Goal: Transaction & Acquisition: Purchase product/service

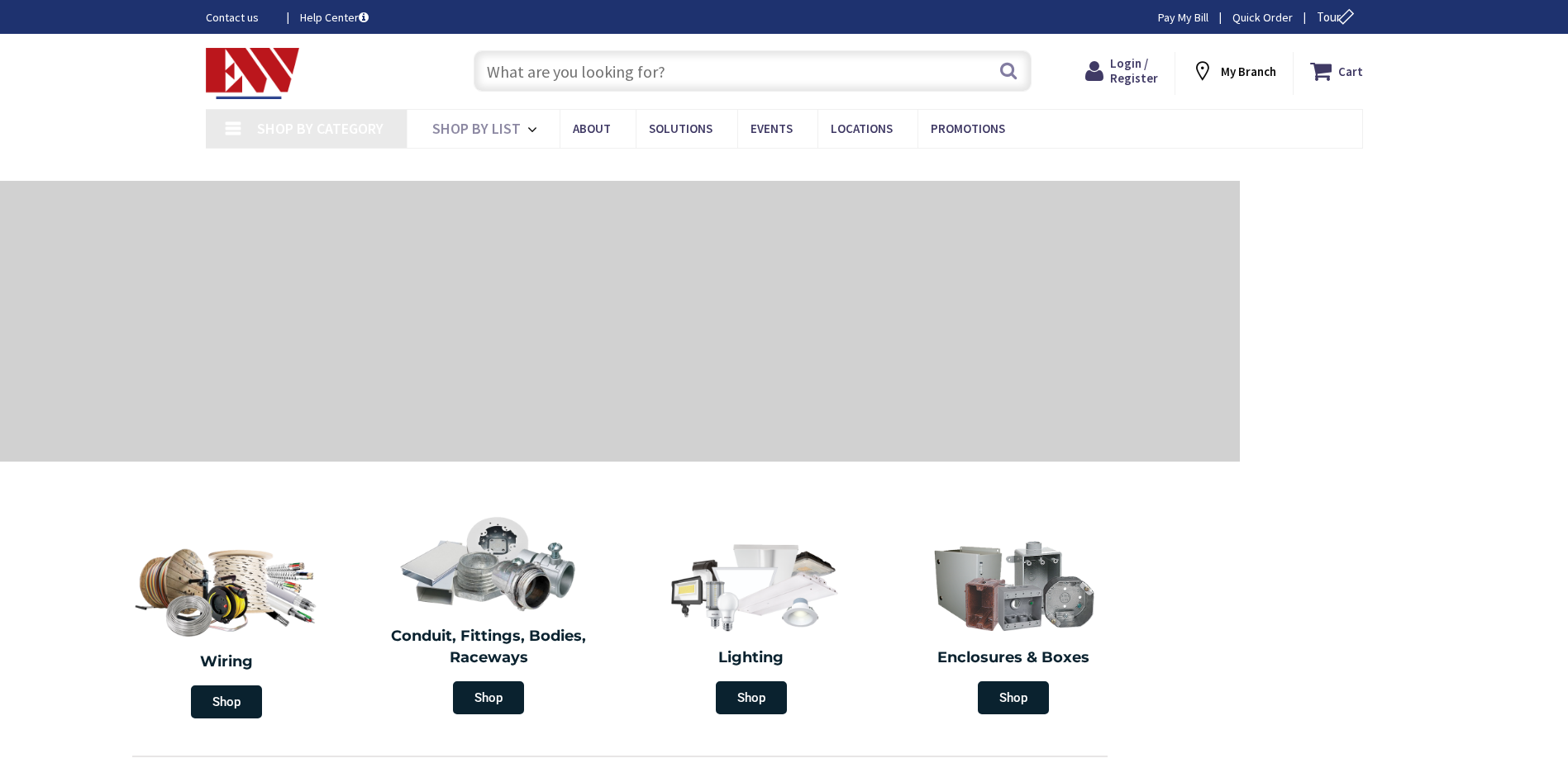
type input "CT-[GEOGRAPHIC_DATA], [GEOGRAPHIC_DATA]"
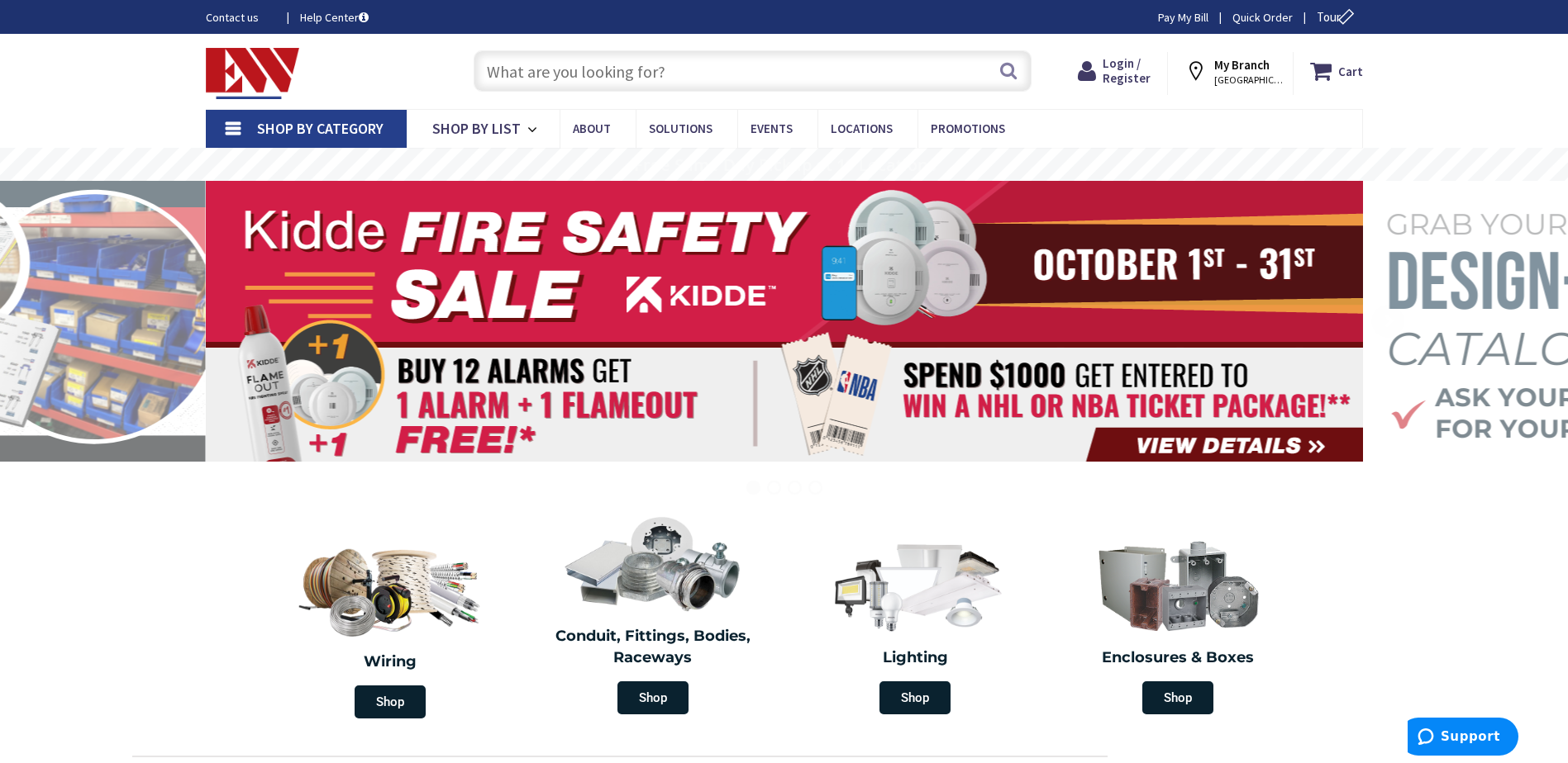
click at [516, 77] on input "text" at bounding box center [753, 71] width 558 height 41
click at [1148, 74] on span "Login / Register" at bounding box center [1126, 70] width 48 height 31
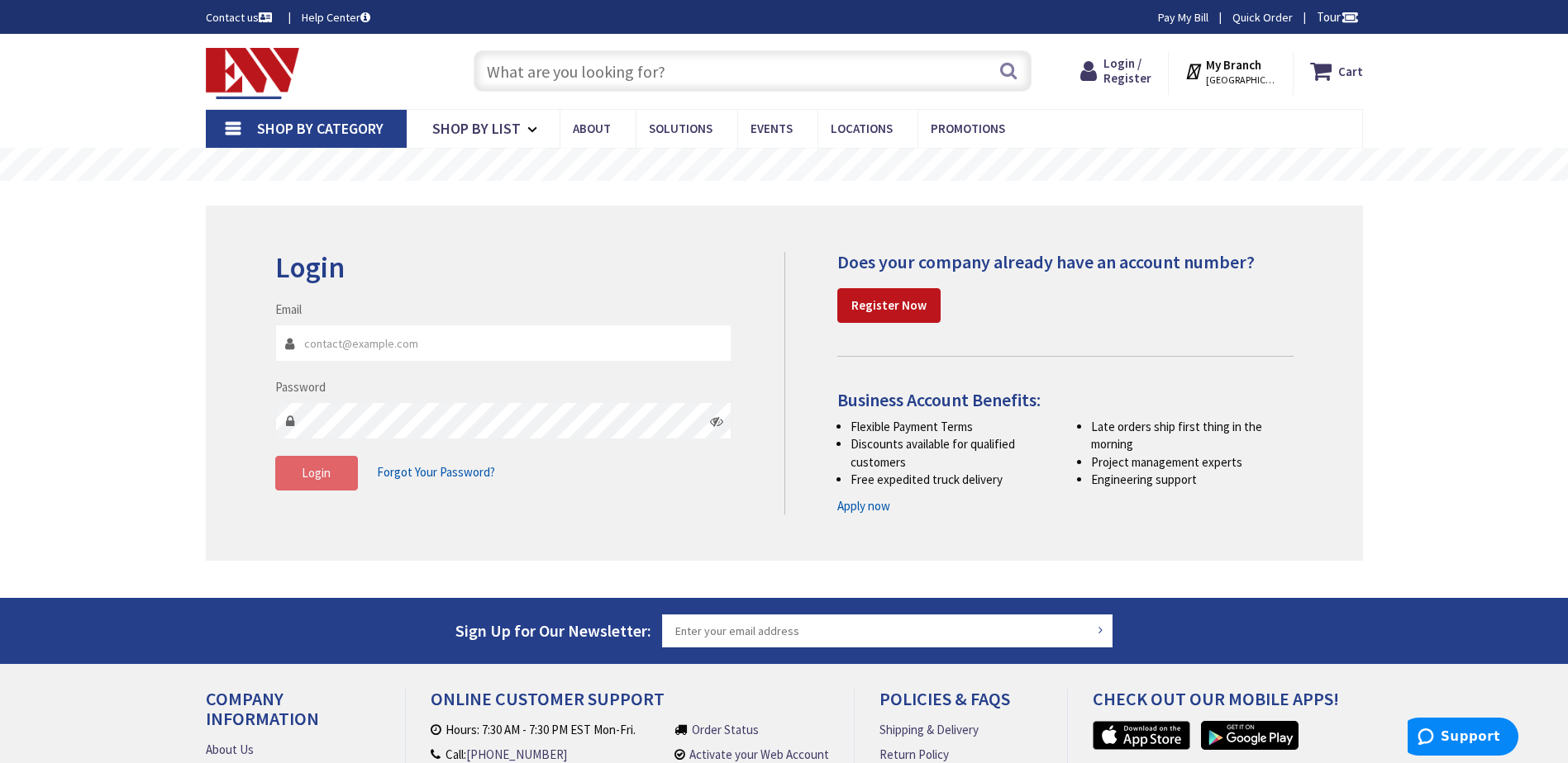
type input "[EMAIL_ADDRESS][DOMAIN_NAME]"
click at [318, 474] on span "Login" at bounding box center [316, 473] width 29 height 16
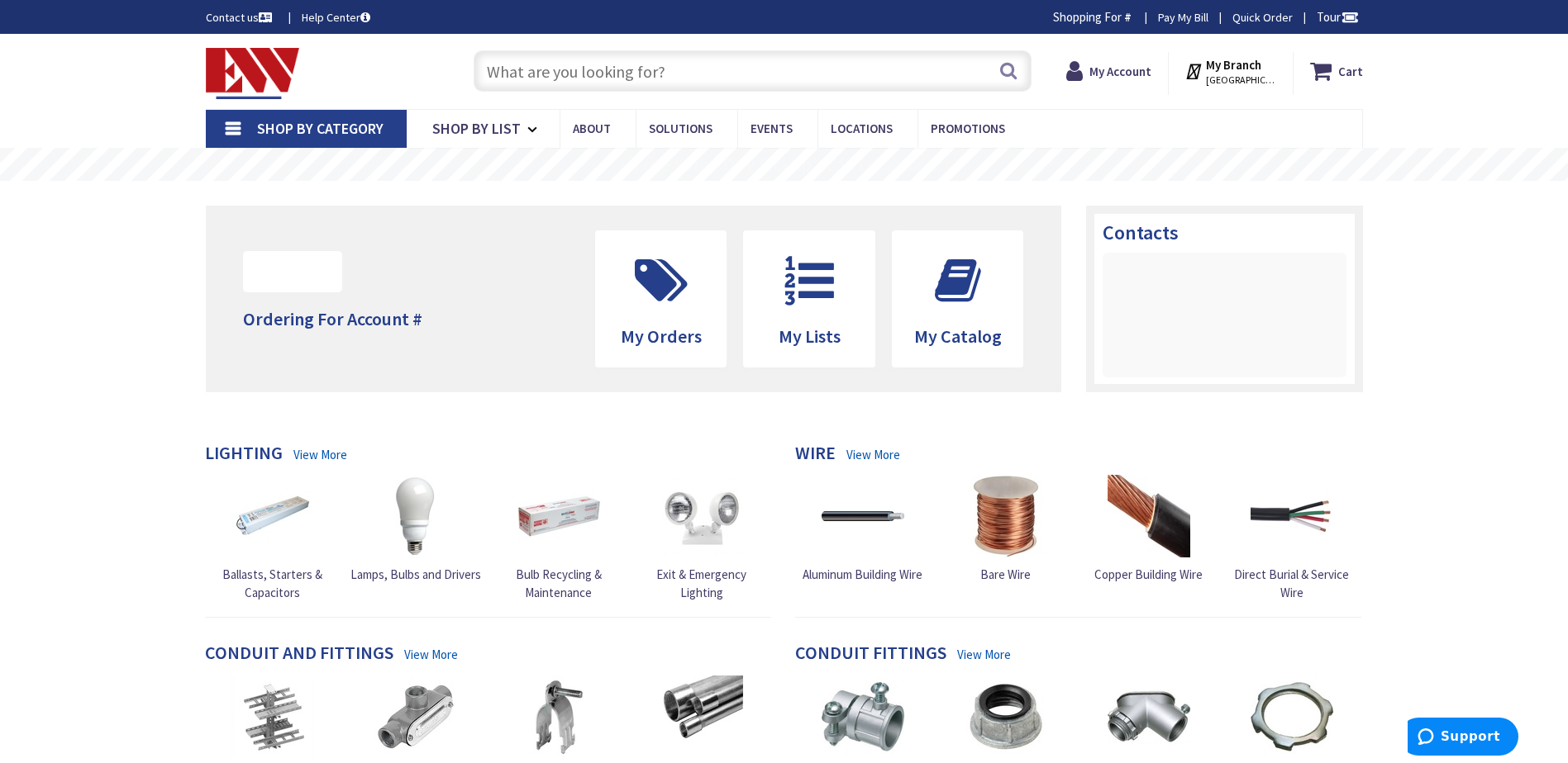
click at [551, 74] on input "text" at bounding box center [753, 71] width 558 height 41
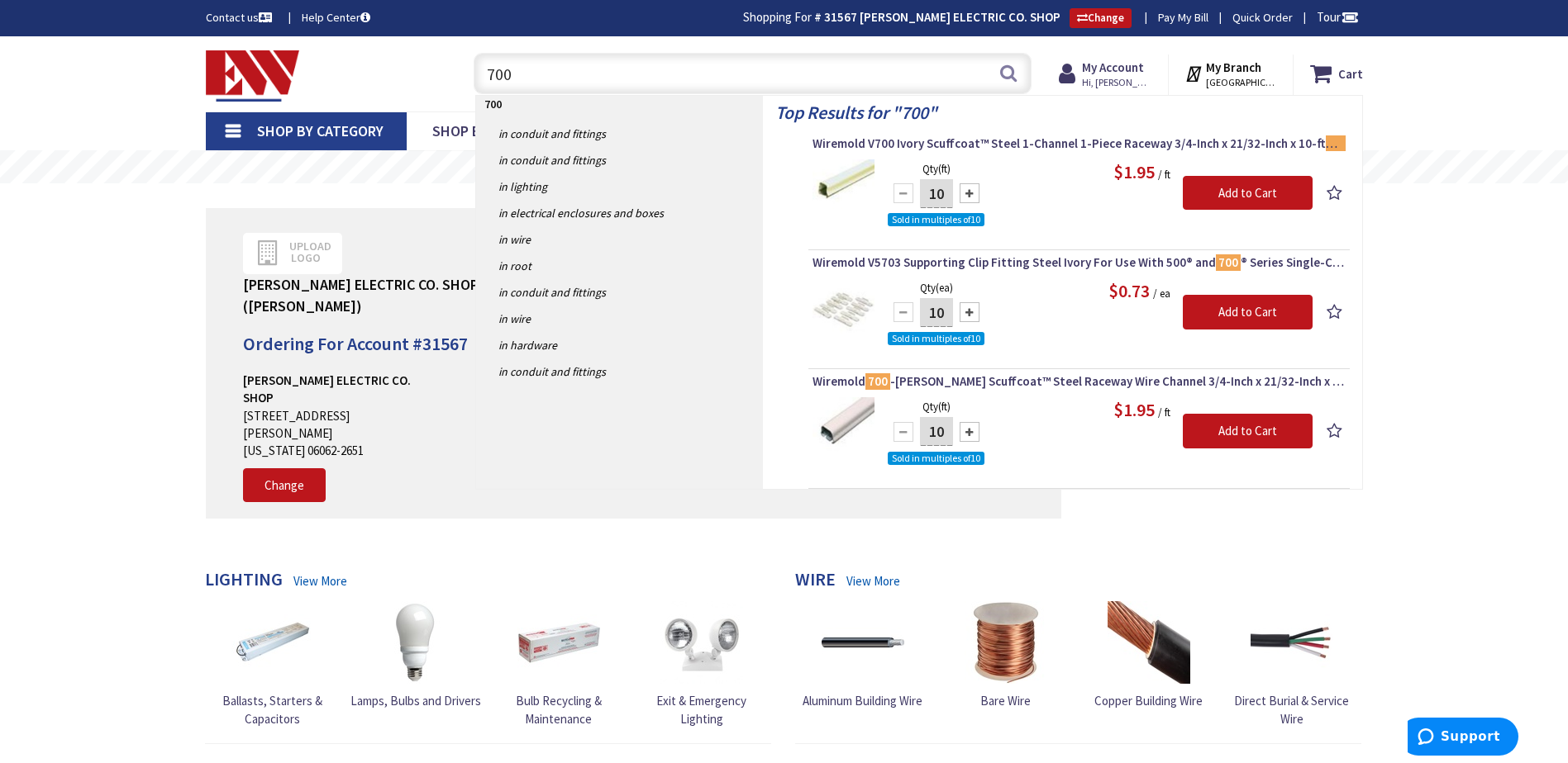
type input "700"
click at [964, 197] on div at bounding box center [969, 193] width 20 height 20
type input "30"
click at [1265, 193] on input "Add to Cart" at bounding box center [1247, 193] width 129 height 35
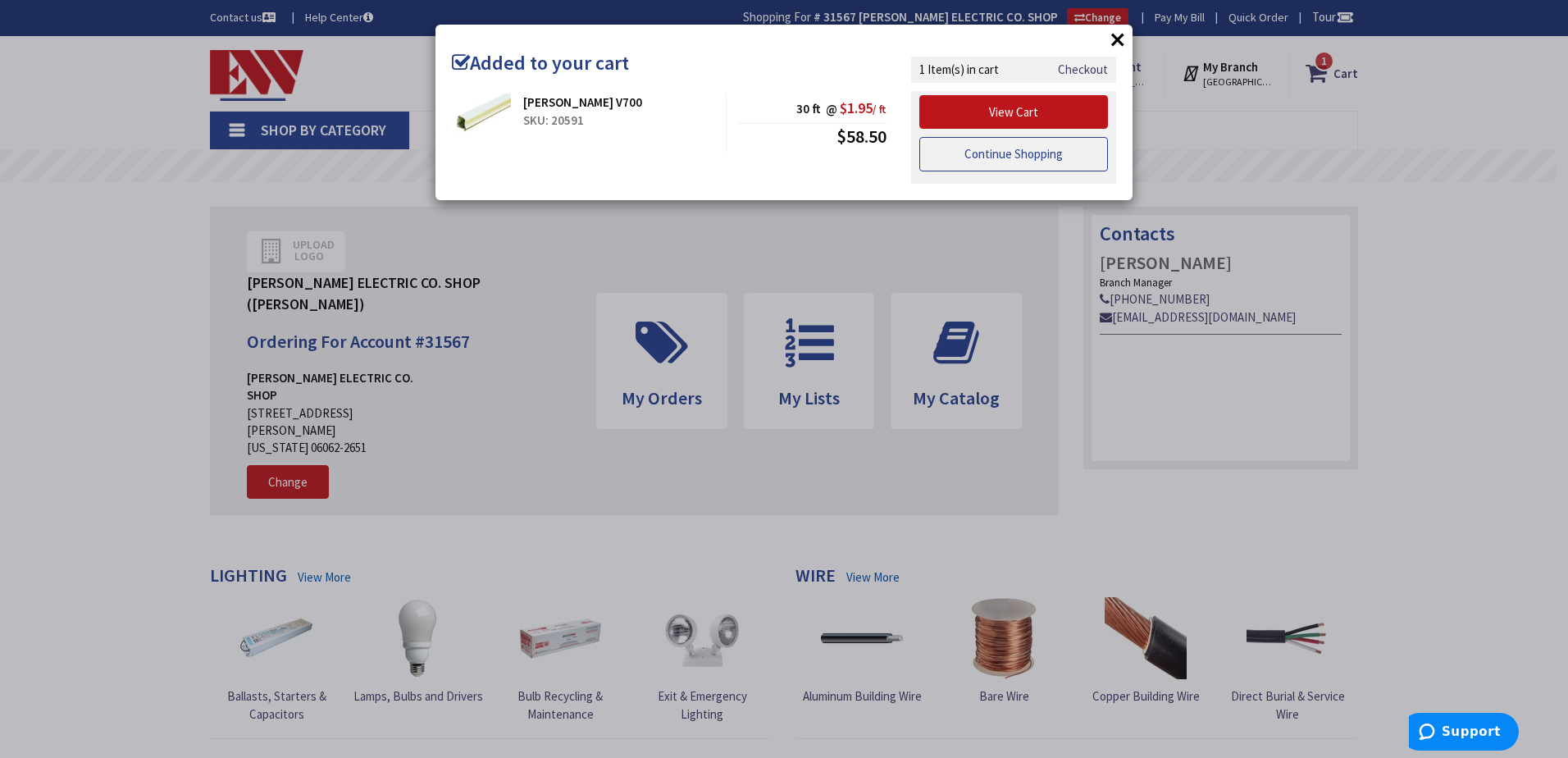
click at [1022, 161] on link "Continue Shopping" at bounding box center [1013, 155] width 188 height 35
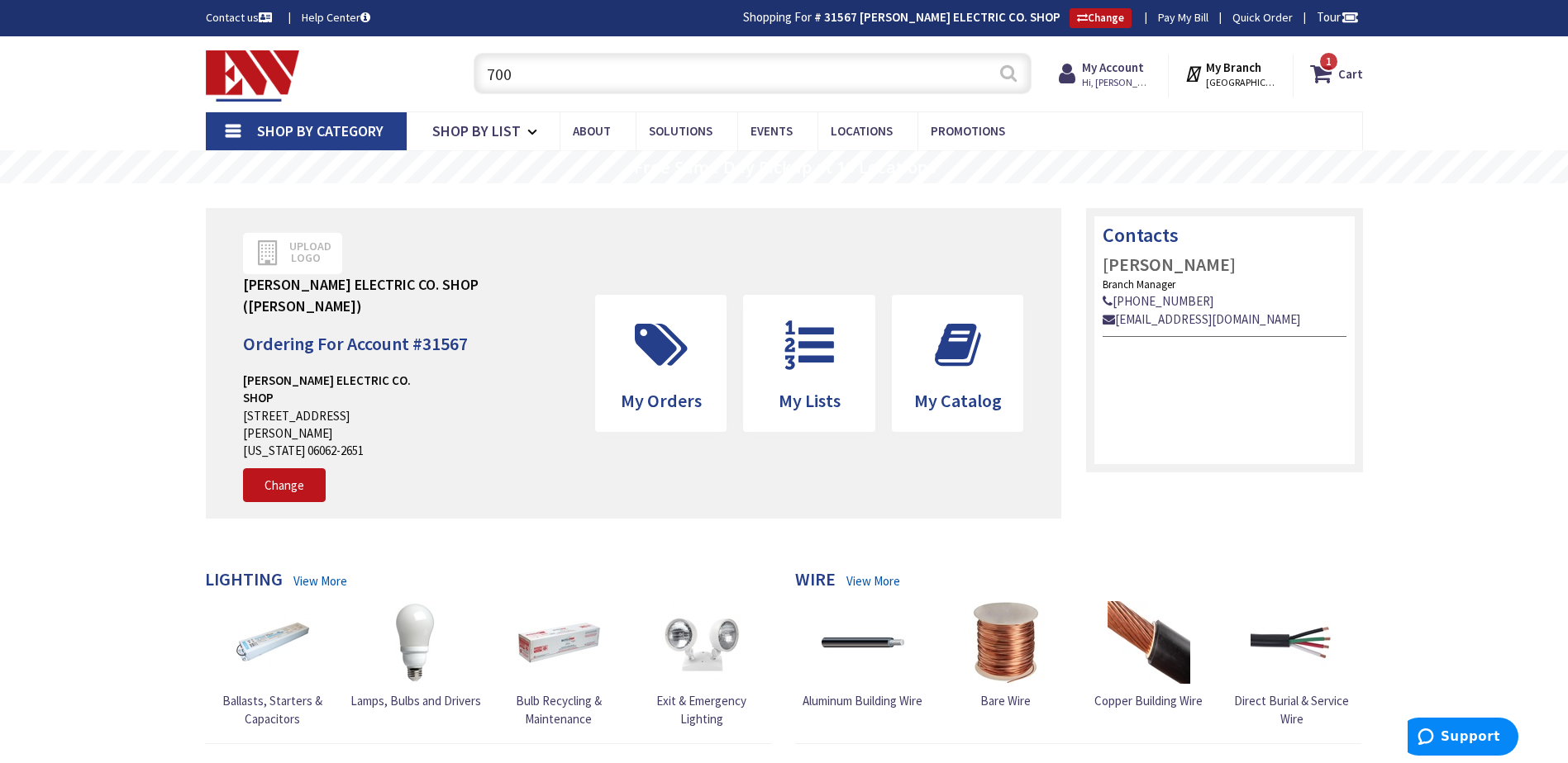
click at [1014, 81] on button "Search" at bounding box center [1008, 73] width 22 height 38
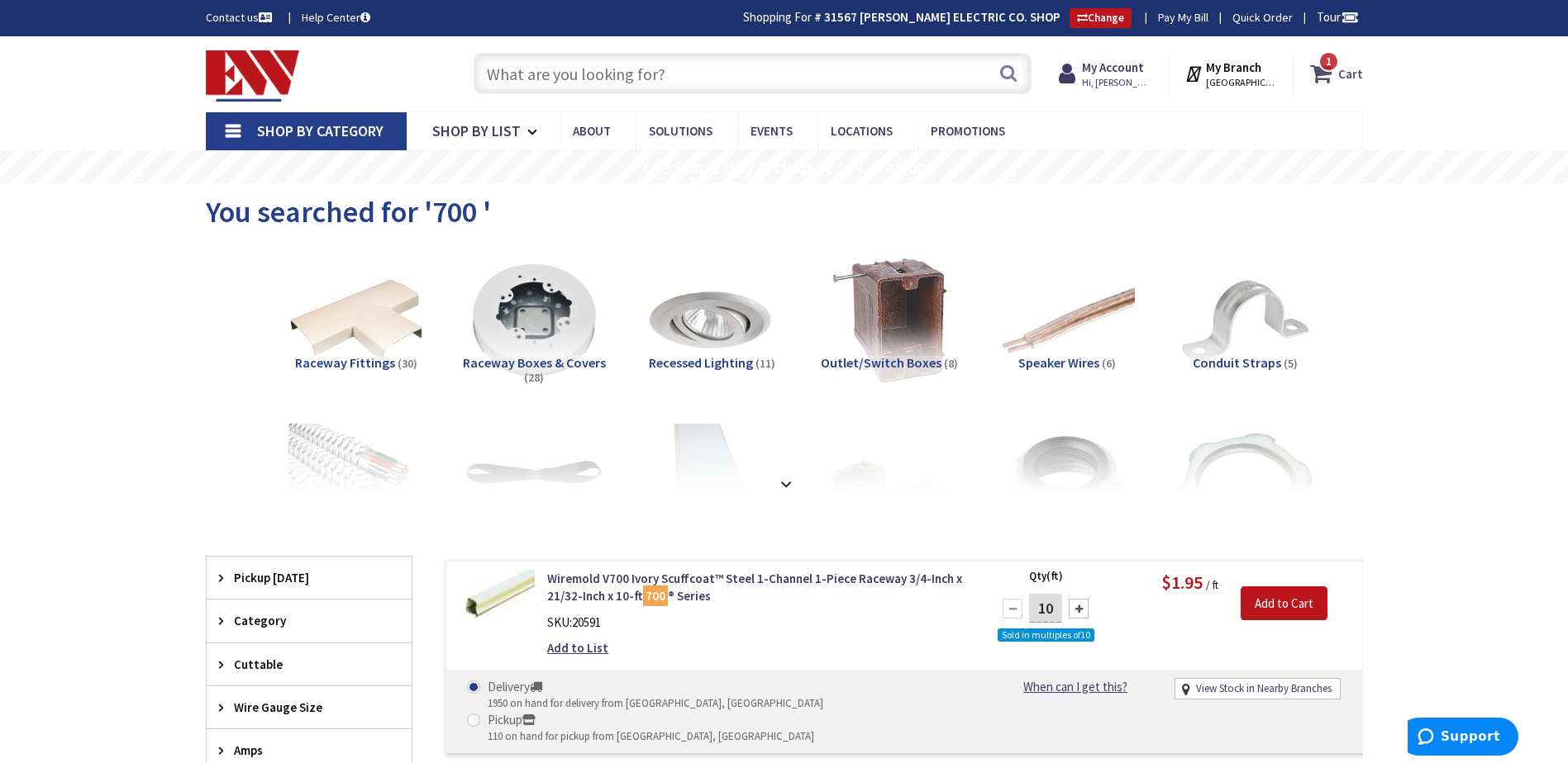
click at [1332, 85] on icon at bounding box center [1324, 73] width 28 height 30
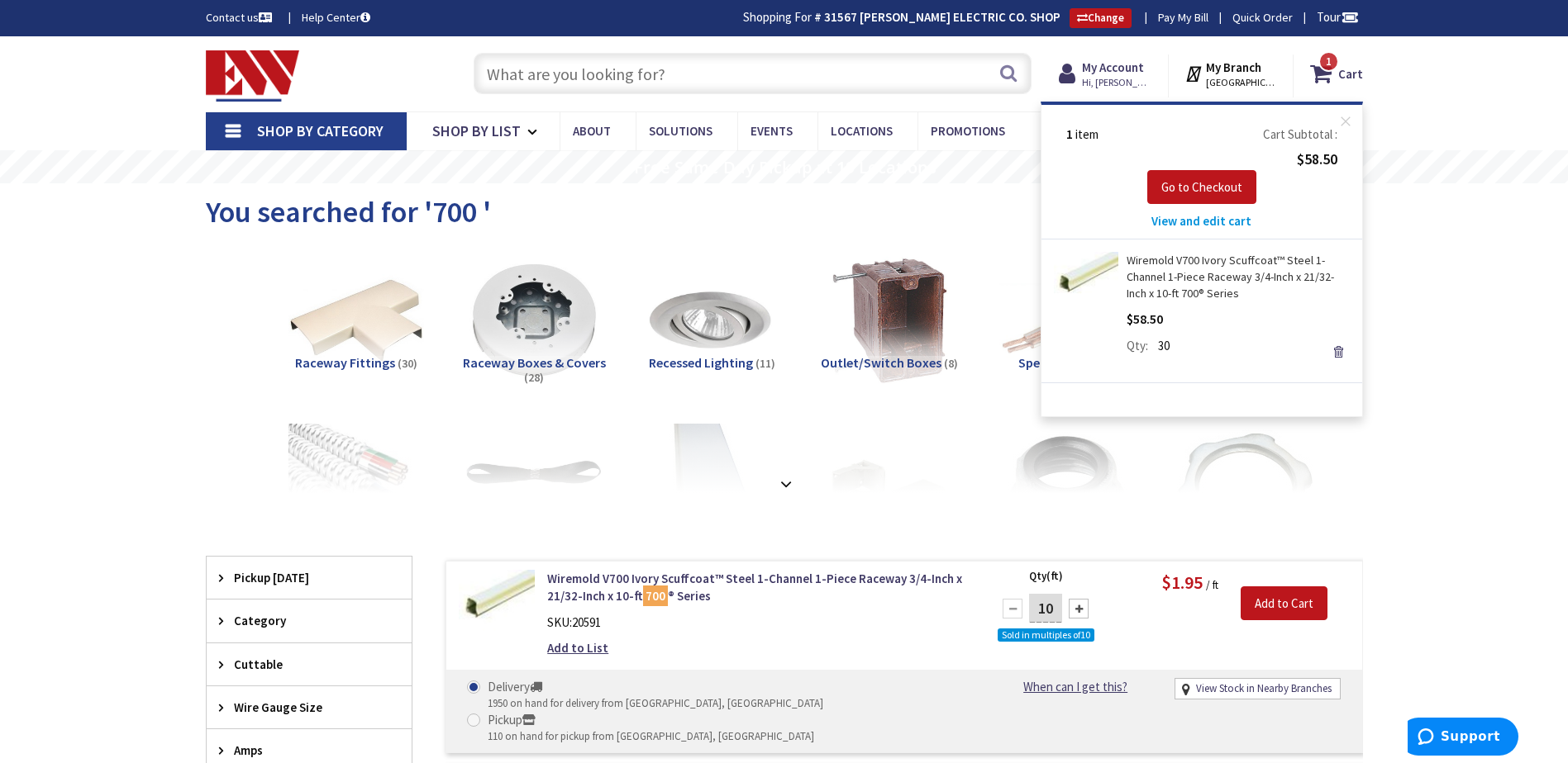
click at [1211, 278] on link "Wiremold V700 Ivory Scuffcoat™ Steel 1-Channel 1-Piece Raceway 3/4-Inch x 21/32…" at bounding box center [1237, 276] width 223 height 50
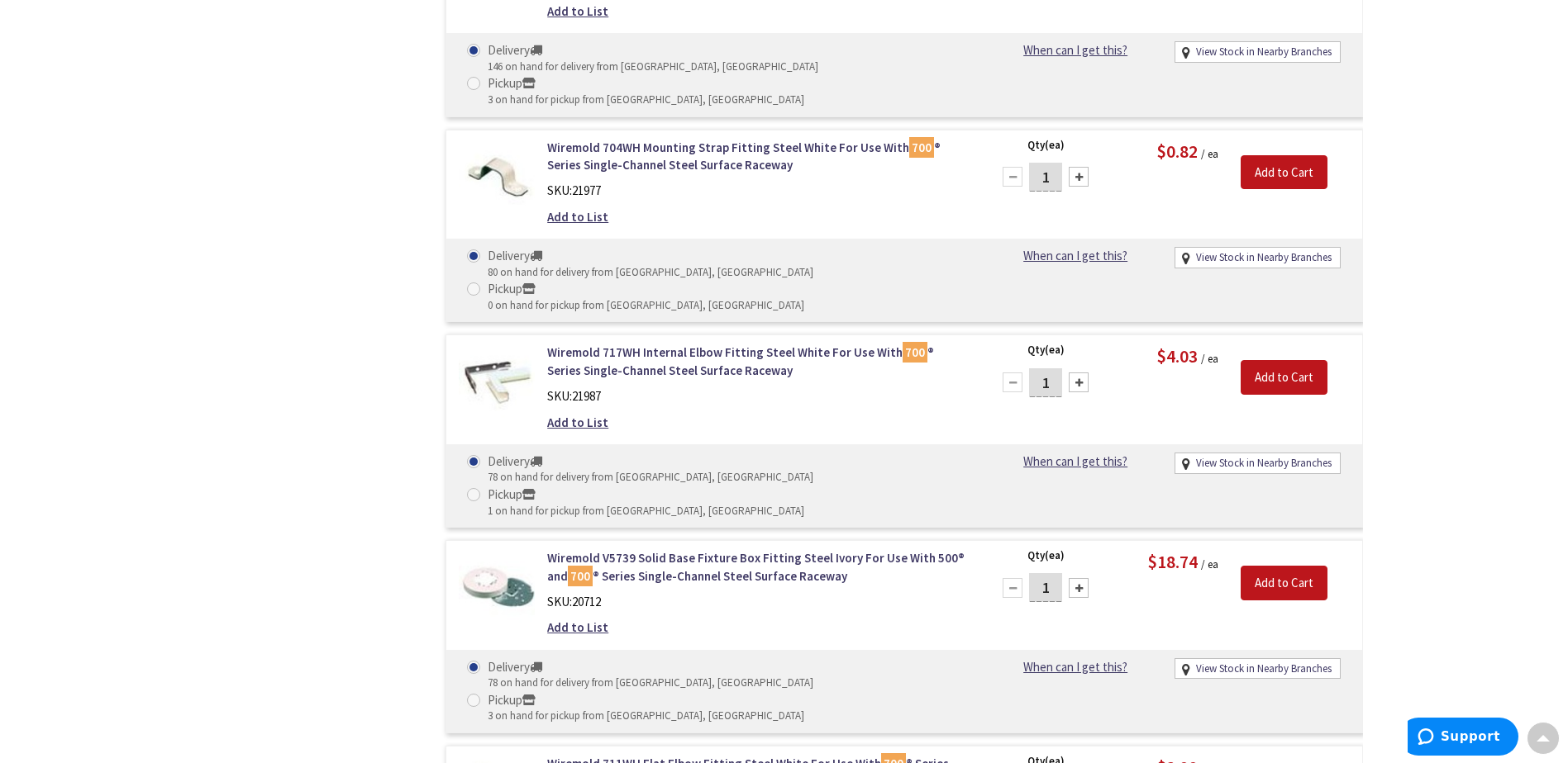
scroll to position [3967, 0]
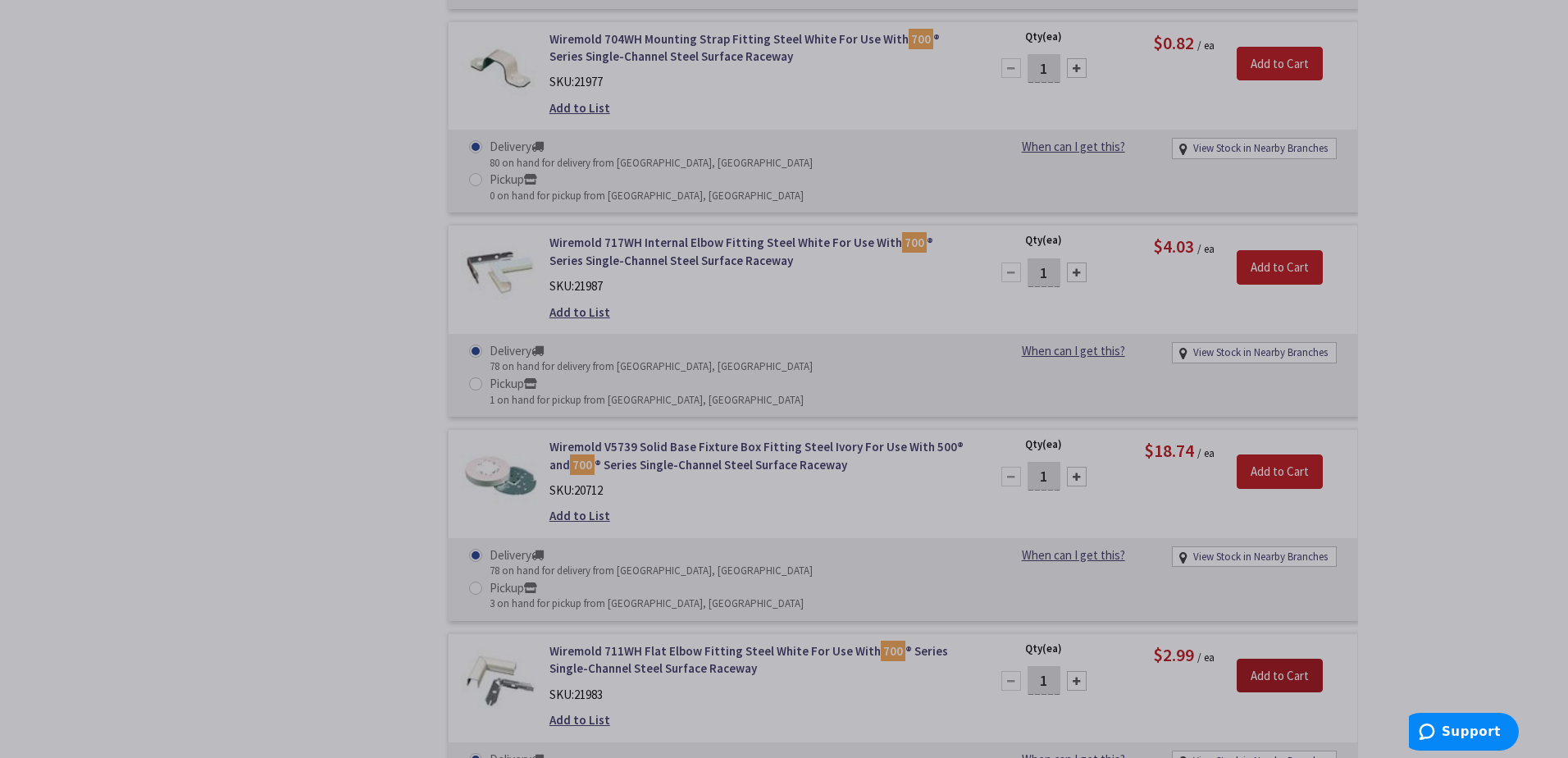
scroll to position [4105, 0]
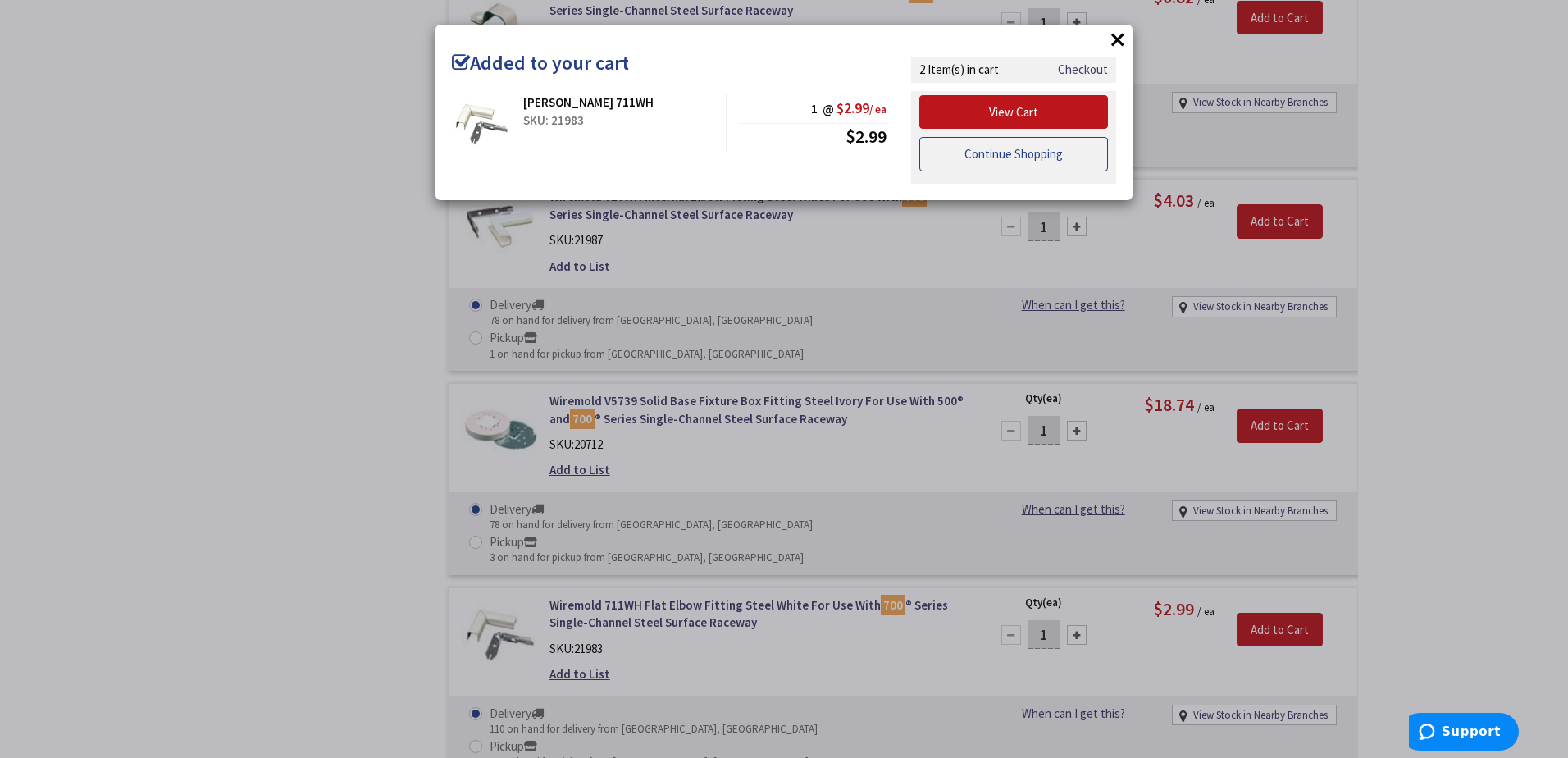
click at [981, 143] on link "Continue Shopping" at bounding box center [1013, 155] width 188 height 35
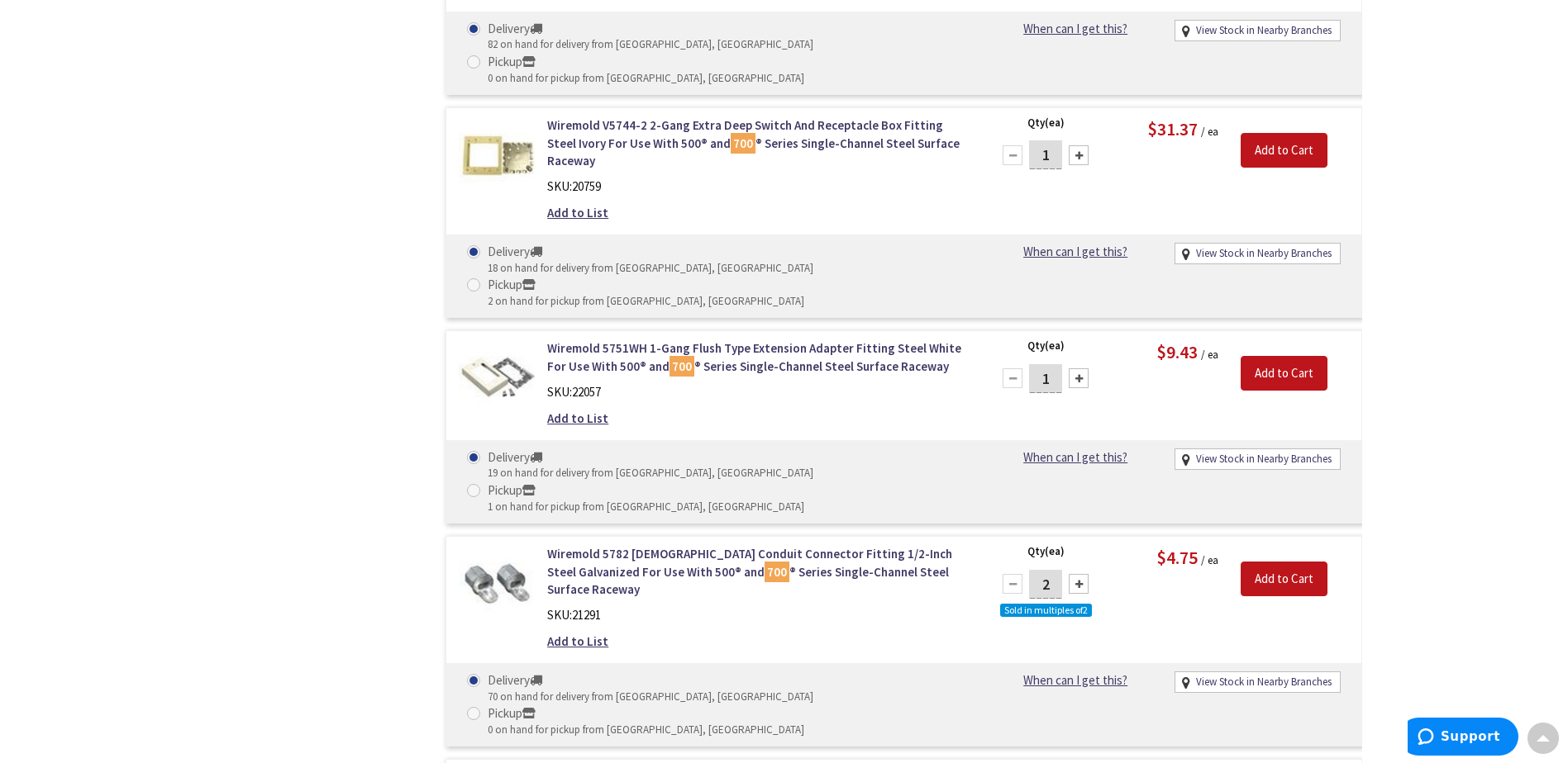
scroll to position [5949, 0]
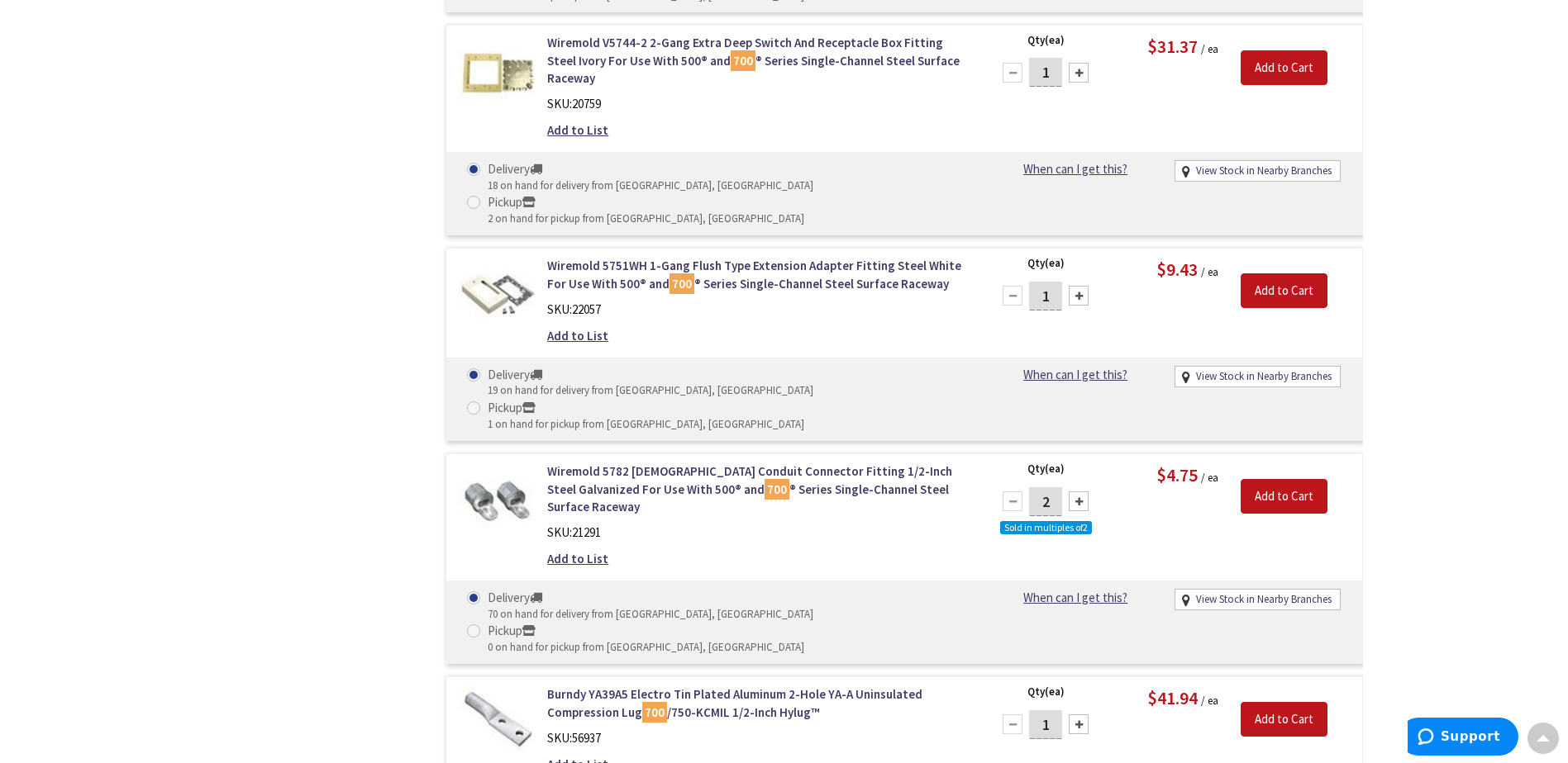
type input "3"
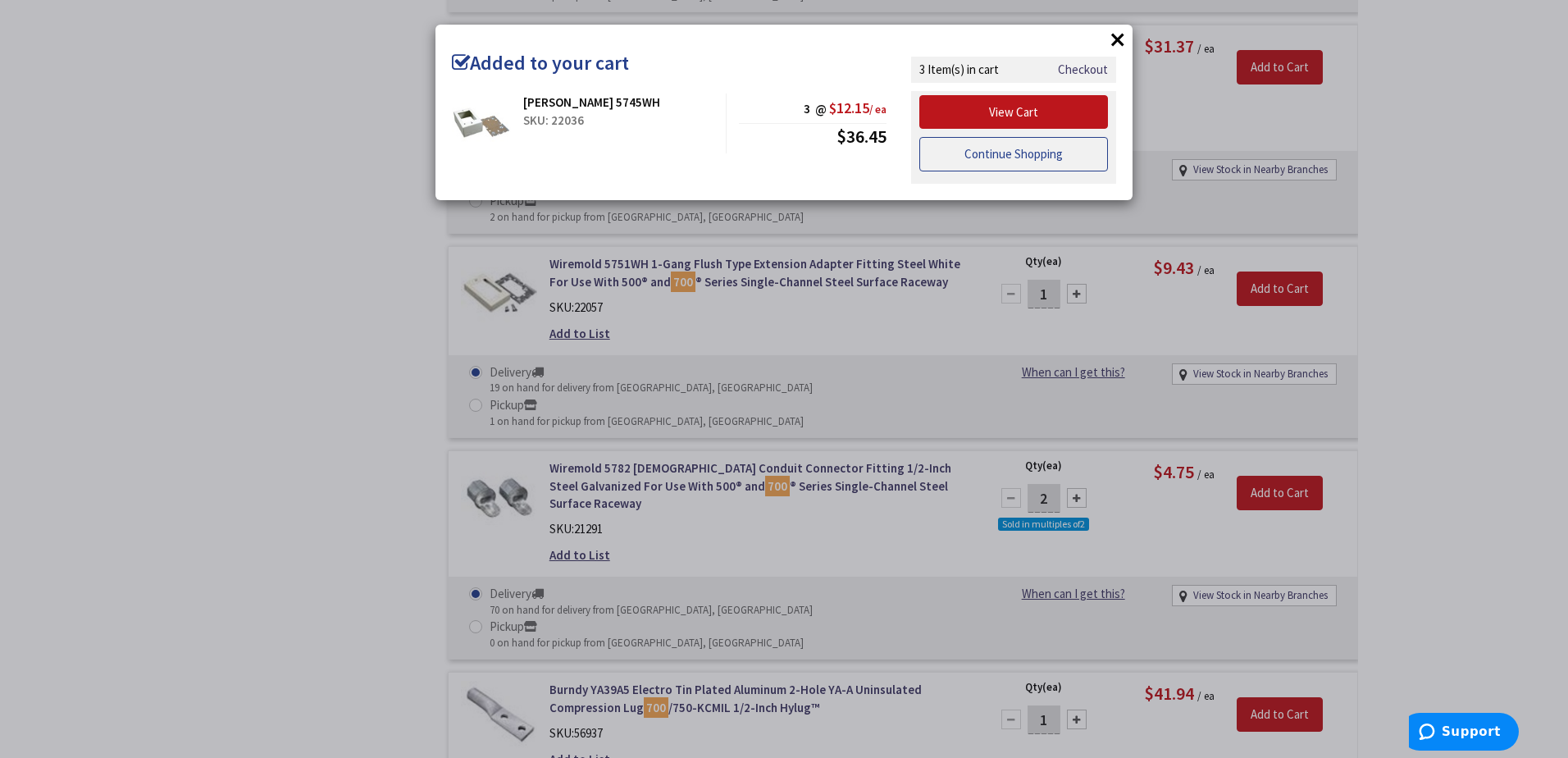
click at [1020, 154] on link "Continue Shopping" at bounding box center [1013, 155] width 188 height 35
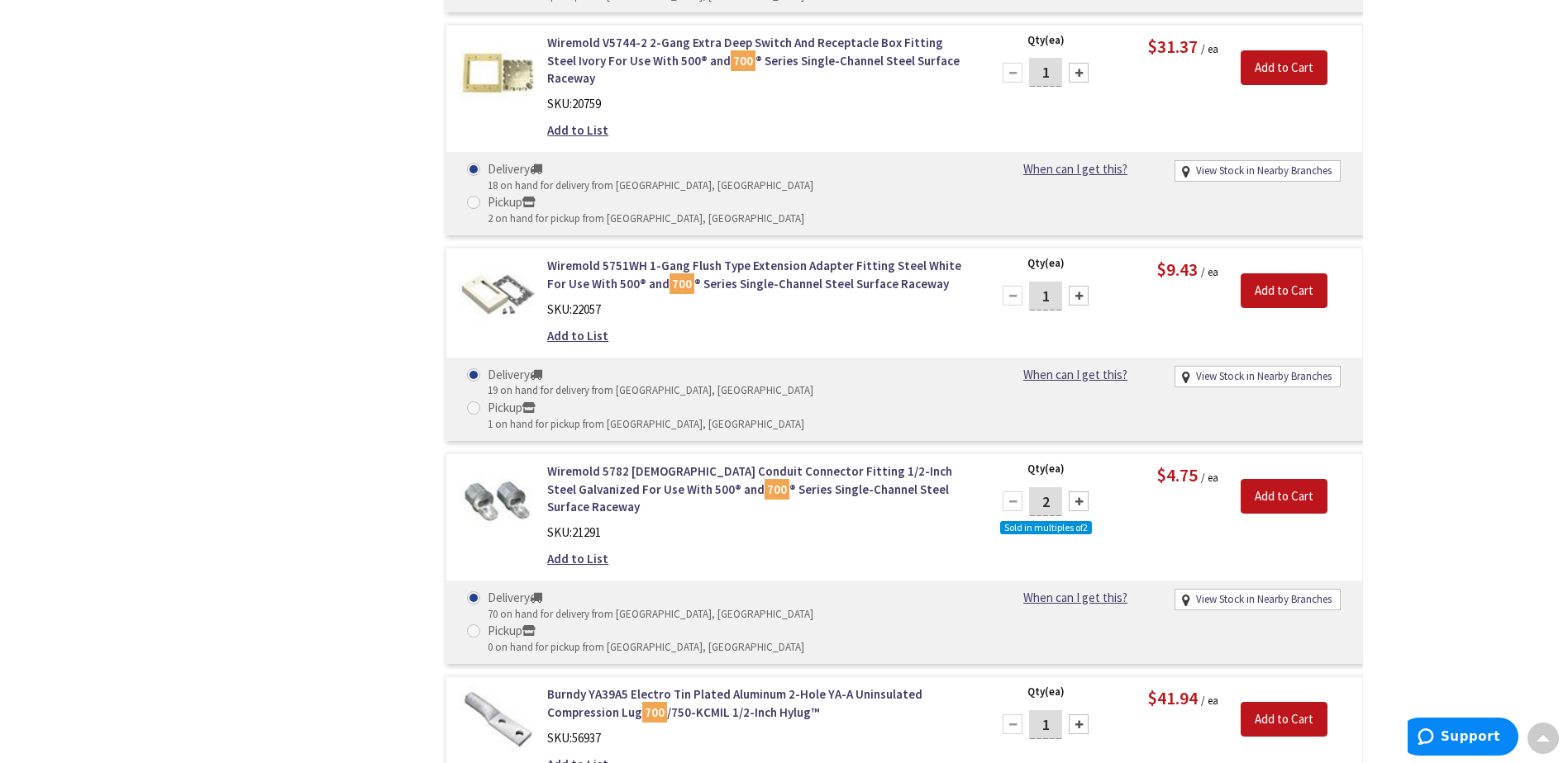
type input "3"
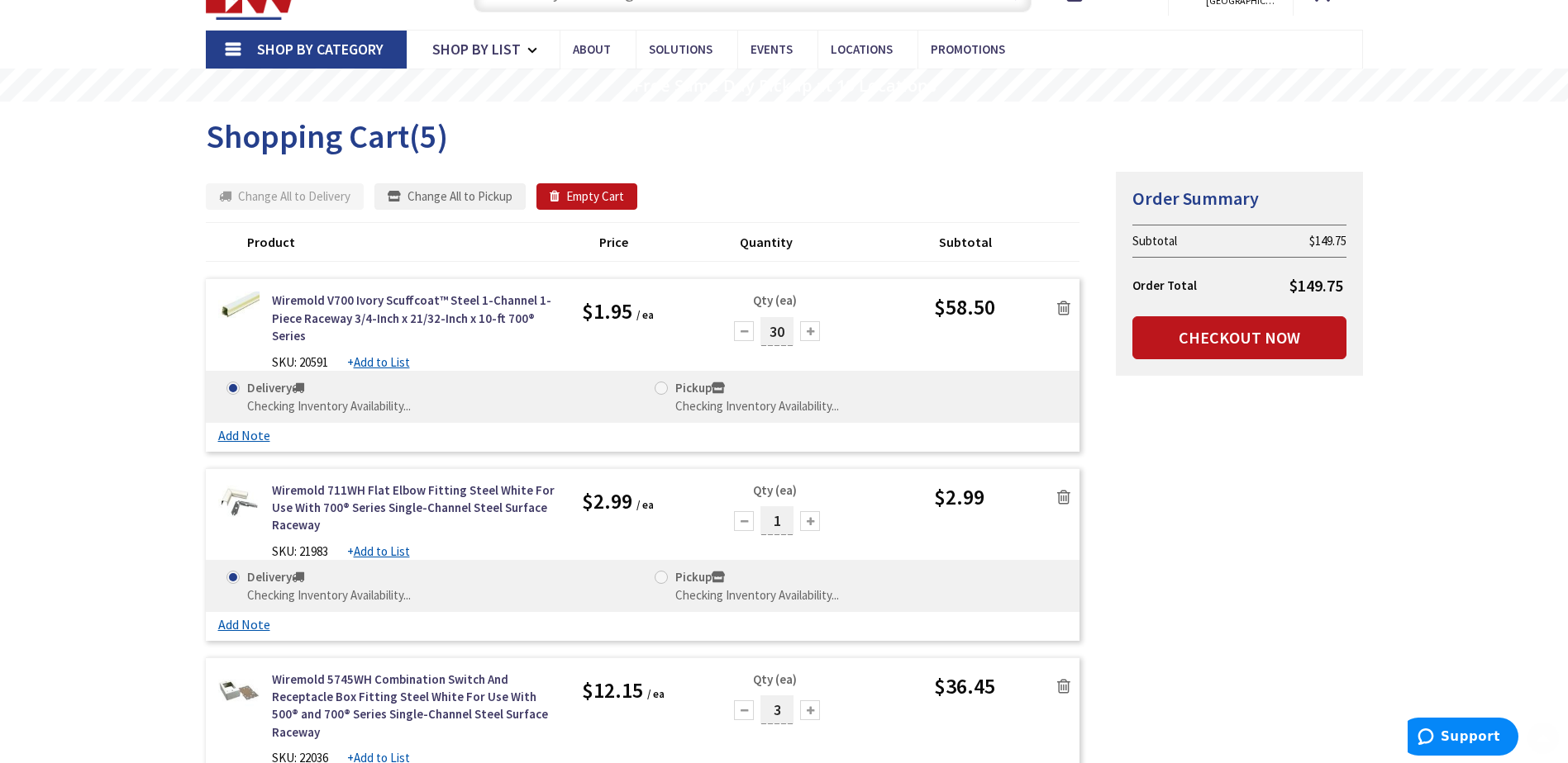
scroll to position [85, 0]
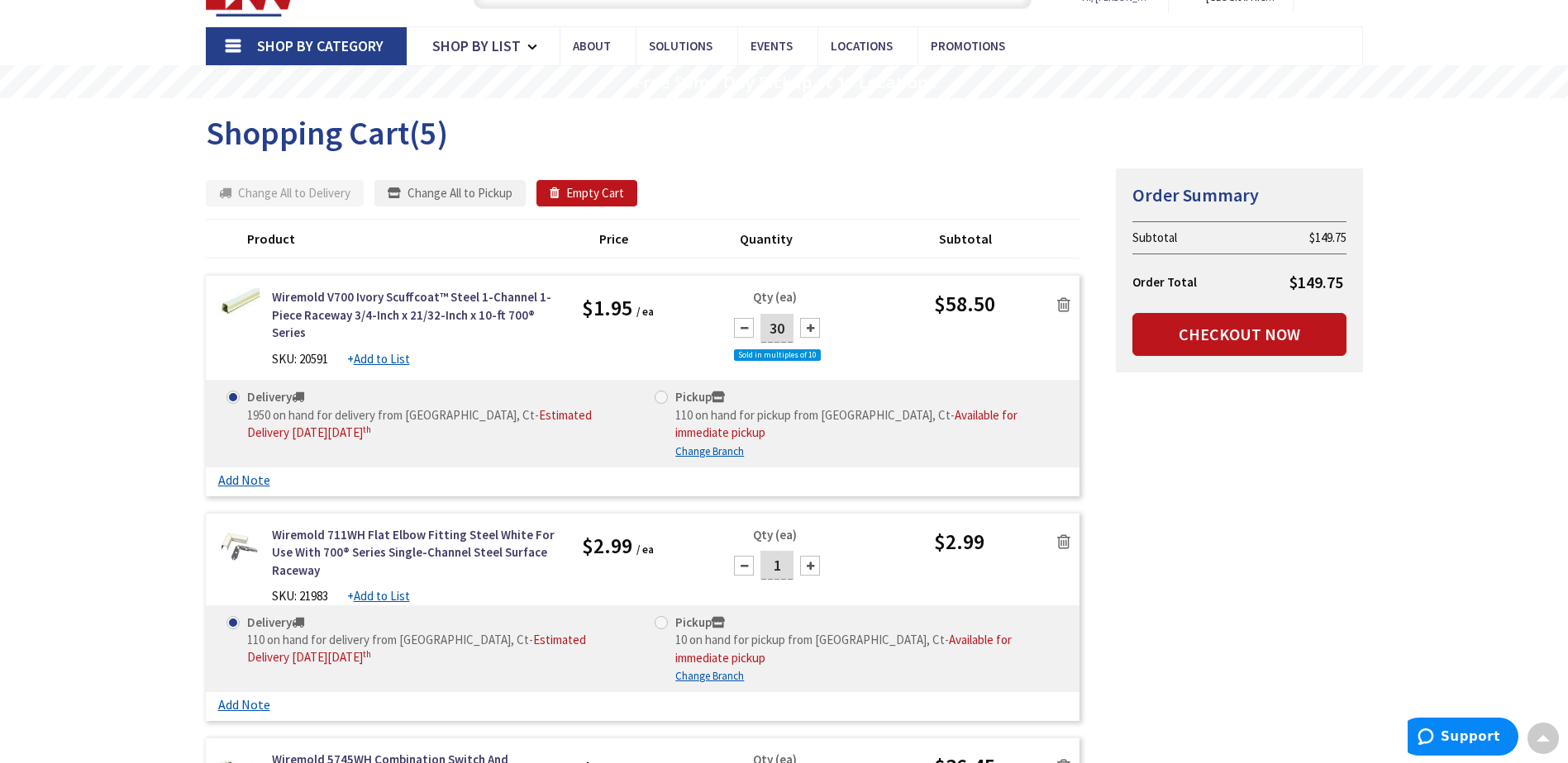
click at [814, 556] on div at bounding box center [810, 565] width 20 height 20
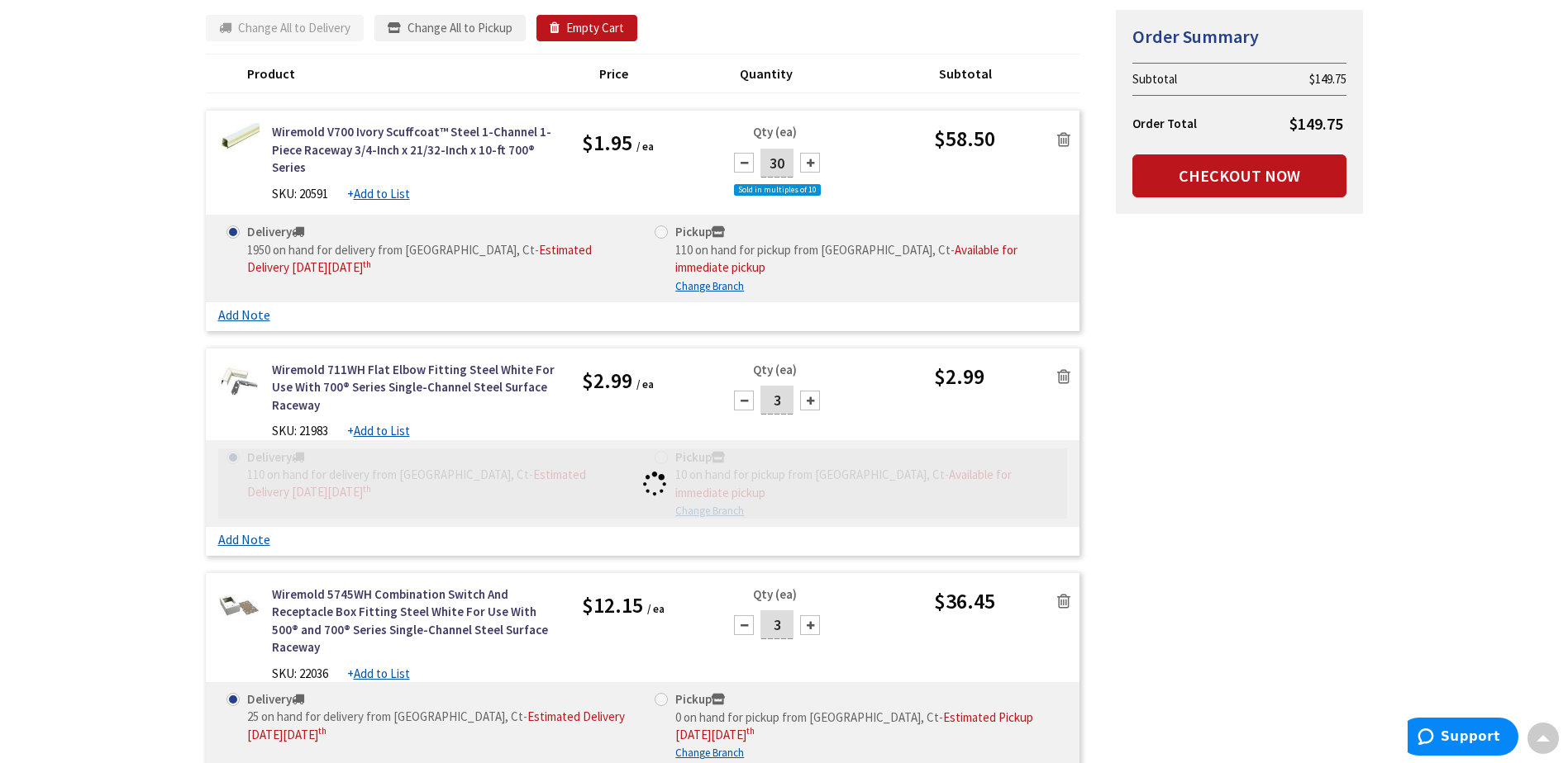
scroll to position [333, 0]
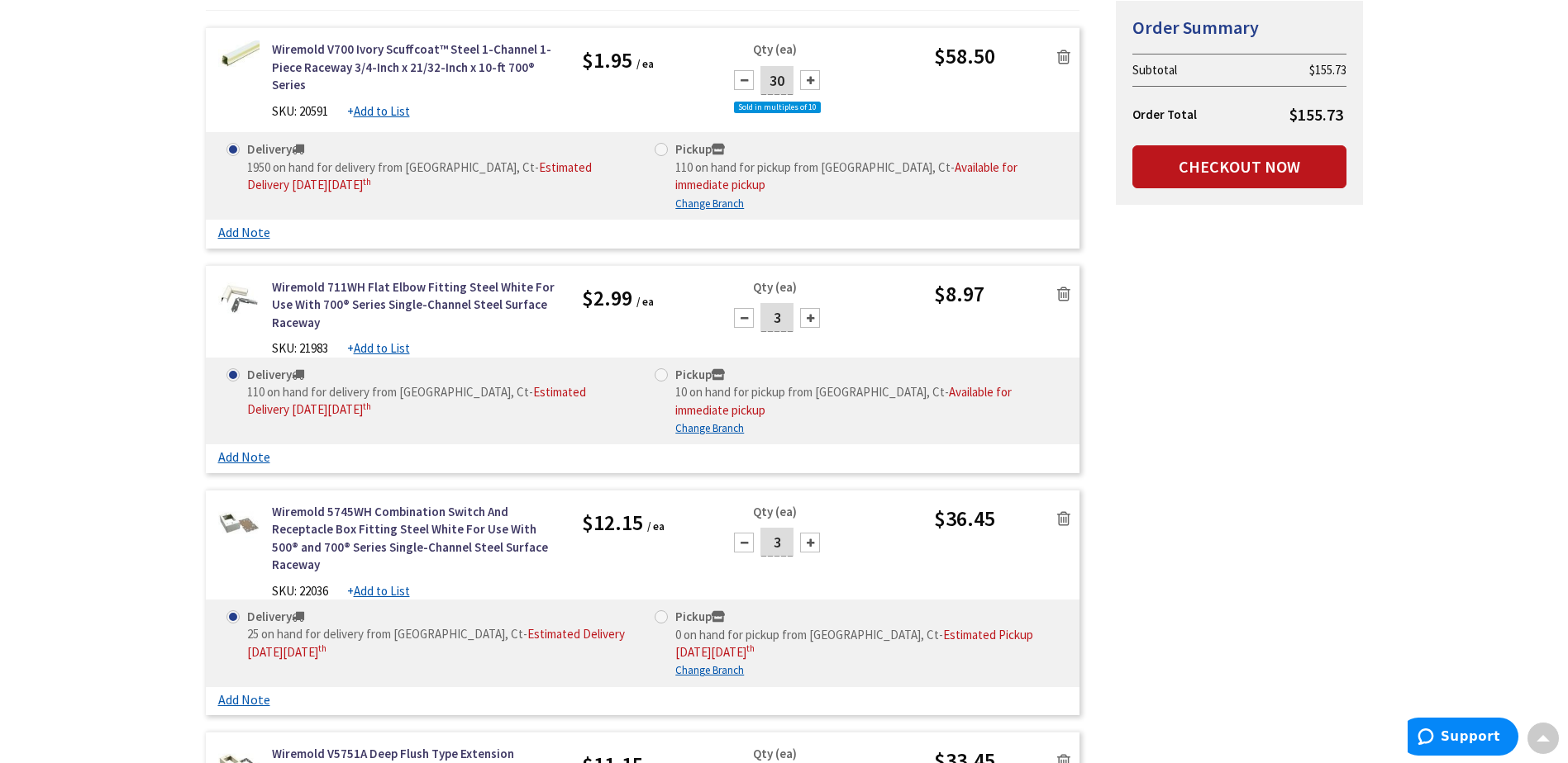
click at [748, 309] on div at bounding box center [743, 318] width 20 height 20
type input "1"
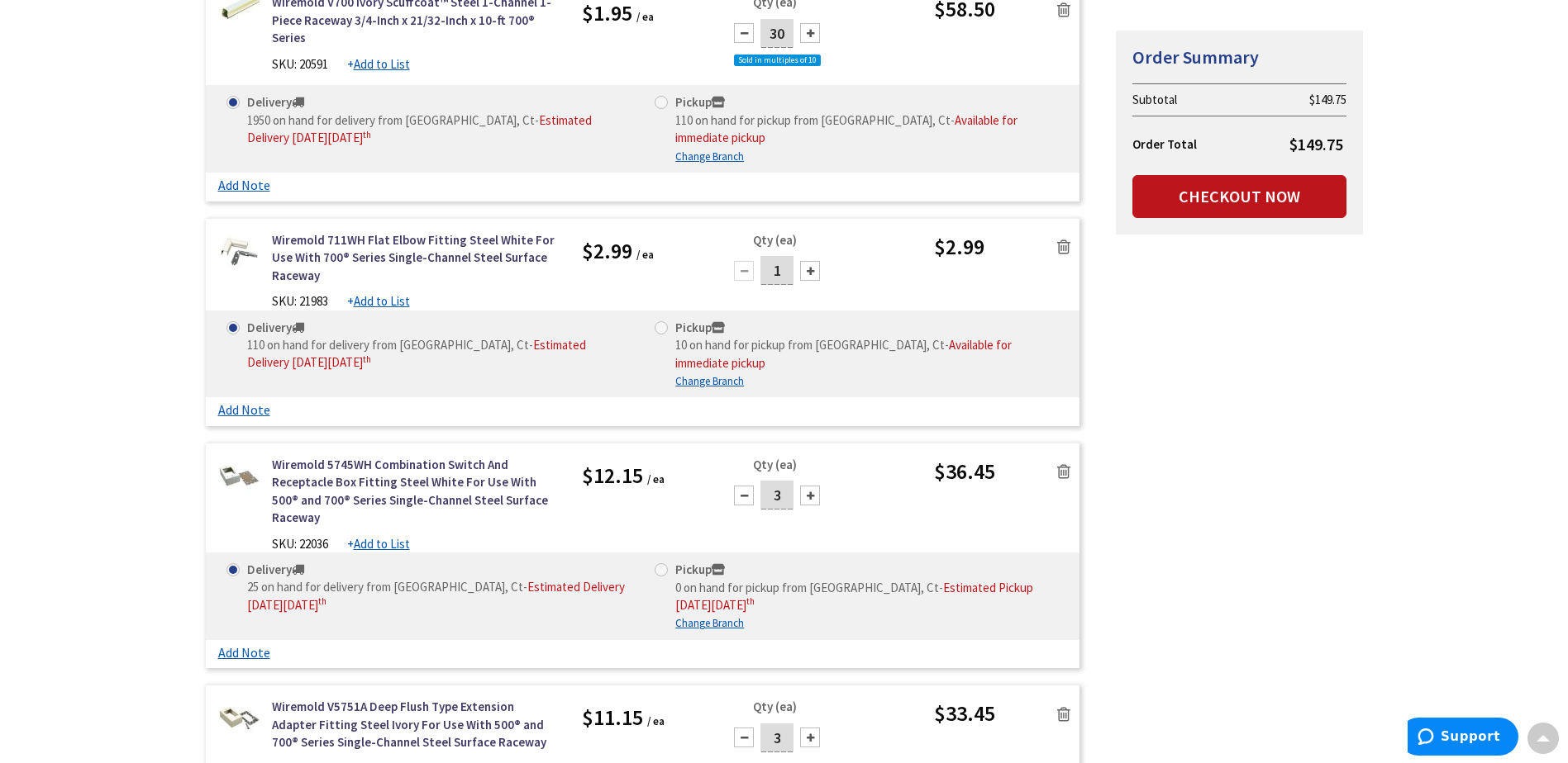
scroll to position [415, 0]
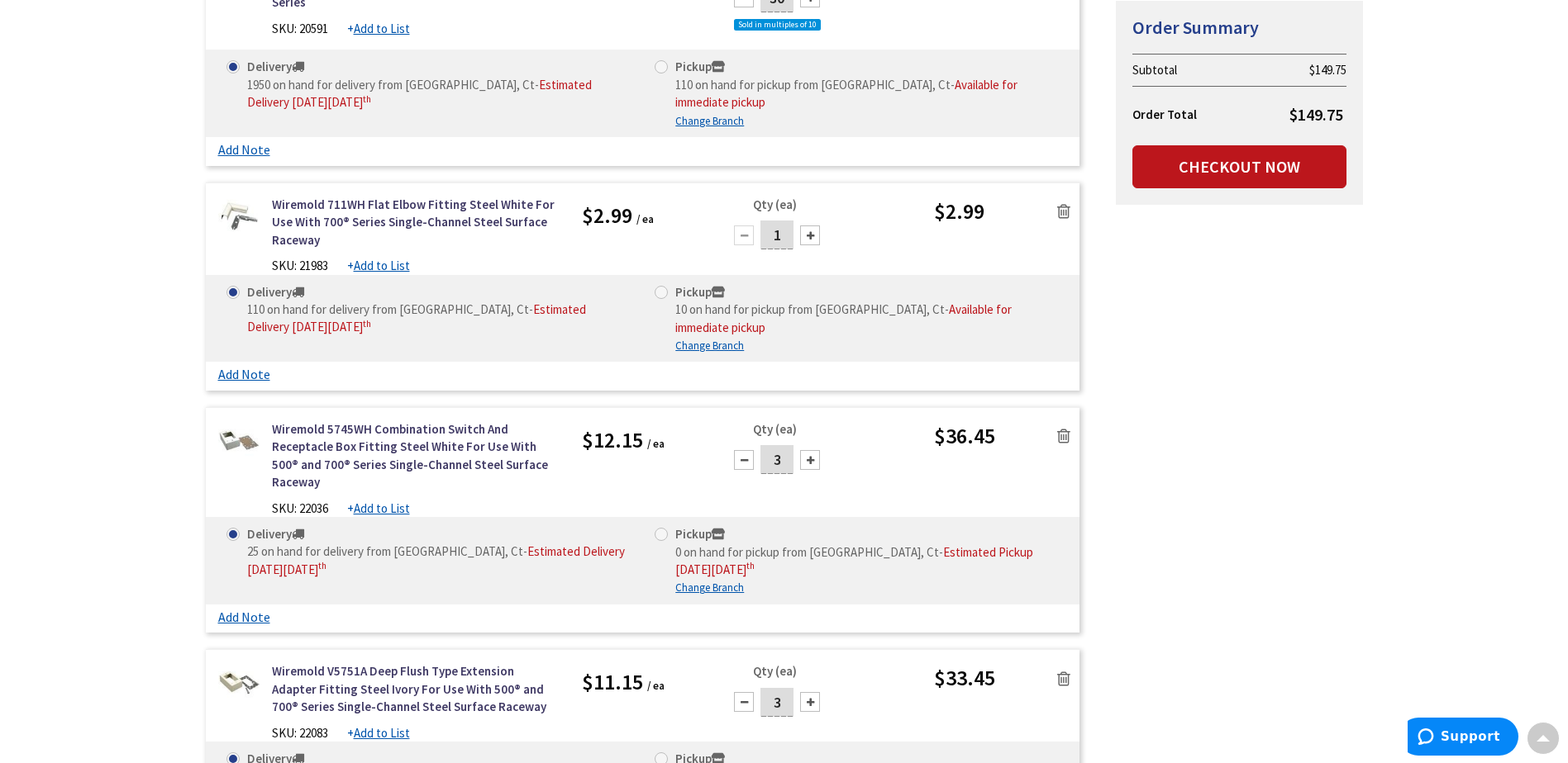
click at [1063, 428] on icon at bounding box center [1063, 436] width 13 height 17
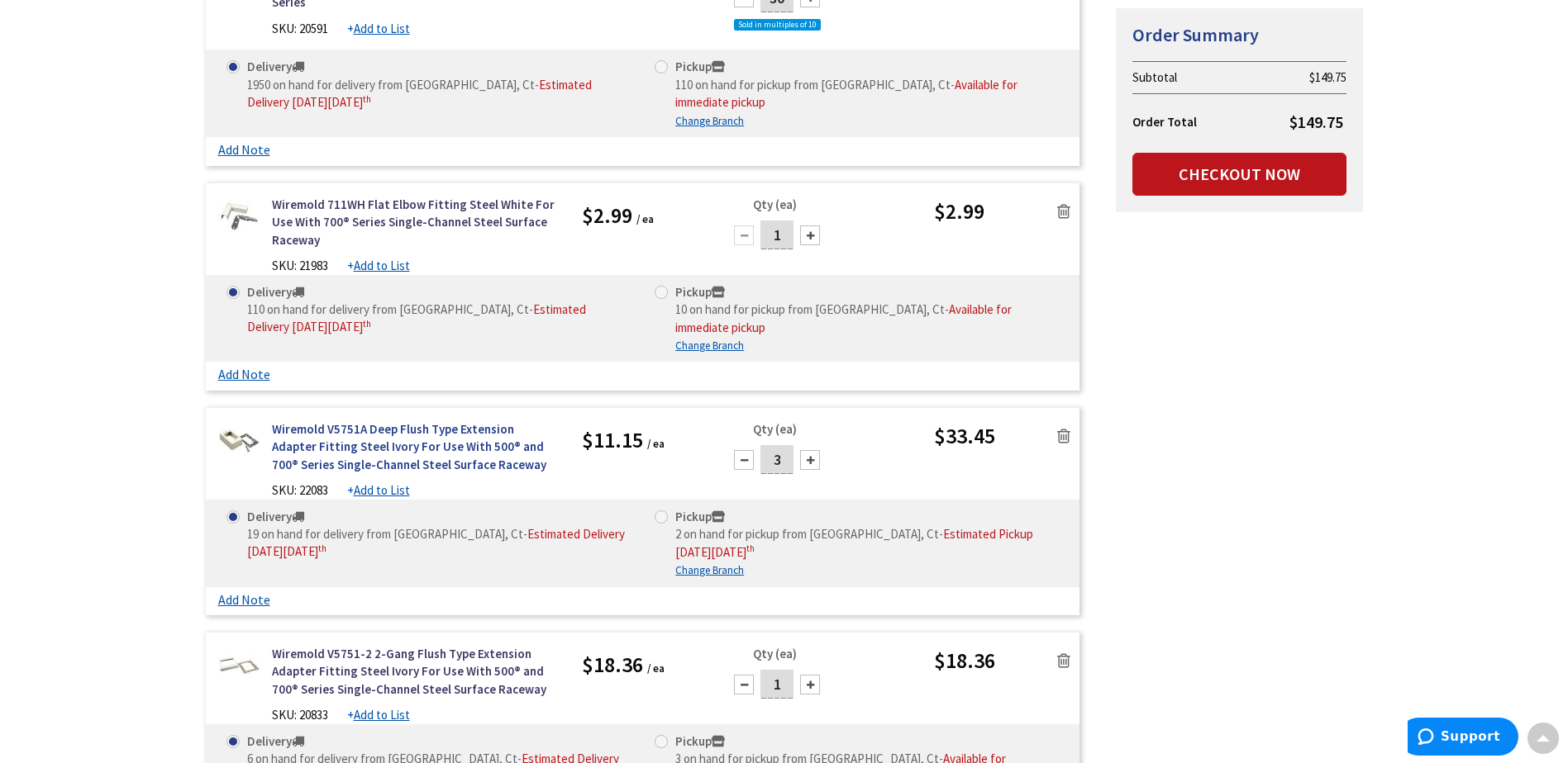
scroll to position [498, 0]
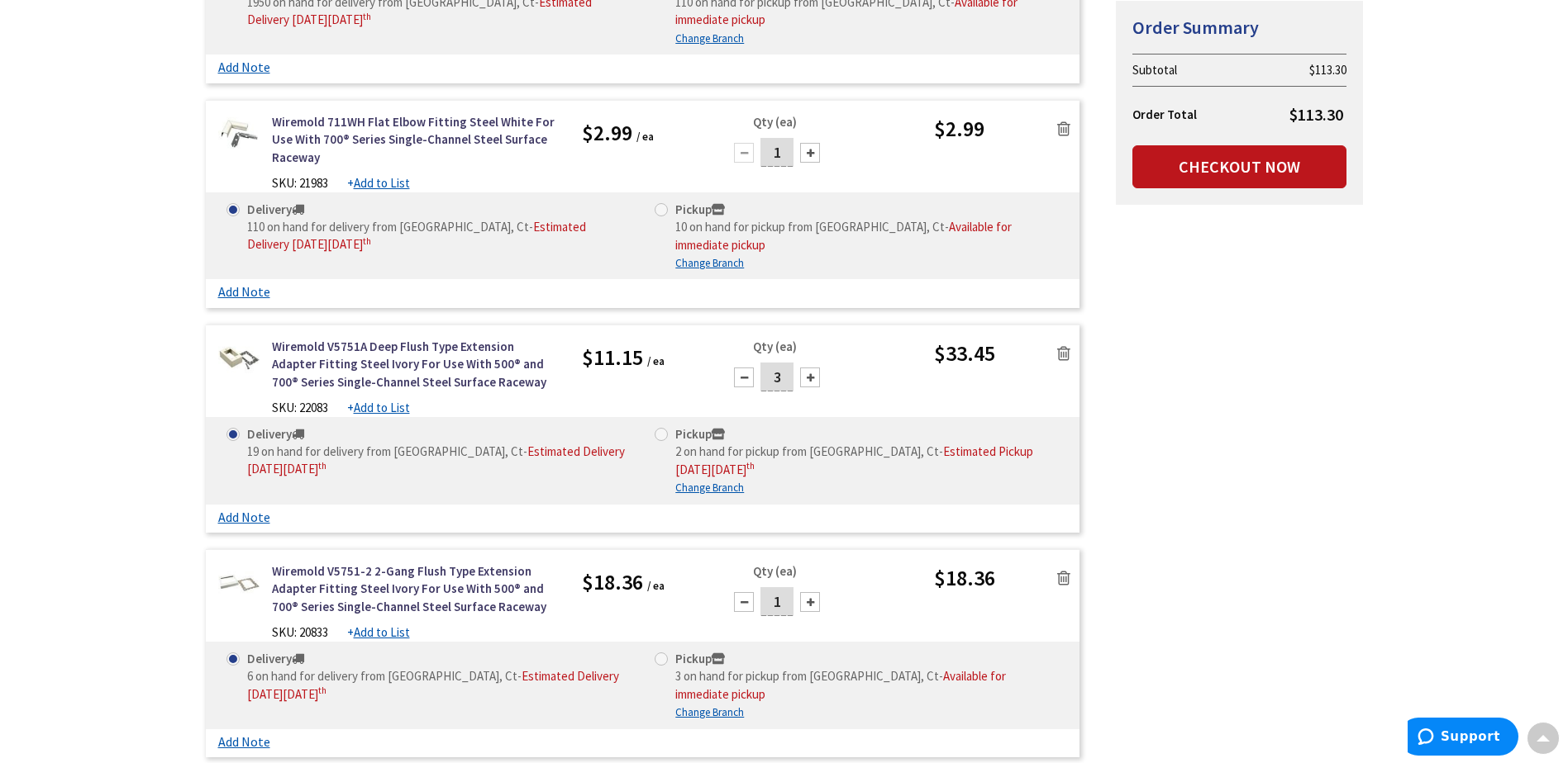
click at [1069, 345] on icon at bounding box center [1063, 353] width 13 height 17
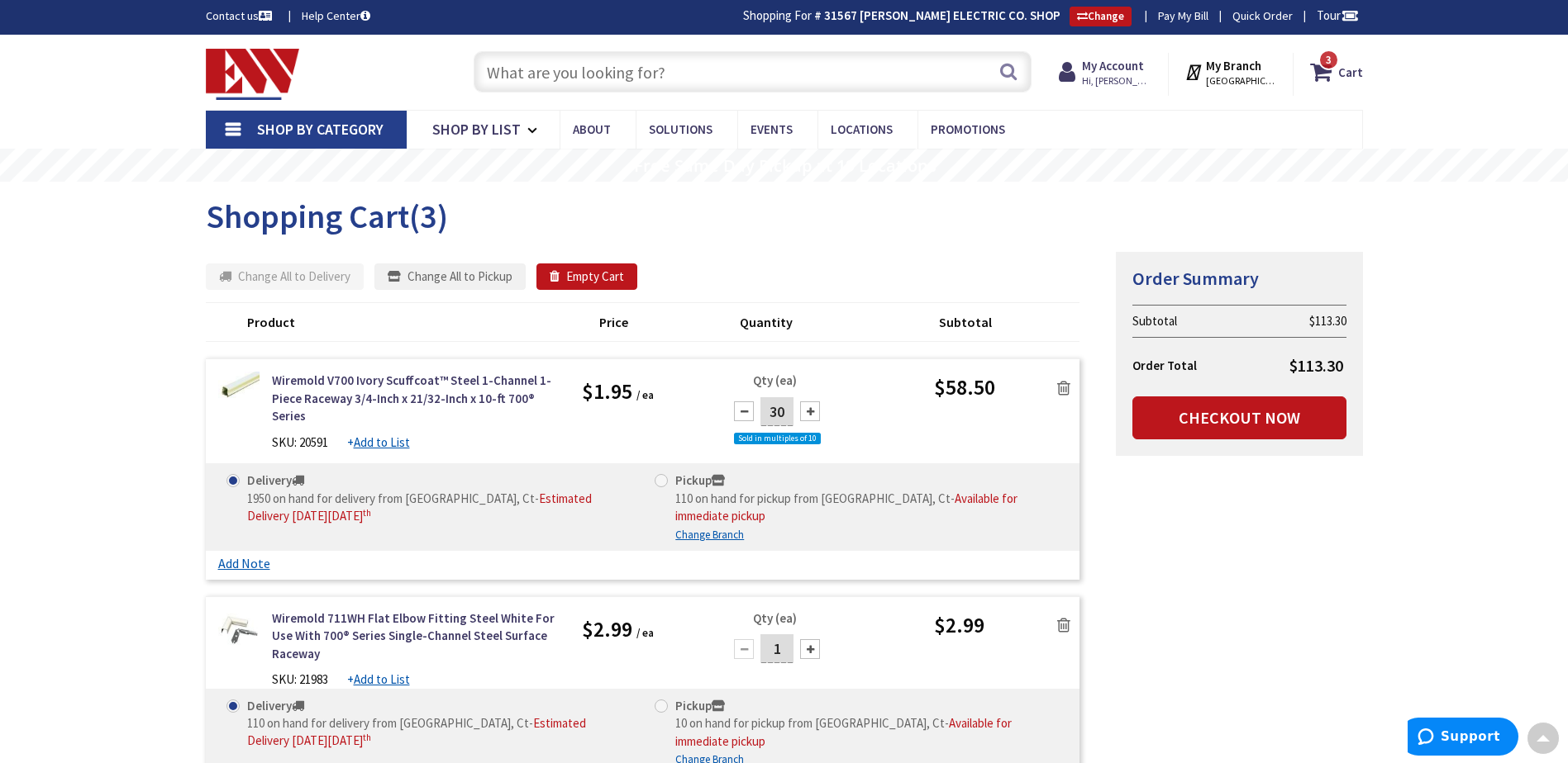
scroll to position [0, 0]
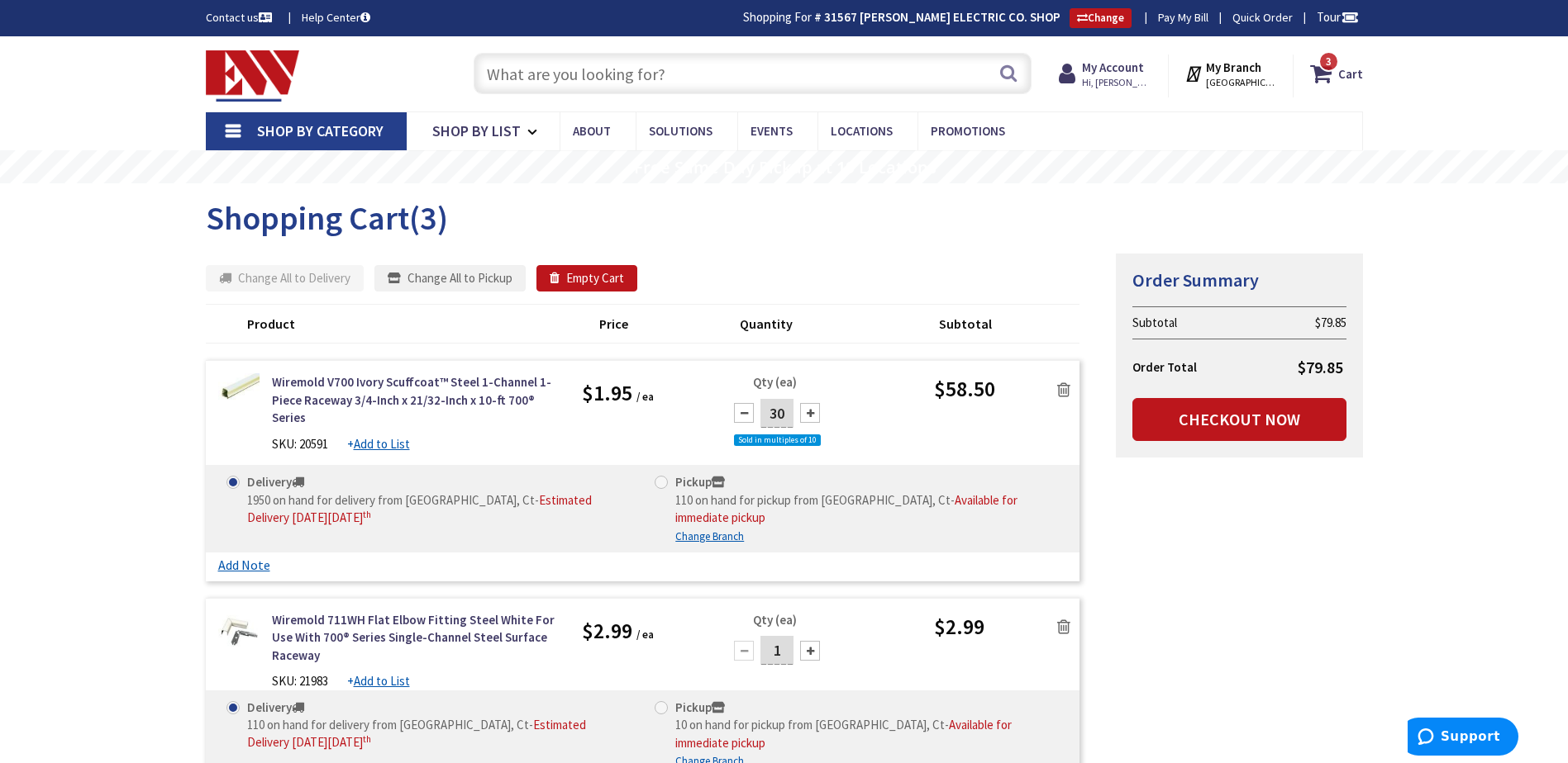
click at [526, 77] on input "text" at bounding box center [753, 73] width 558 height 41
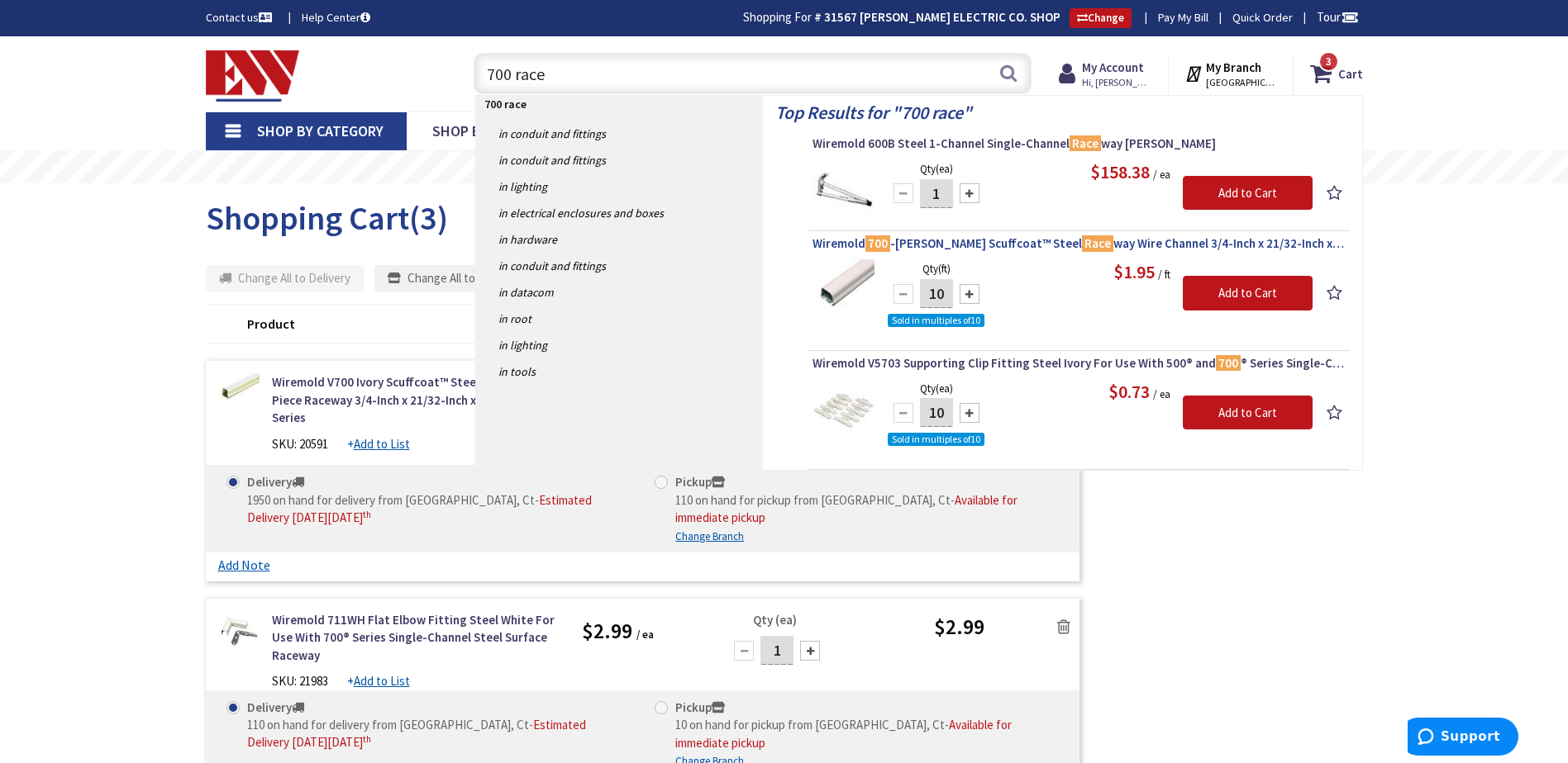
type input "700 race"
click at [964, 242] on span "Wiremold 700 -WH White Scuffcoat™ Steel Race way Wire Channel 3/4-Inch x 21/32-…" at bounding box center [1079, 243] width 533 height 17
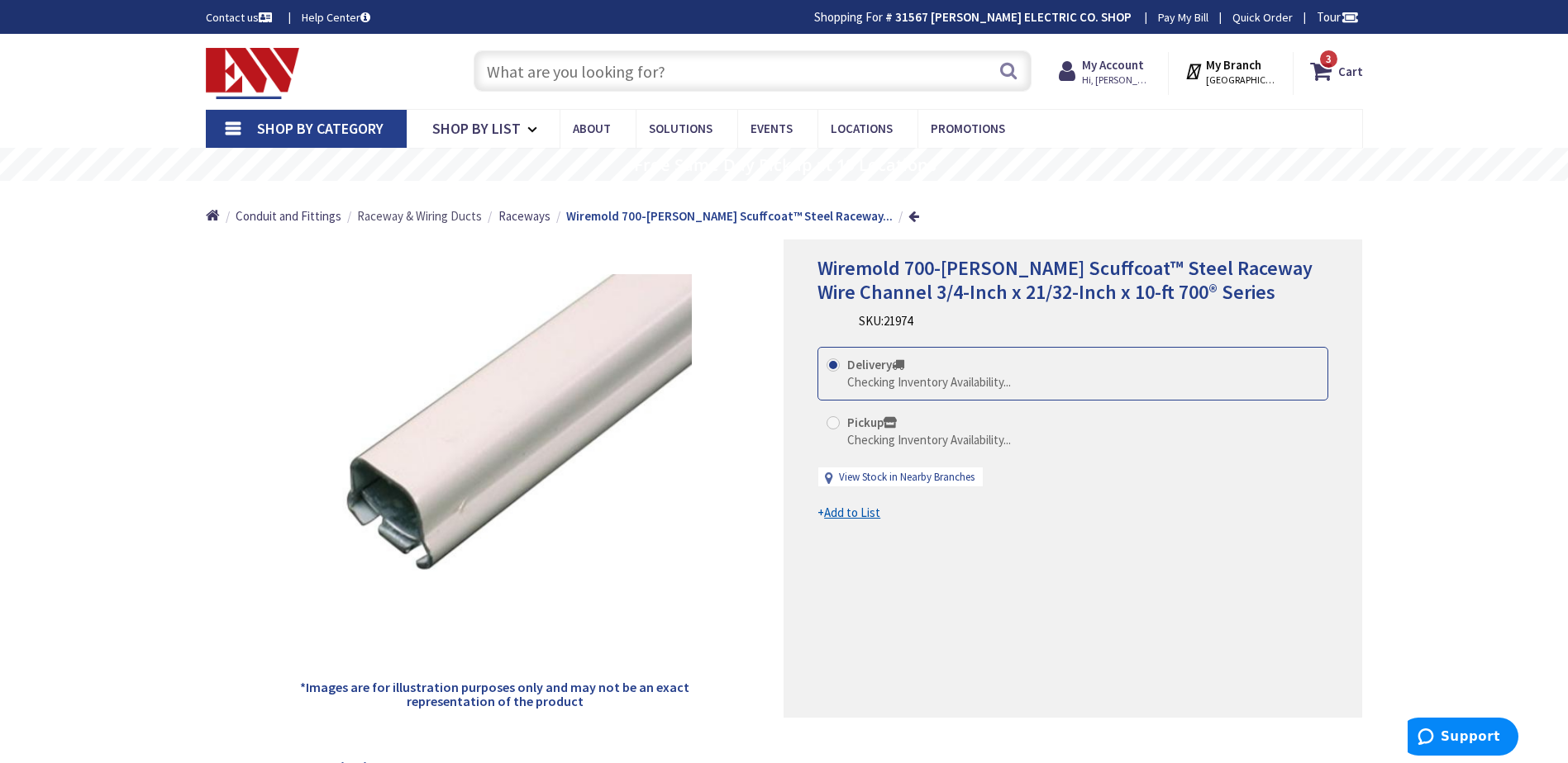
click at [409, 217] on span "Raceway & Wiring Ducts" at bounding box center [419, 216] width 125 height 16
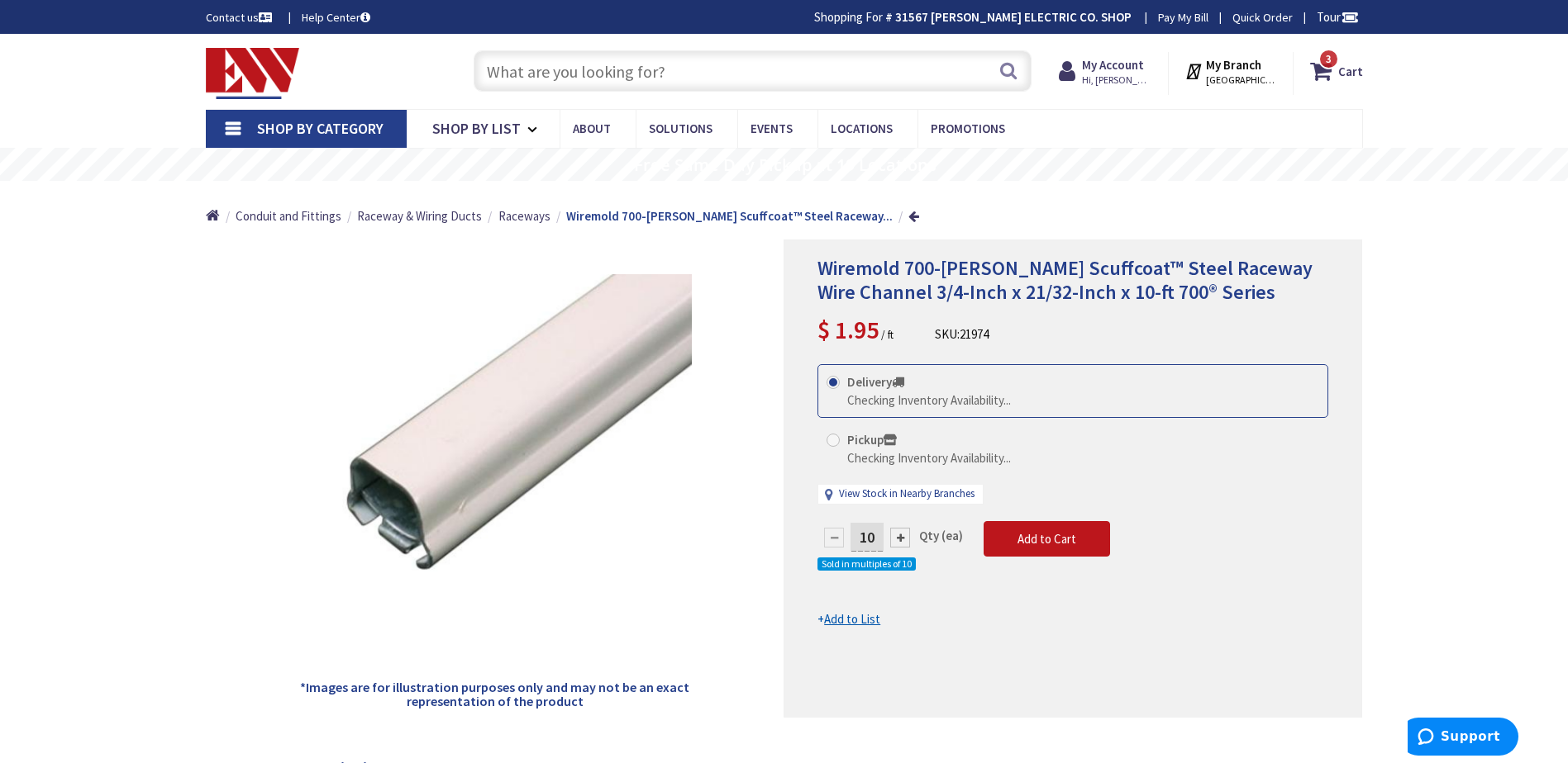
click at [564, 77] on input "text" at bounding box center [753, 71] width 558 height 41
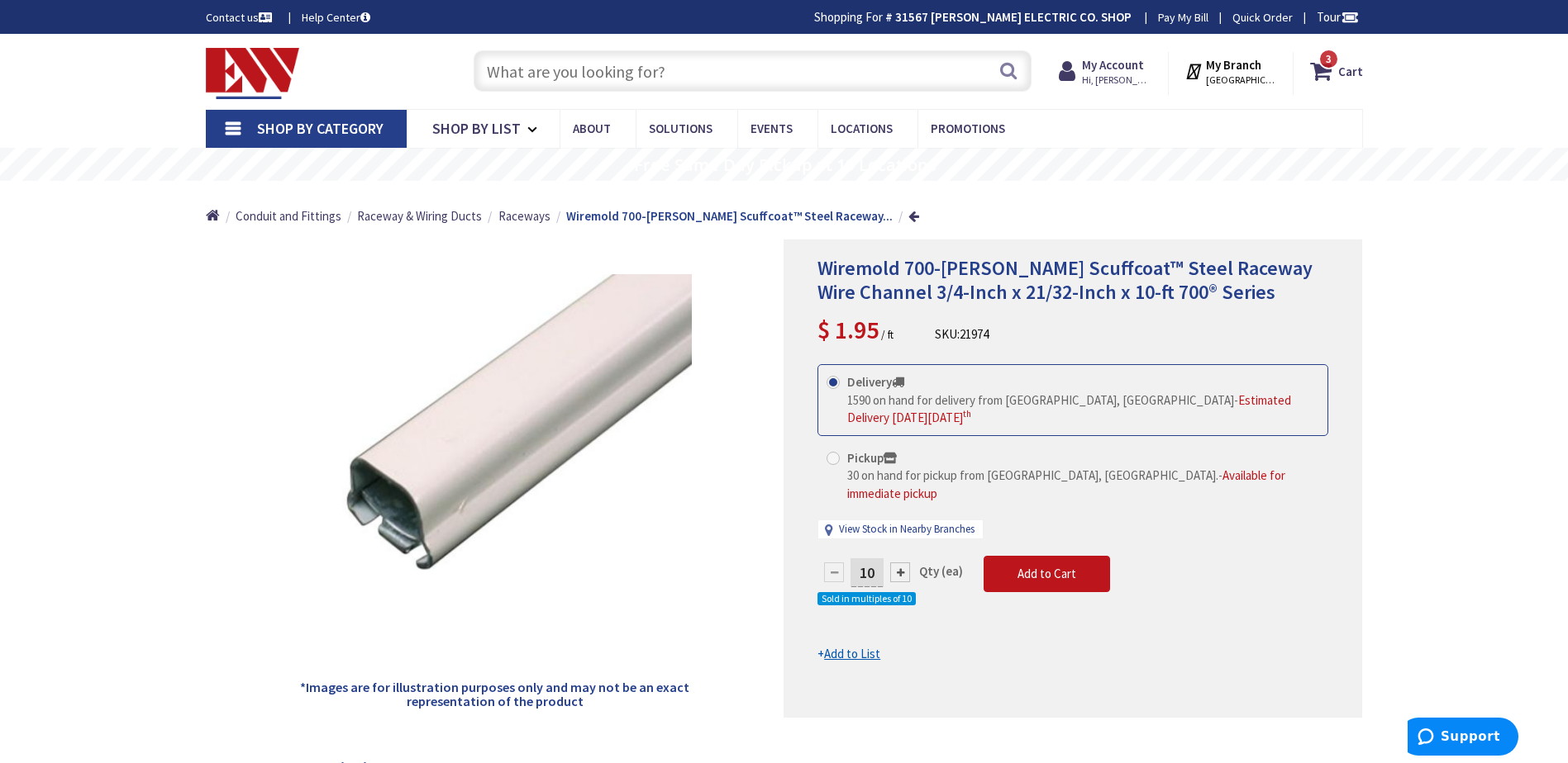
type input "w"
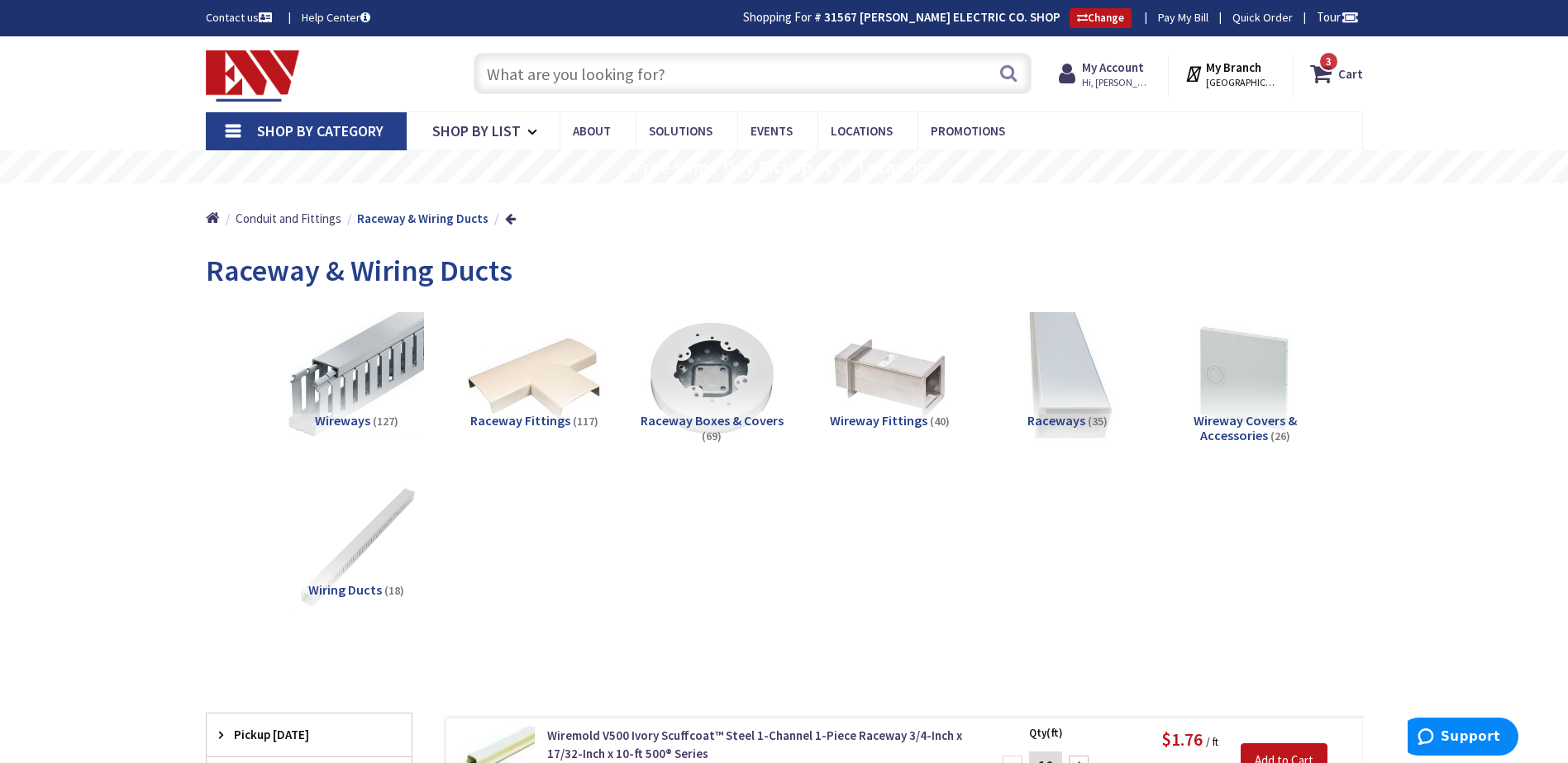
click at [714, 427] on h5 "Raceway Boxes & Covers (69)" at bounding box center [712, 427] width 151 height 29
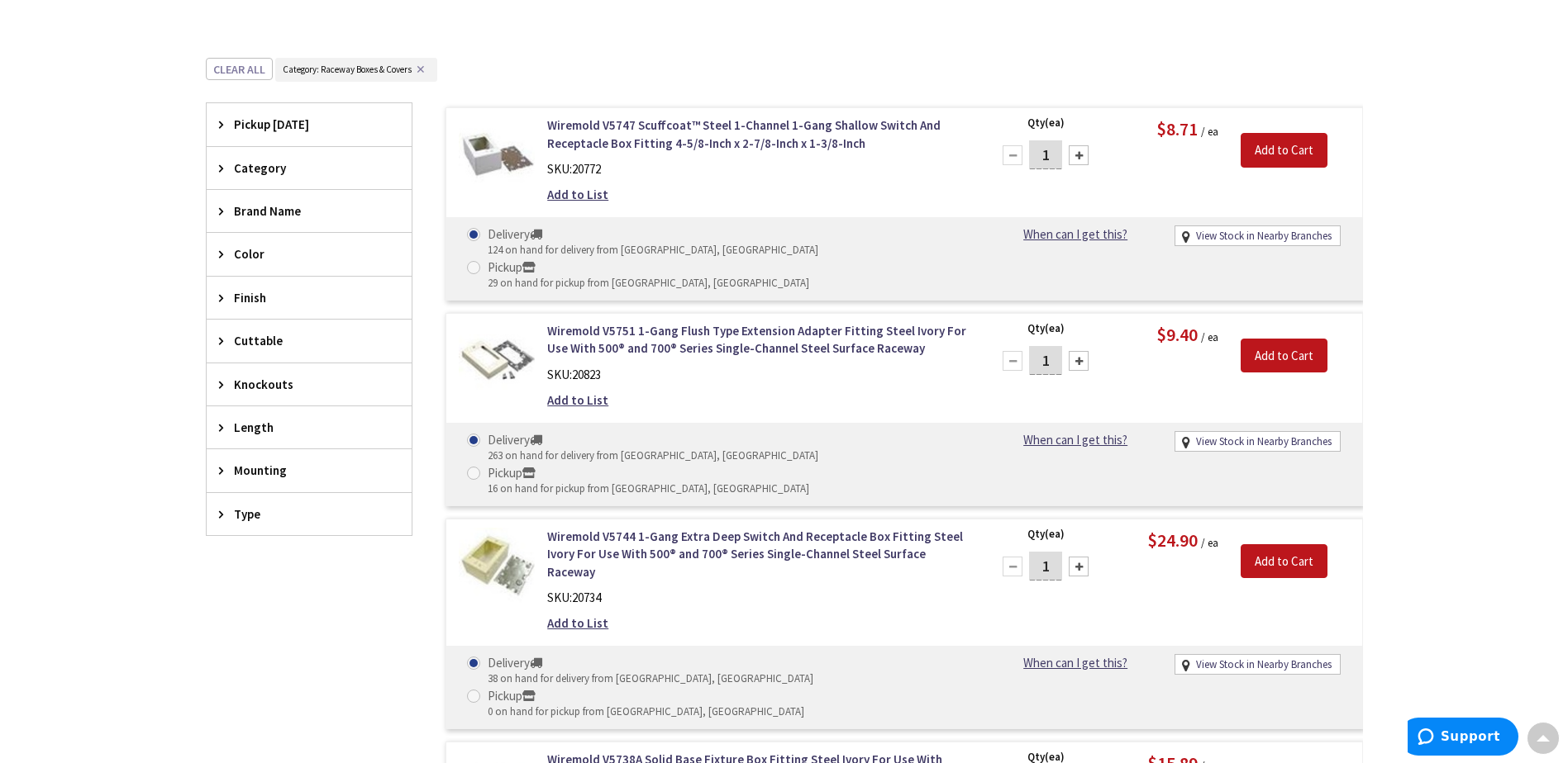
scroll to position [353, 0]
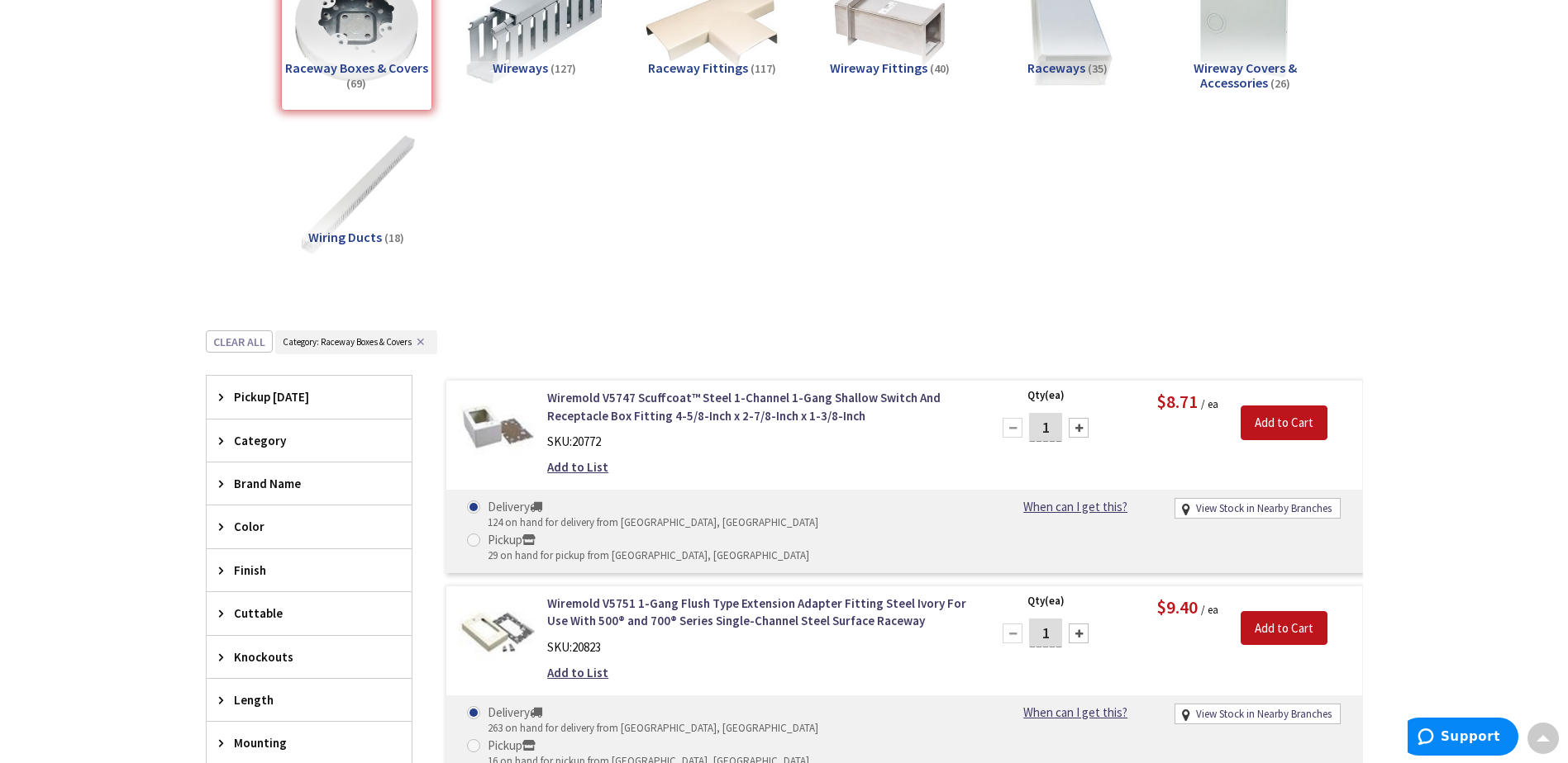
click at [245, 536] on div "Color" at bounding box center [309, 526] width 205 height 42
click at [265, 586] on span "Ivory" at bounding box center [309, 588] width 205 height 28
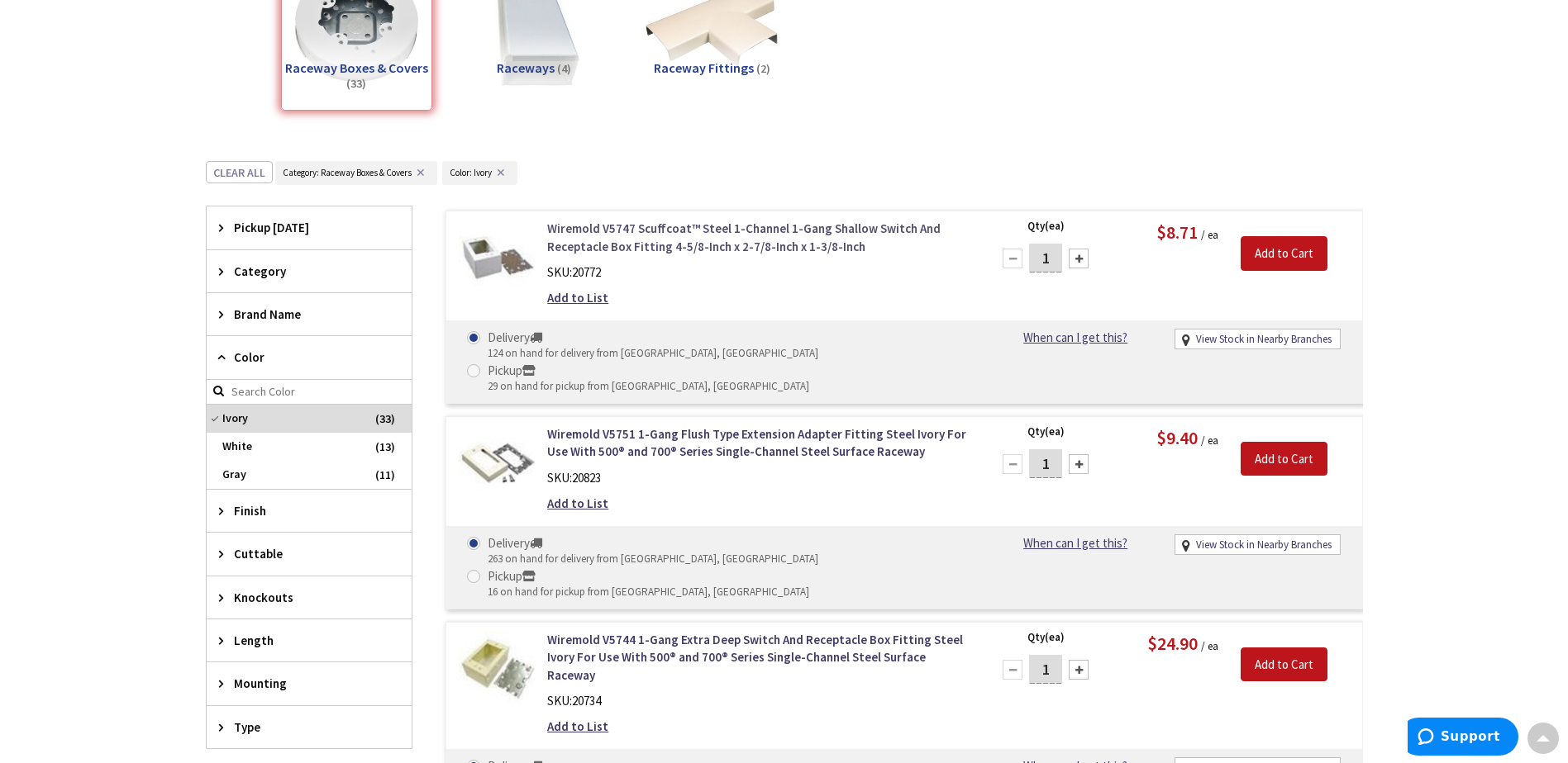
click at [641, 234] on link "Wiremold V5747 Scuffcoat™ Steel 1-Channel 1-Gang Shallow Switch And Receptacle …" at bounding box center [757, 237] width 421 height 36
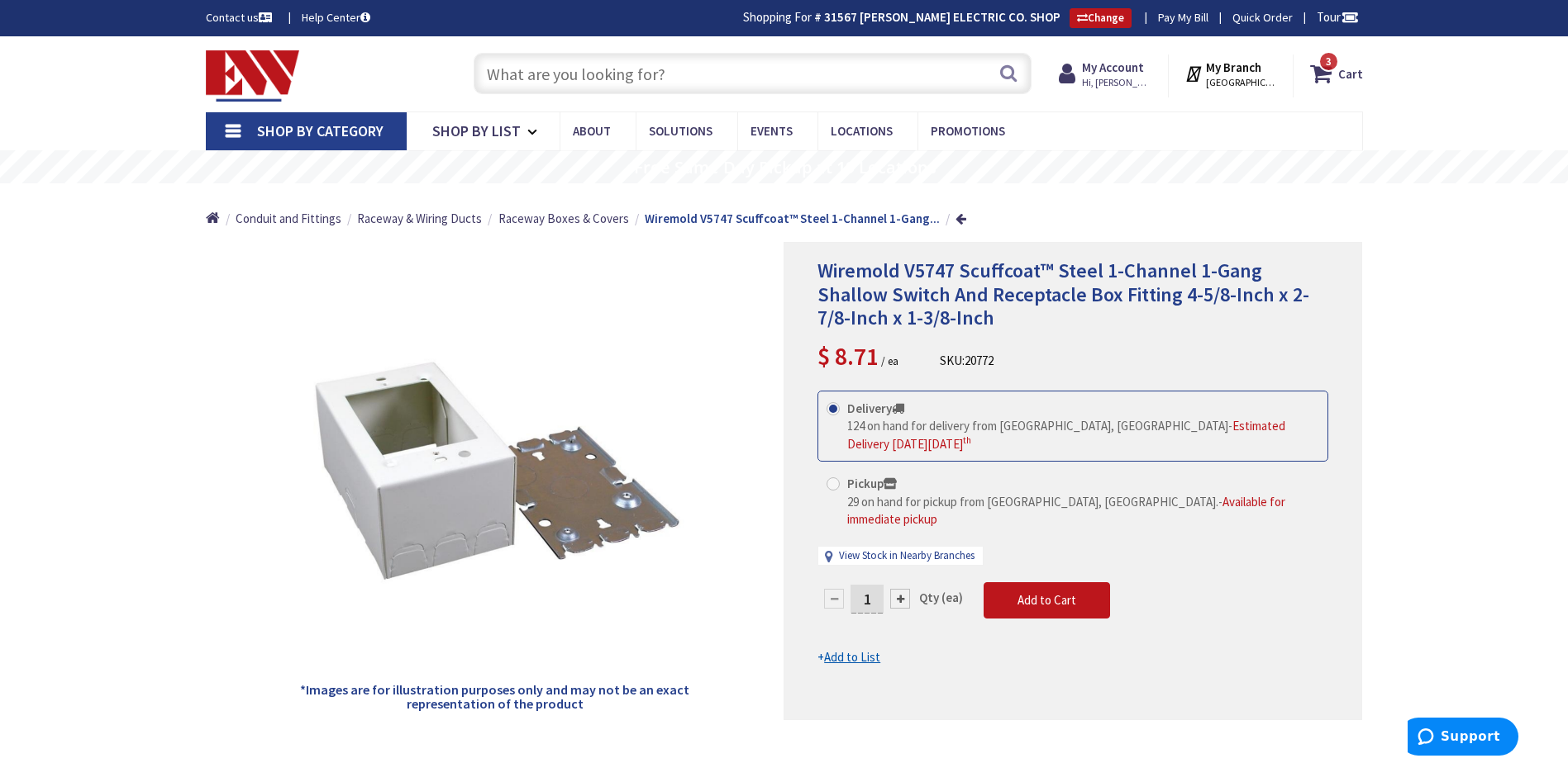
click at [901, 589] on div at bounding box center [900, 599] width 20 height 20
type input "3"
click at [1014, 582] on button "Add to Cart" at bounding box center [1047, 600] width 127 height 37
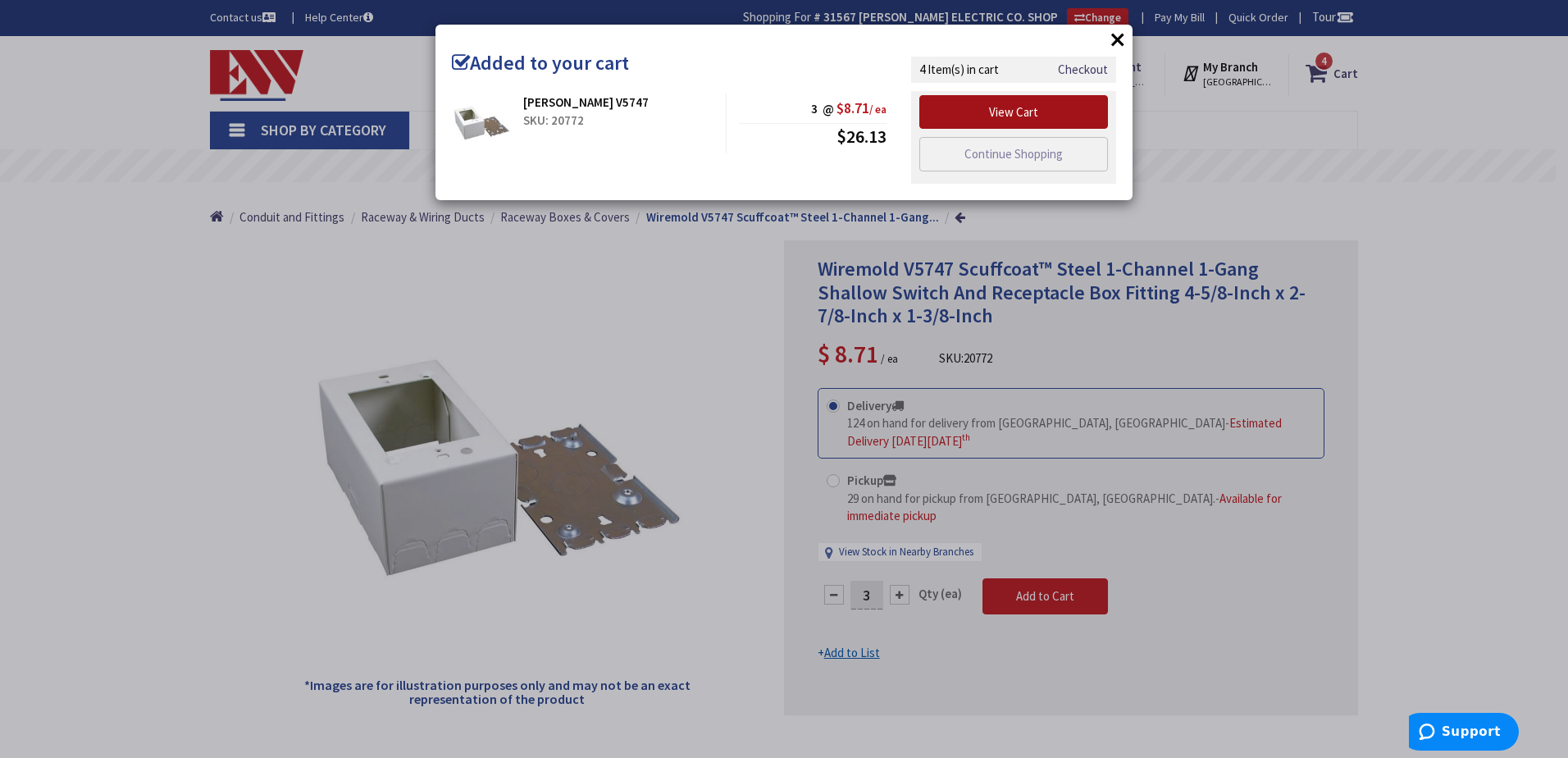
click at [1025, 117] on link "View Cart" at bounding box center [1013, 113] width 188 height 35
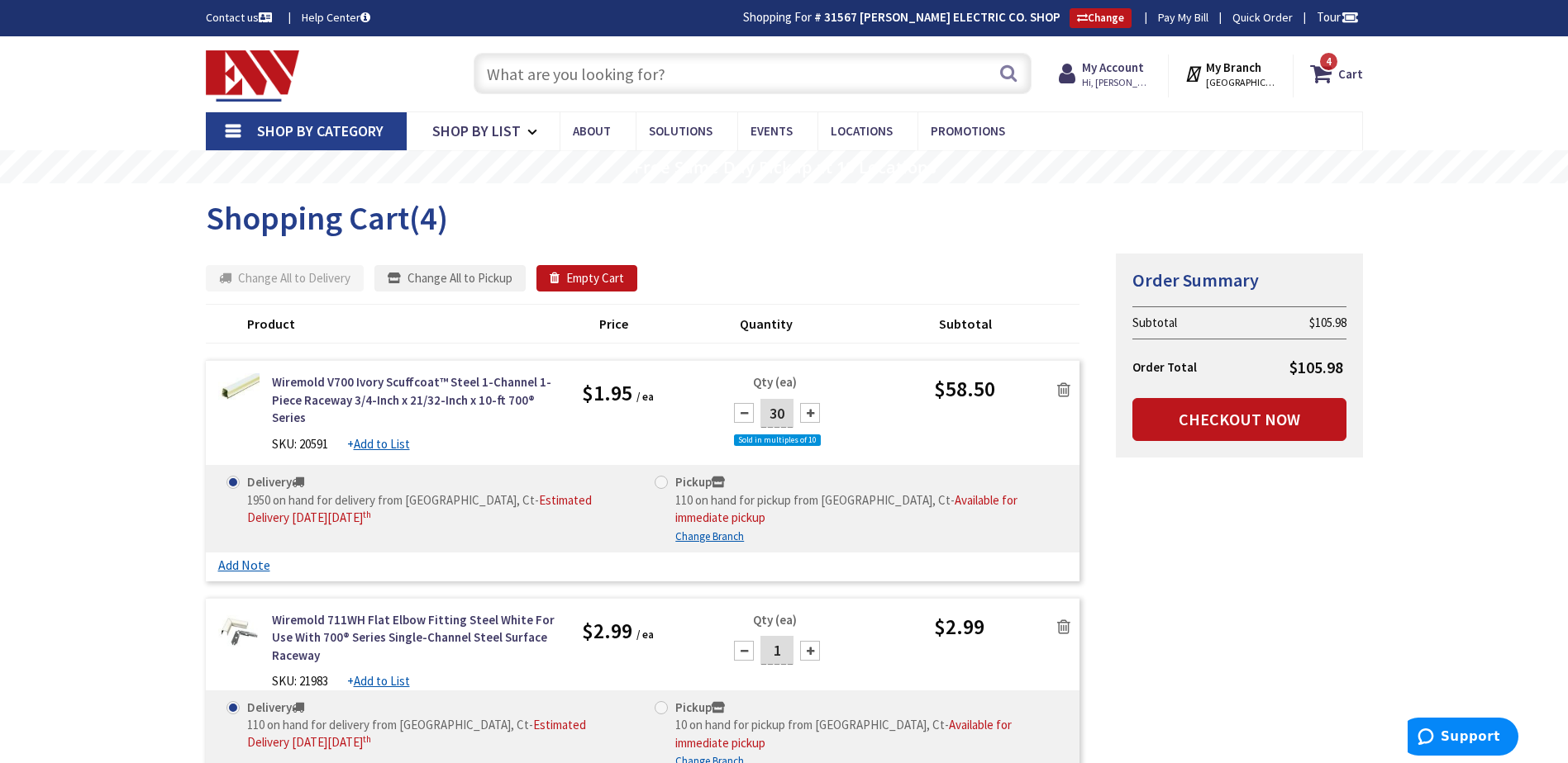
click at [570, 66] on input "text" at bounding box center [753, 73] width 558 height 41
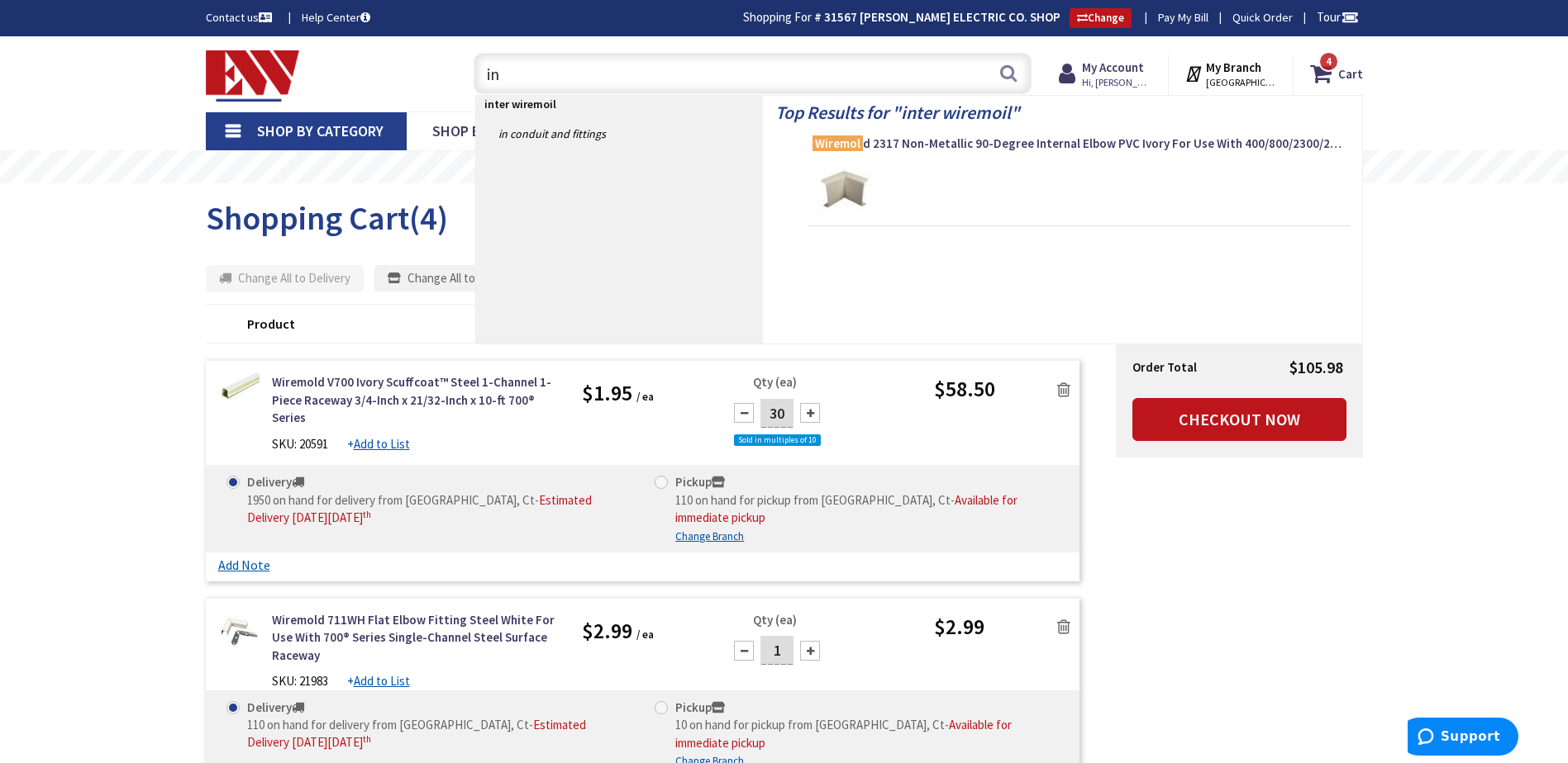
type input "i"
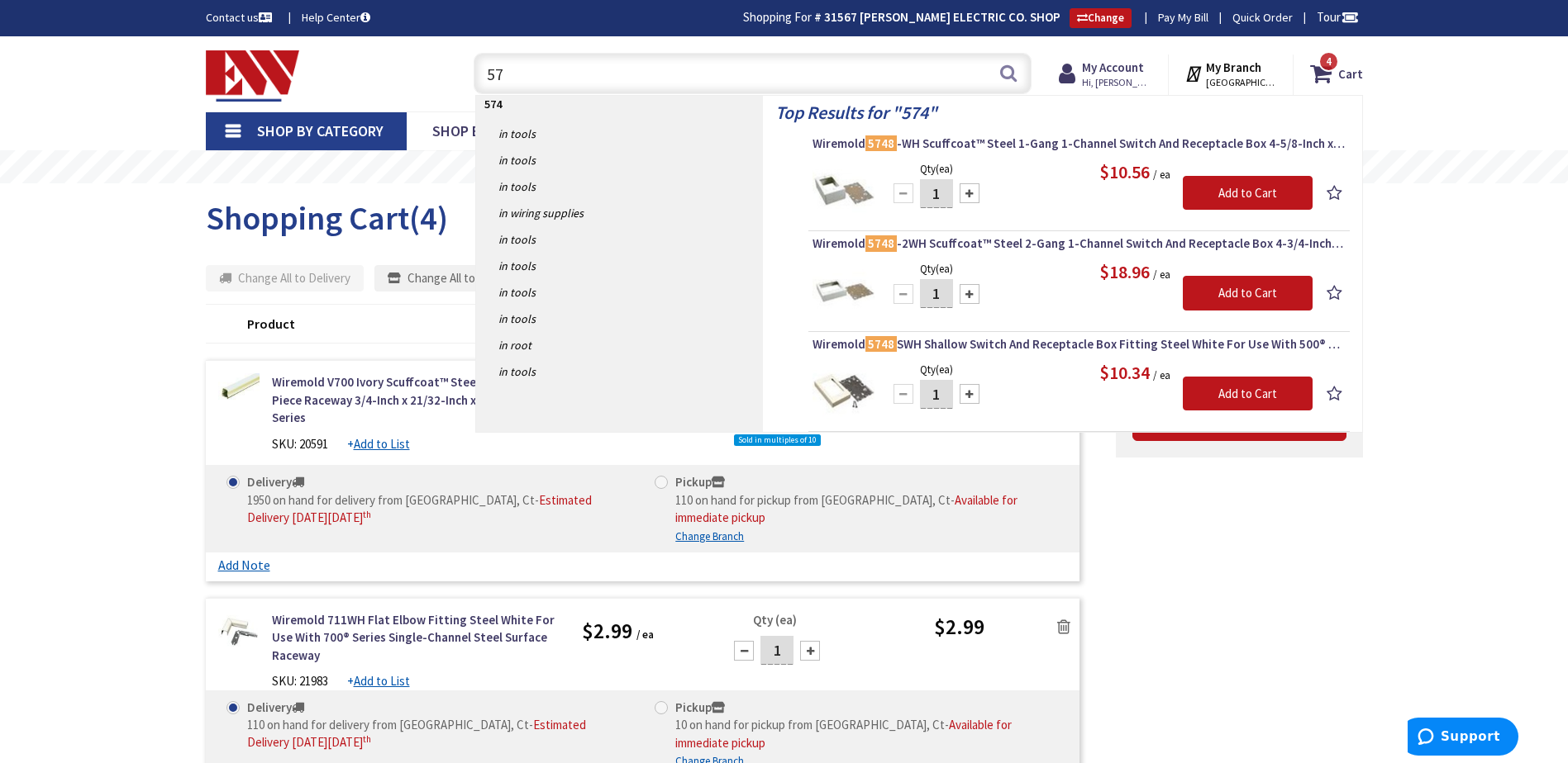
type input "5"
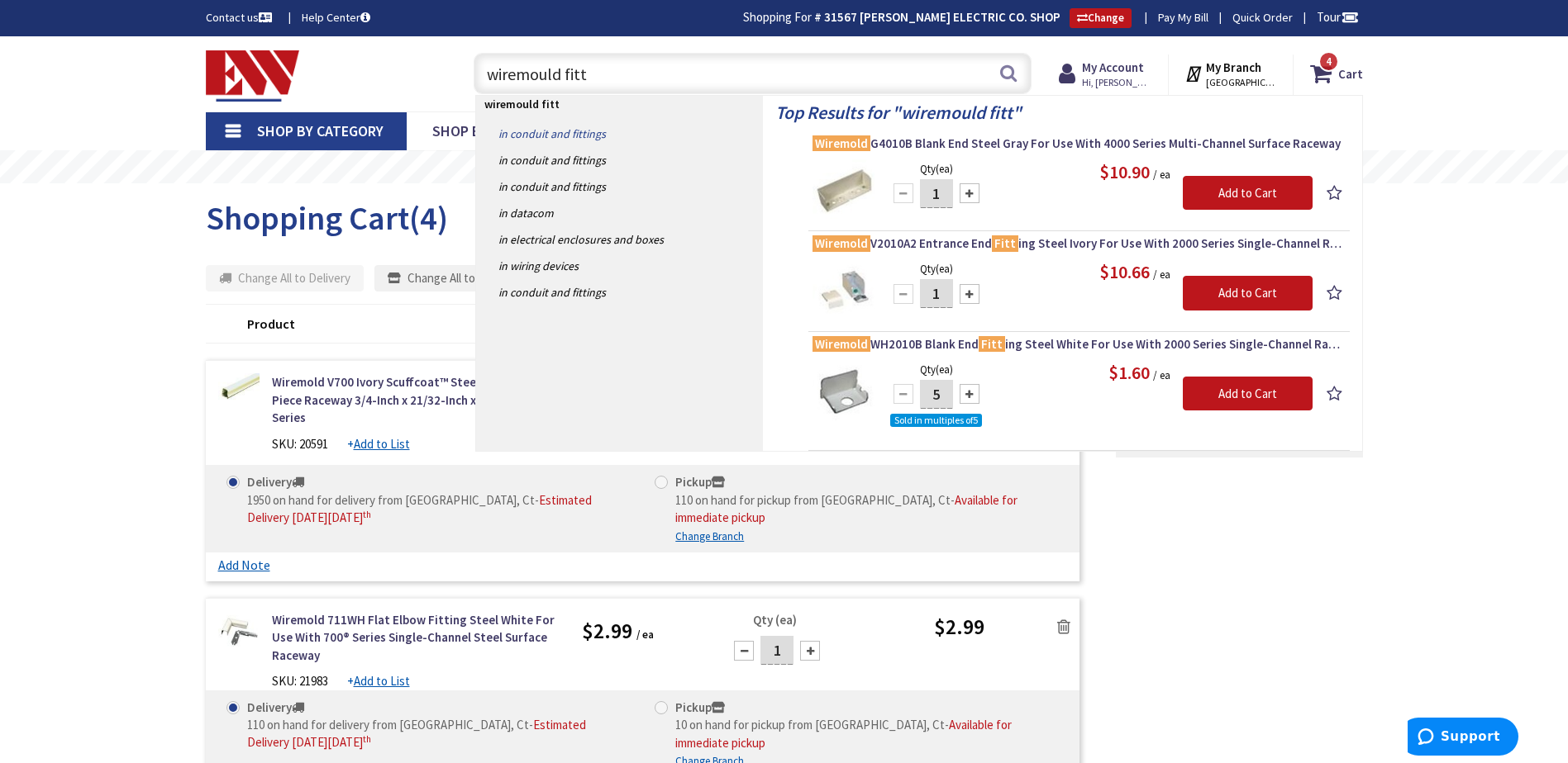
type input "wiremould fitt"
click at [562, 128] on link "in Conduit and Fittings" at bounding box center [619, 134] width 287 height 26
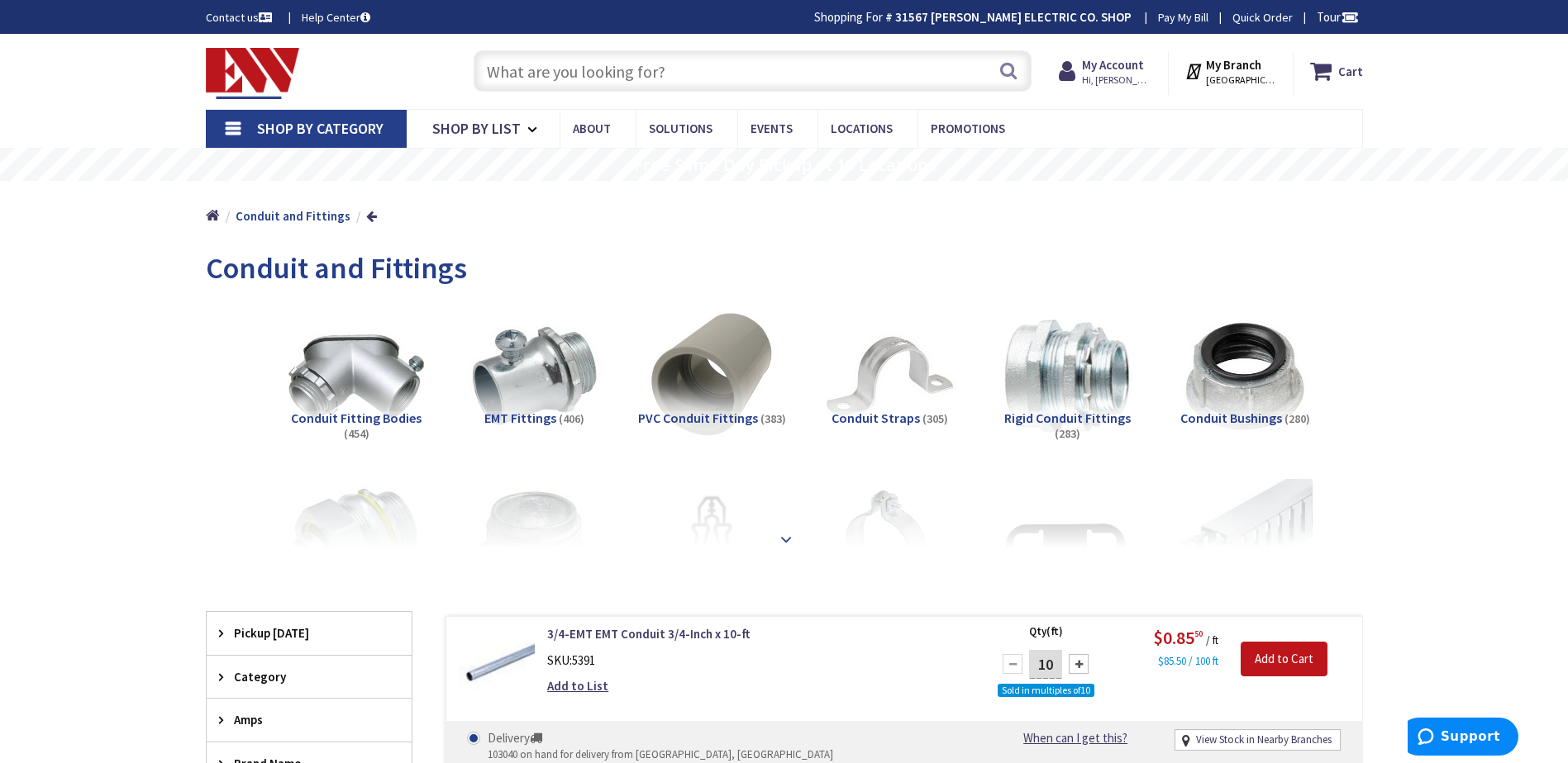
click at [784, 535] on strong at bounding box center [785, 539] width 20 height 18
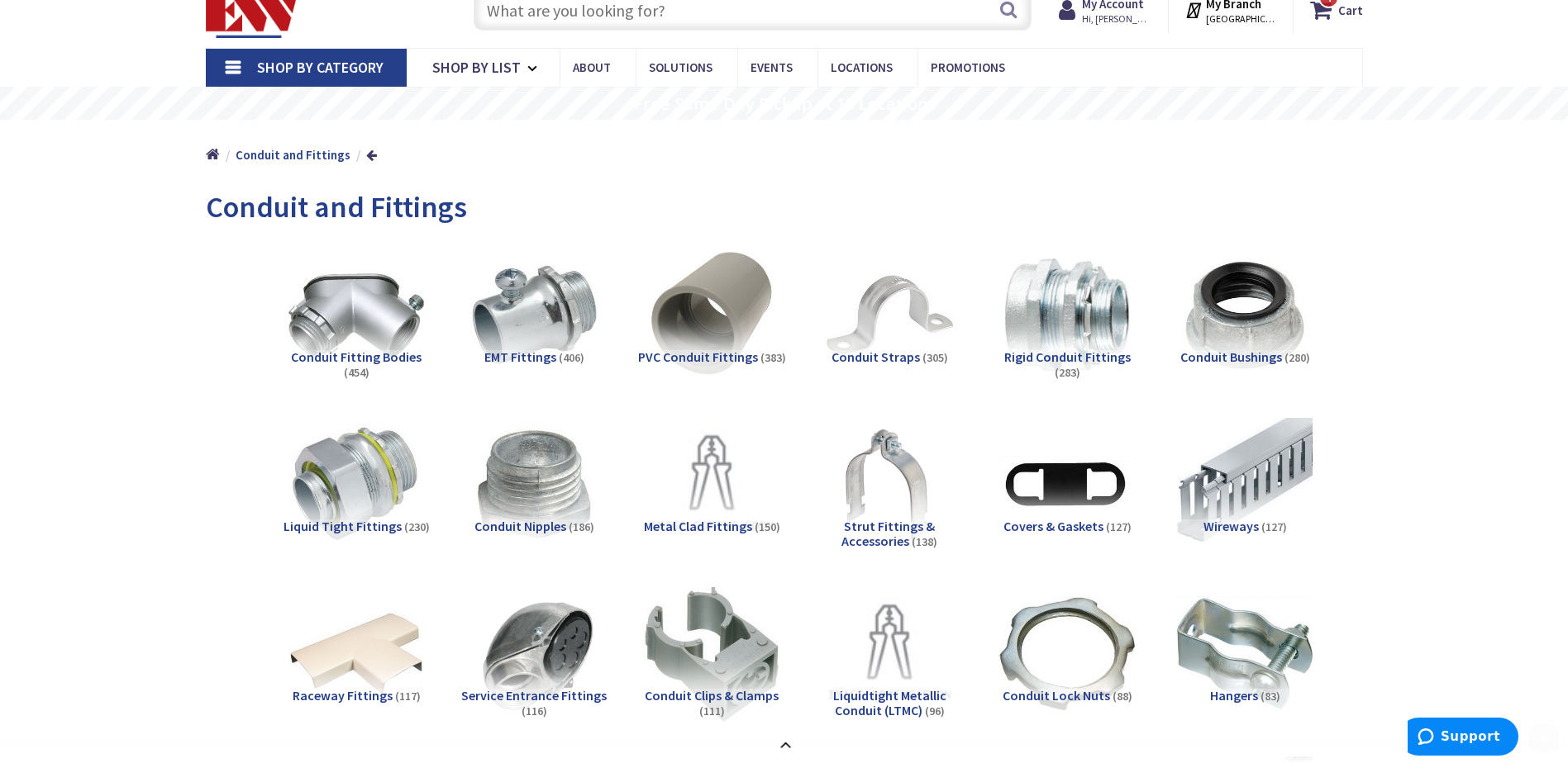
scroll to position [330, 0]
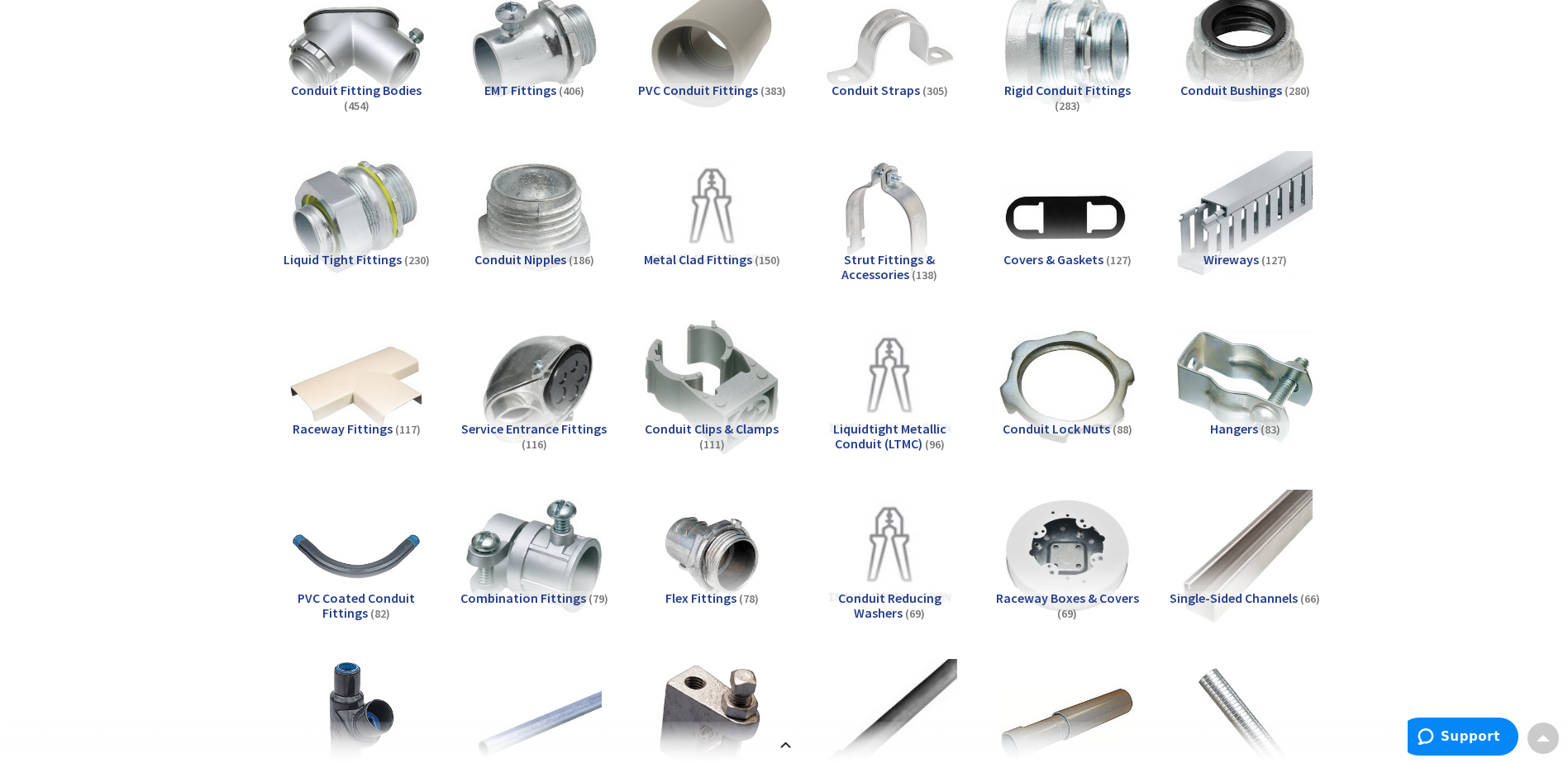
click at [345, 428] on span "Raceway Fittings" at bounding box center [343, 428] width 100 height 17
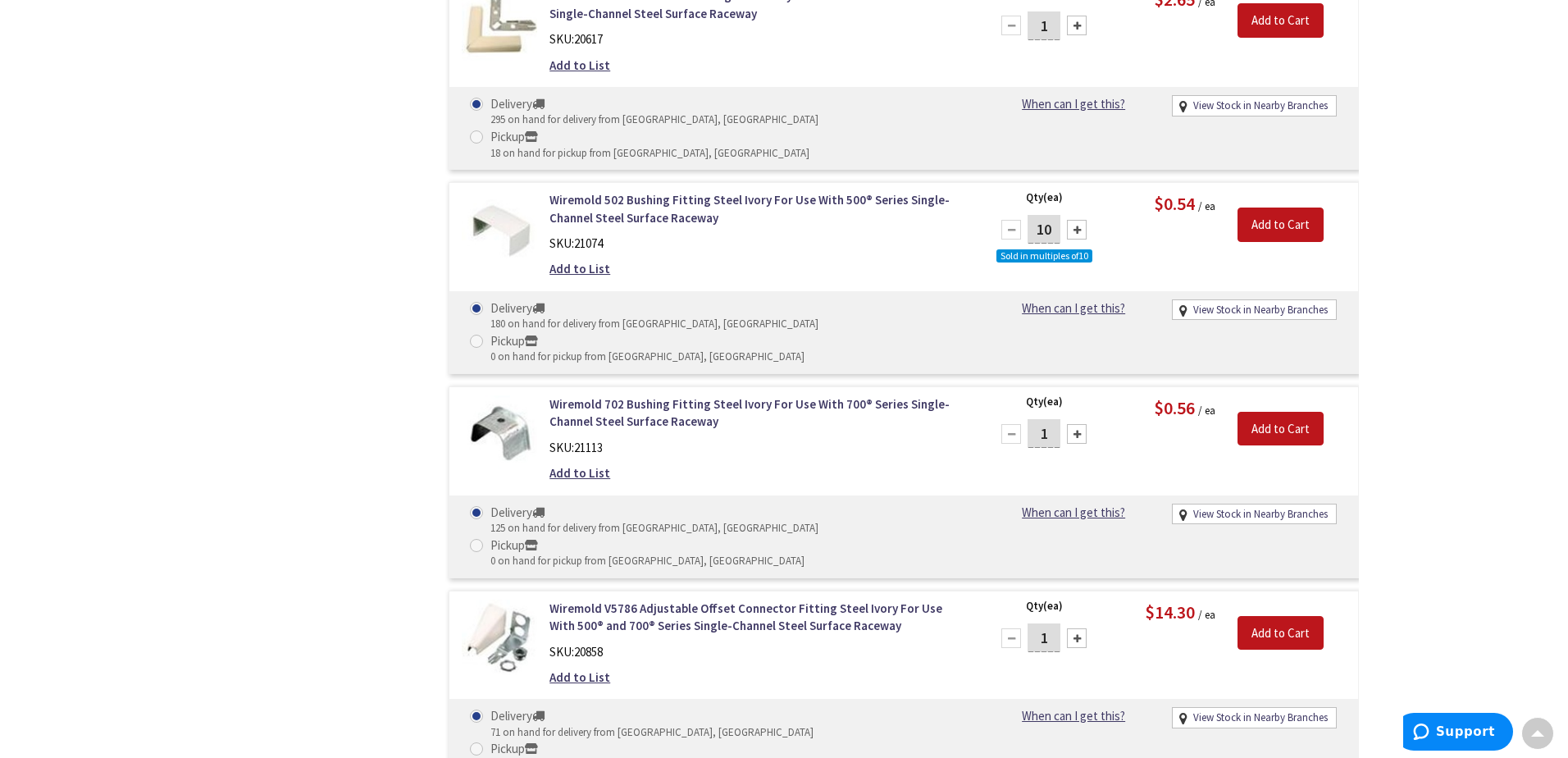
scroll to position [4235, 0]
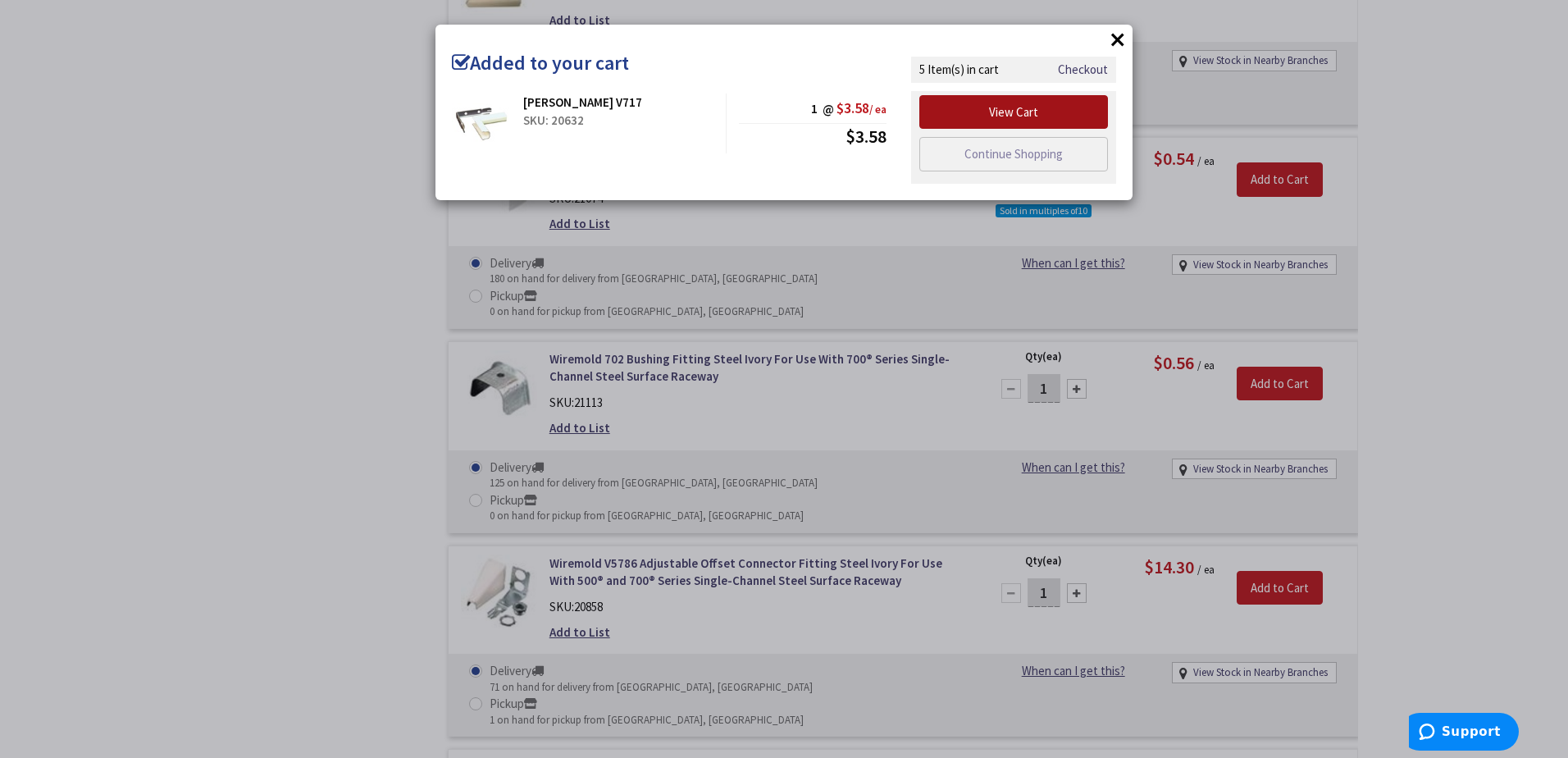
click at [1034, 114] on link "View Cart" at bounding box center [1013, 113] width 188 height 35
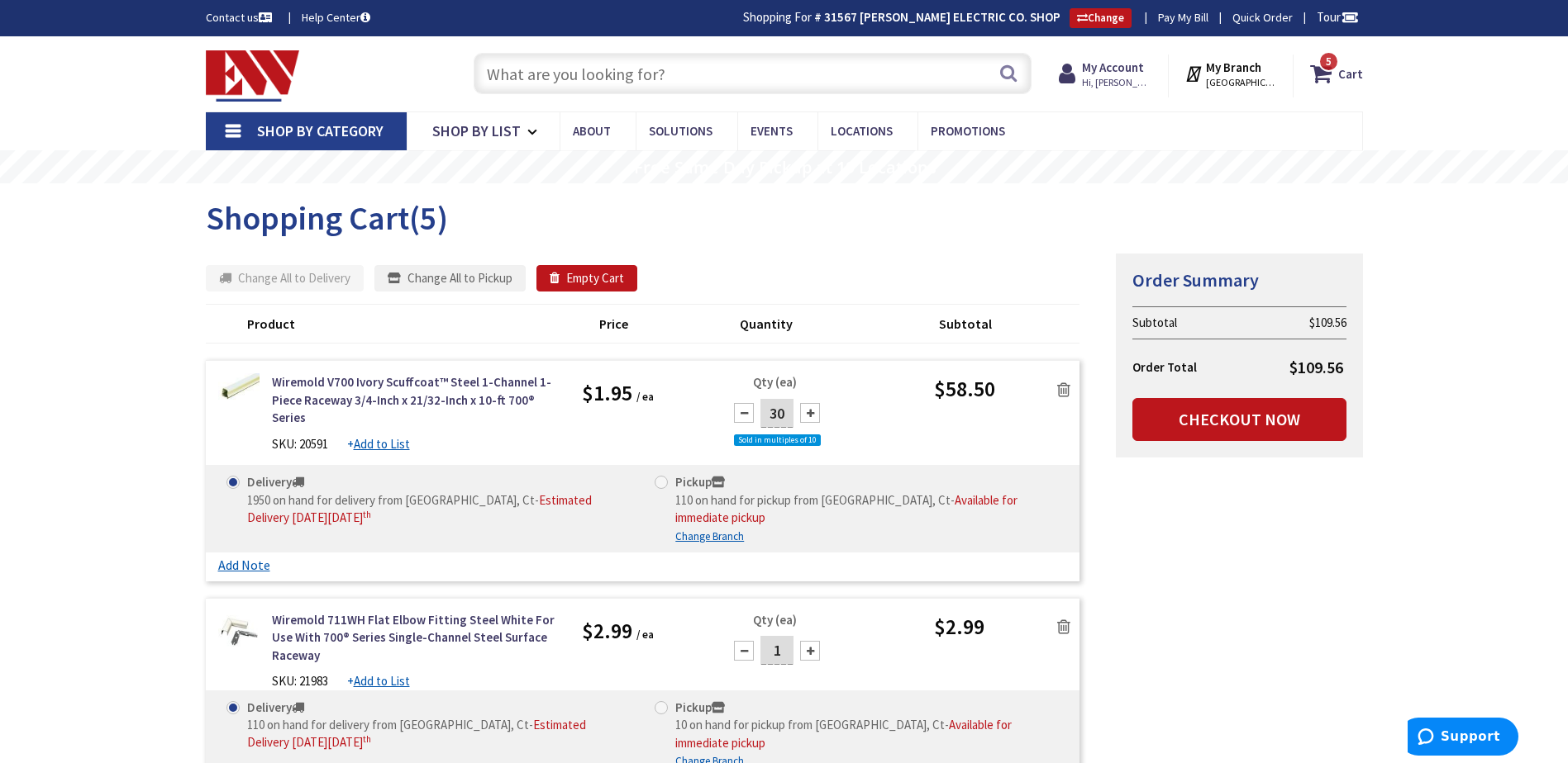
click at [605, 85] on input "text" at bounding box center [753, 73] width 558 height 41
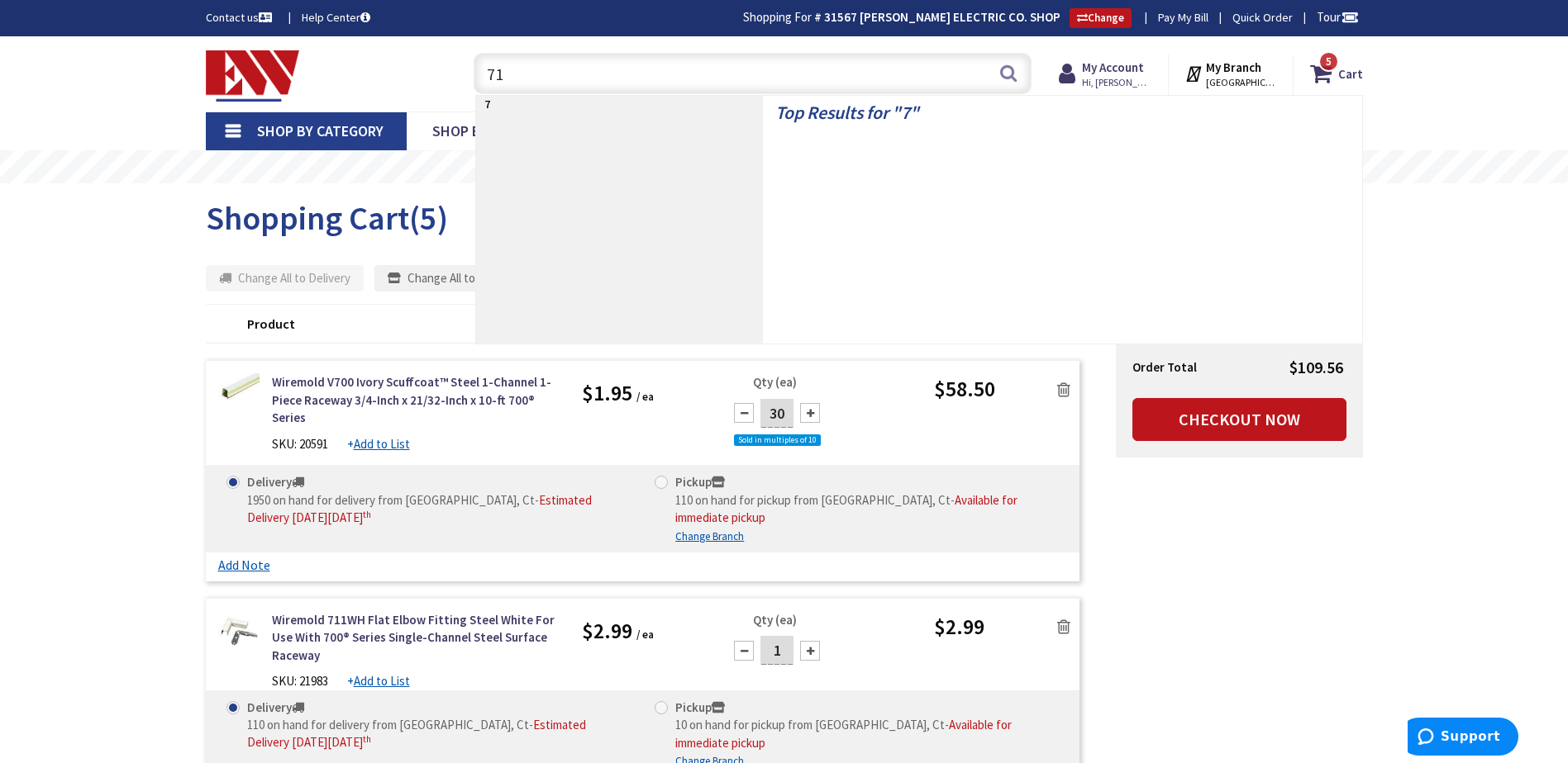
type input "711"
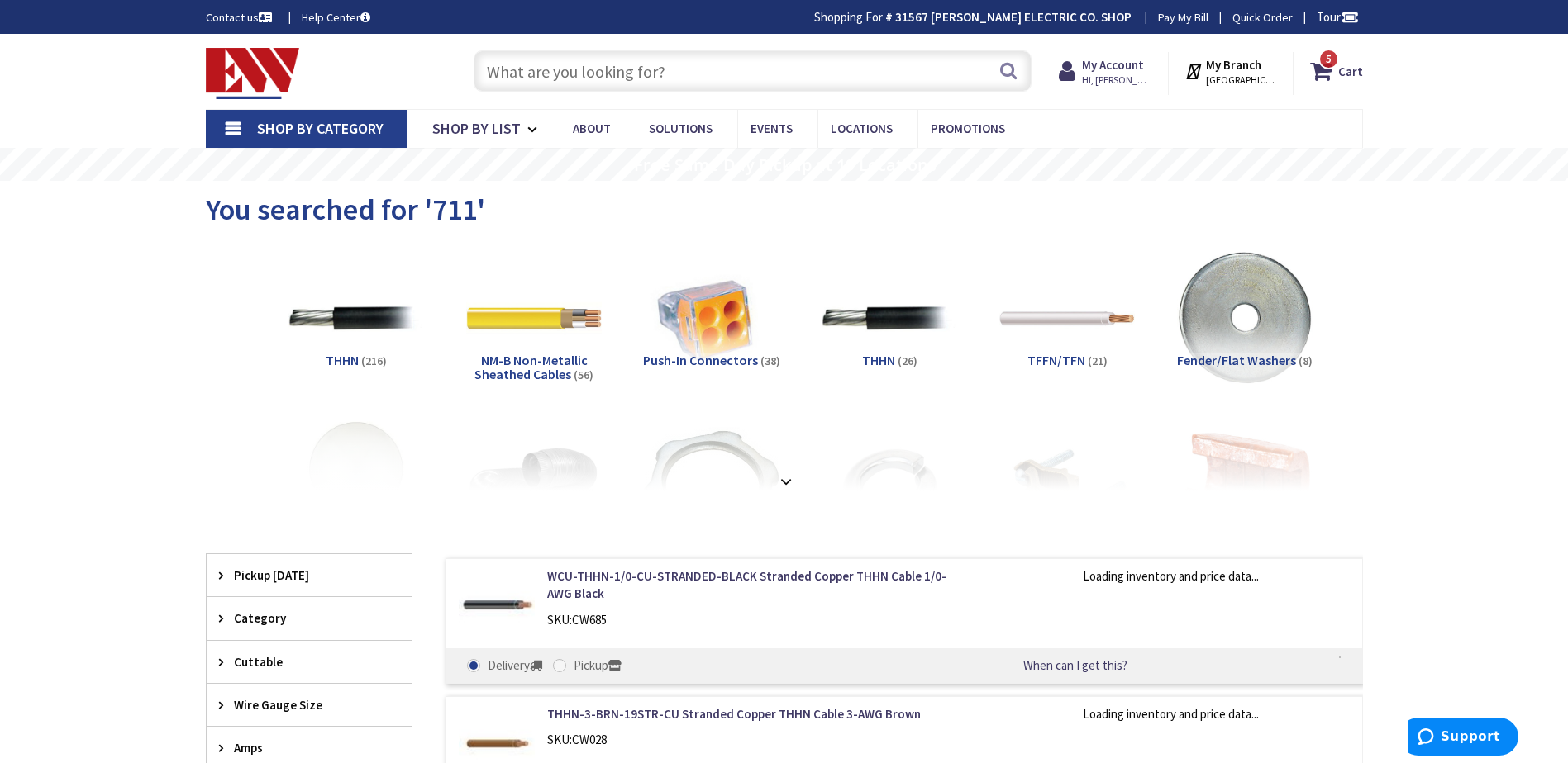
click at [560, 86] on input "text" at bounding box center [753, 71] width 558 height 41
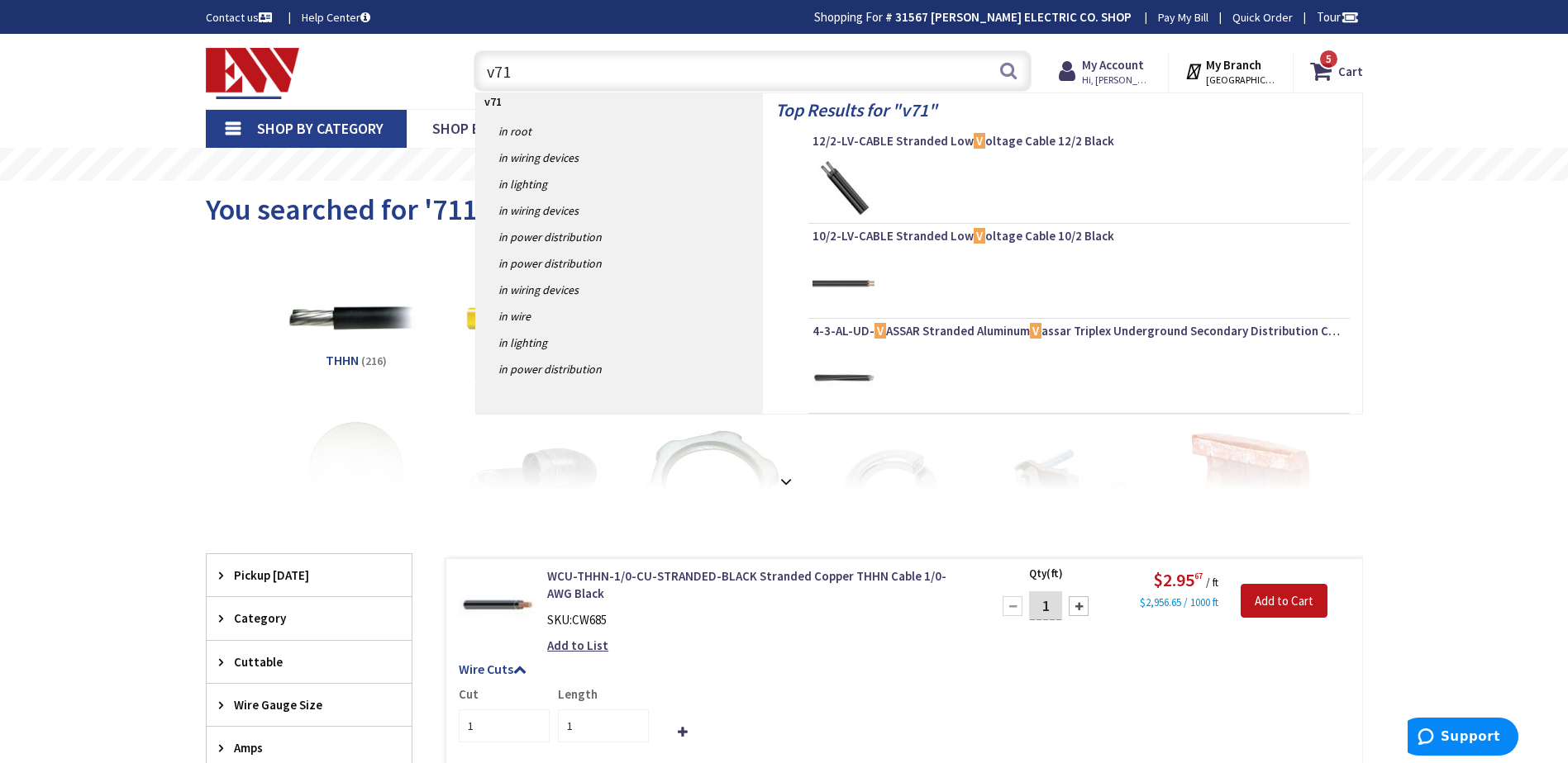
type input "v711"
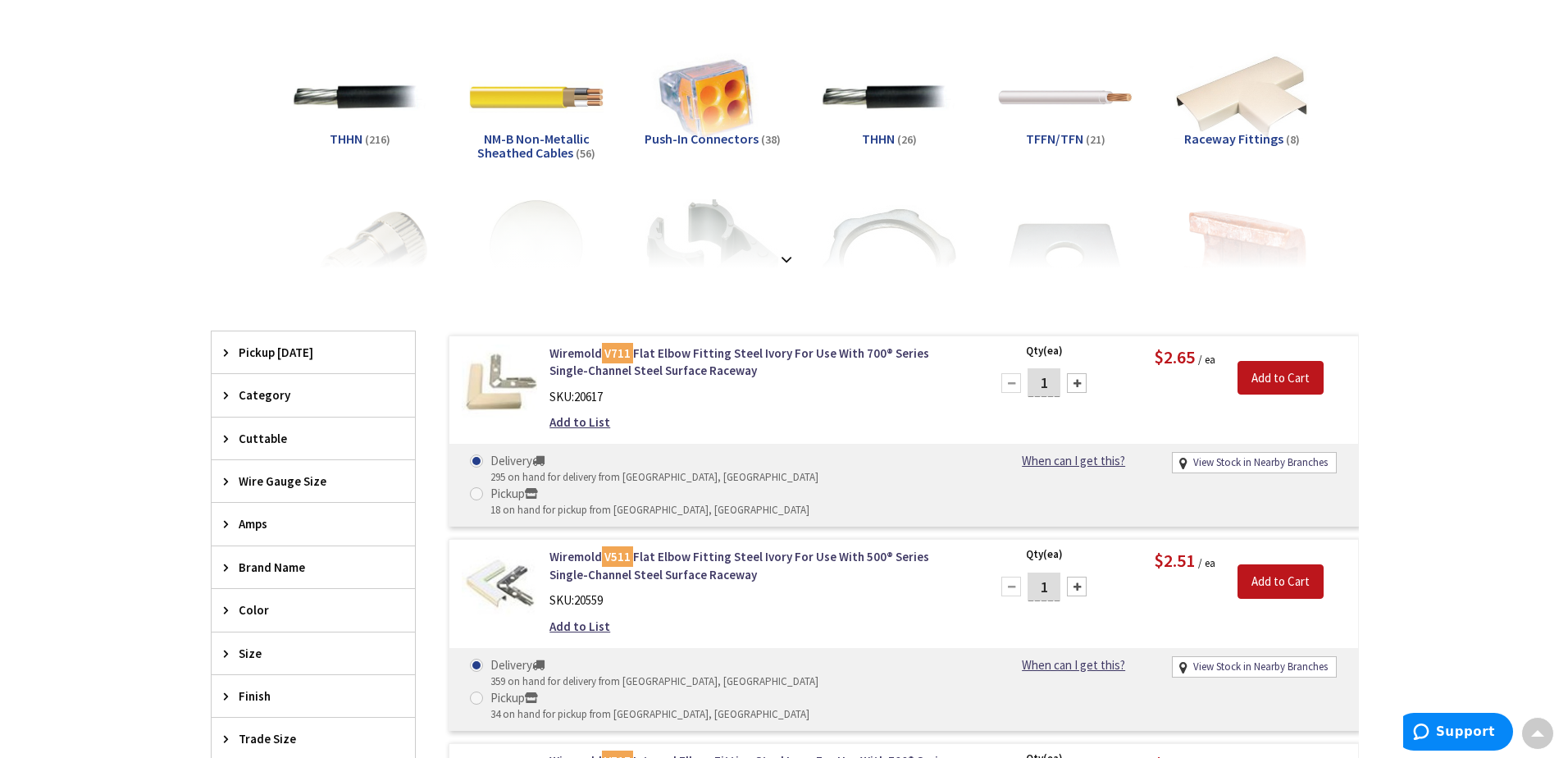
scroll to position [248, 0]
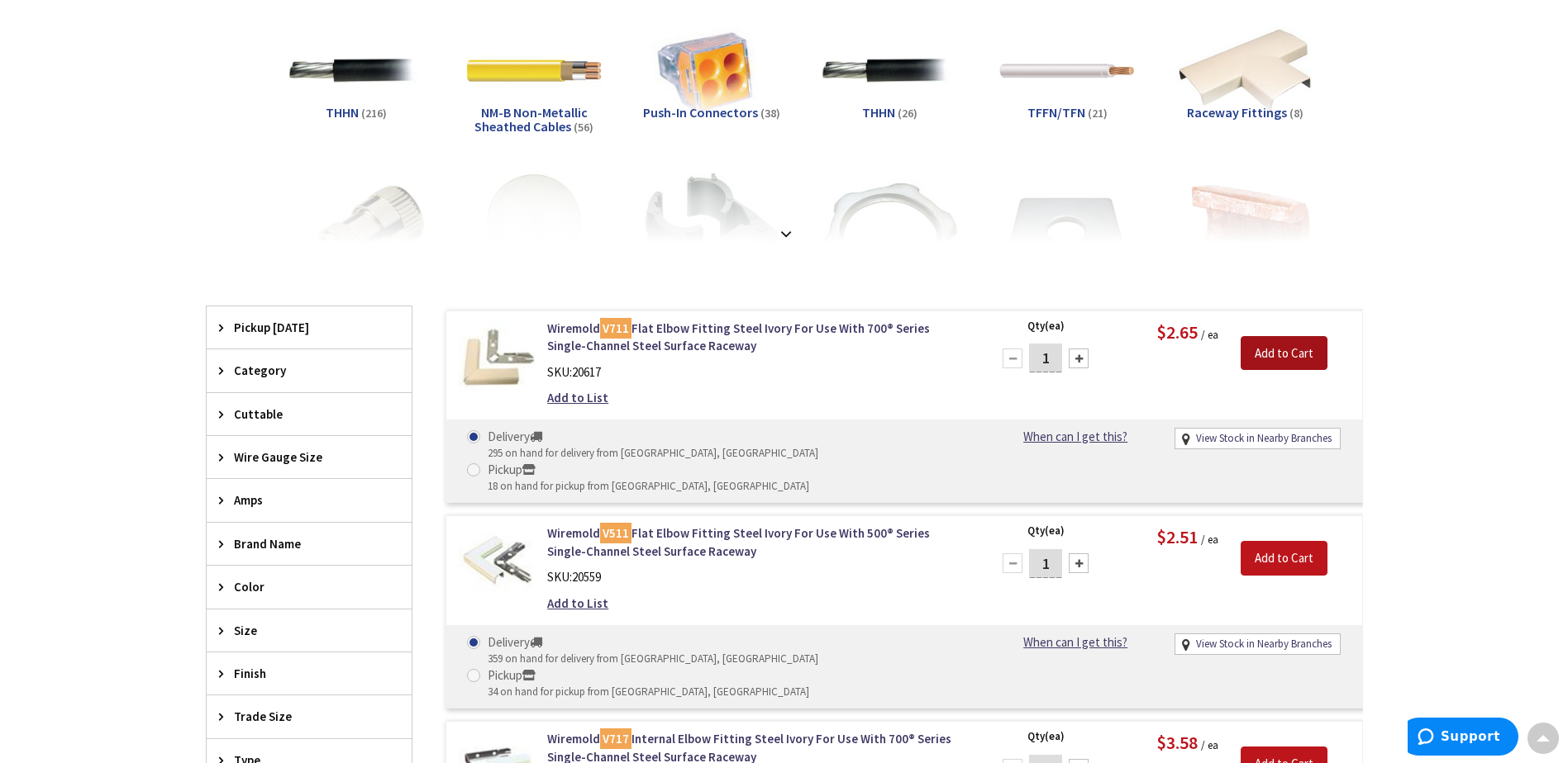
click at [1300, 353] on input "Add to Cart" at bounding box center [1284, 354] width 87 height 35
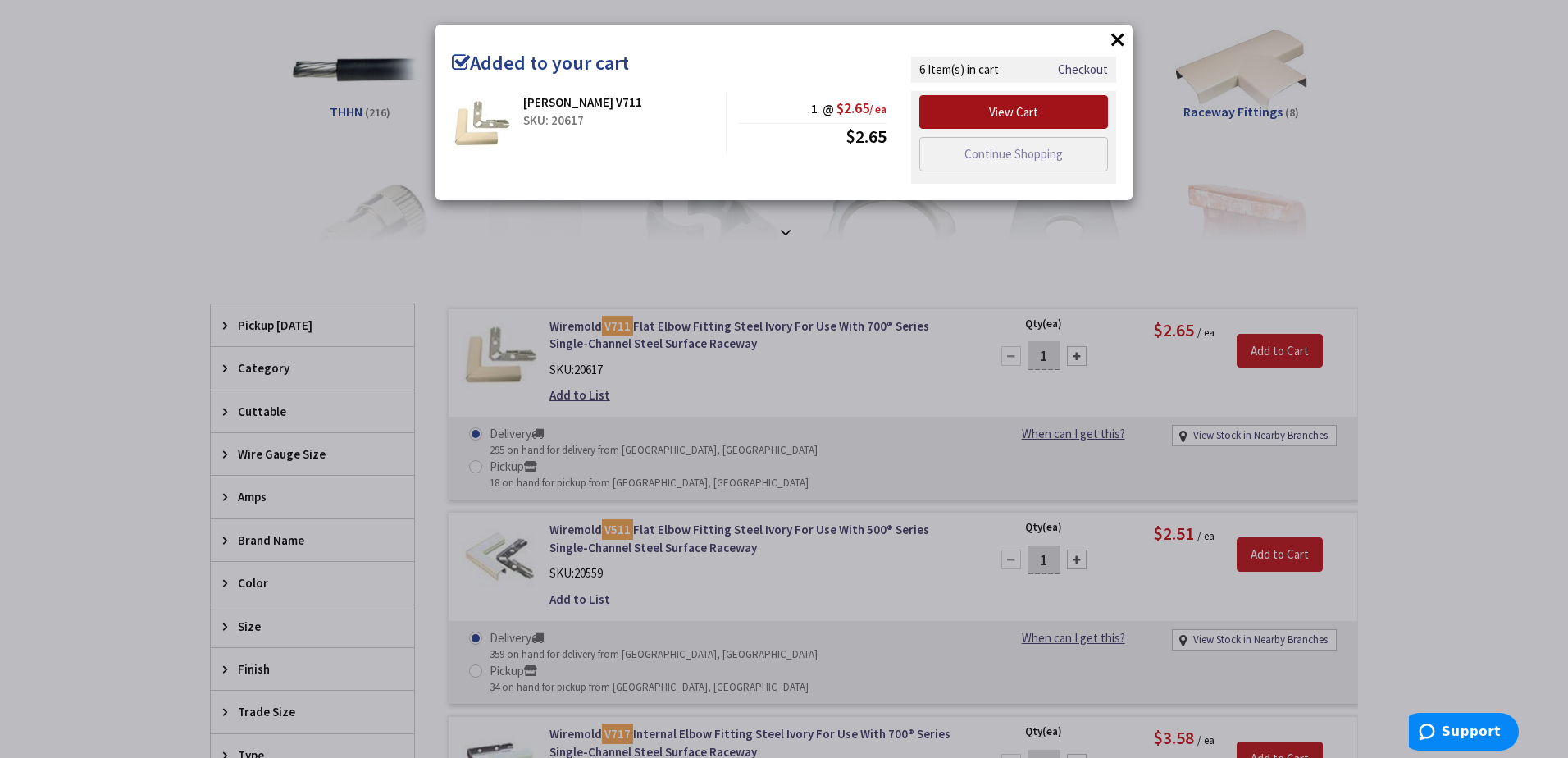
click at [1023, 113] on link "View Cart" at bounding box center [1013, 113] width 188 height 35
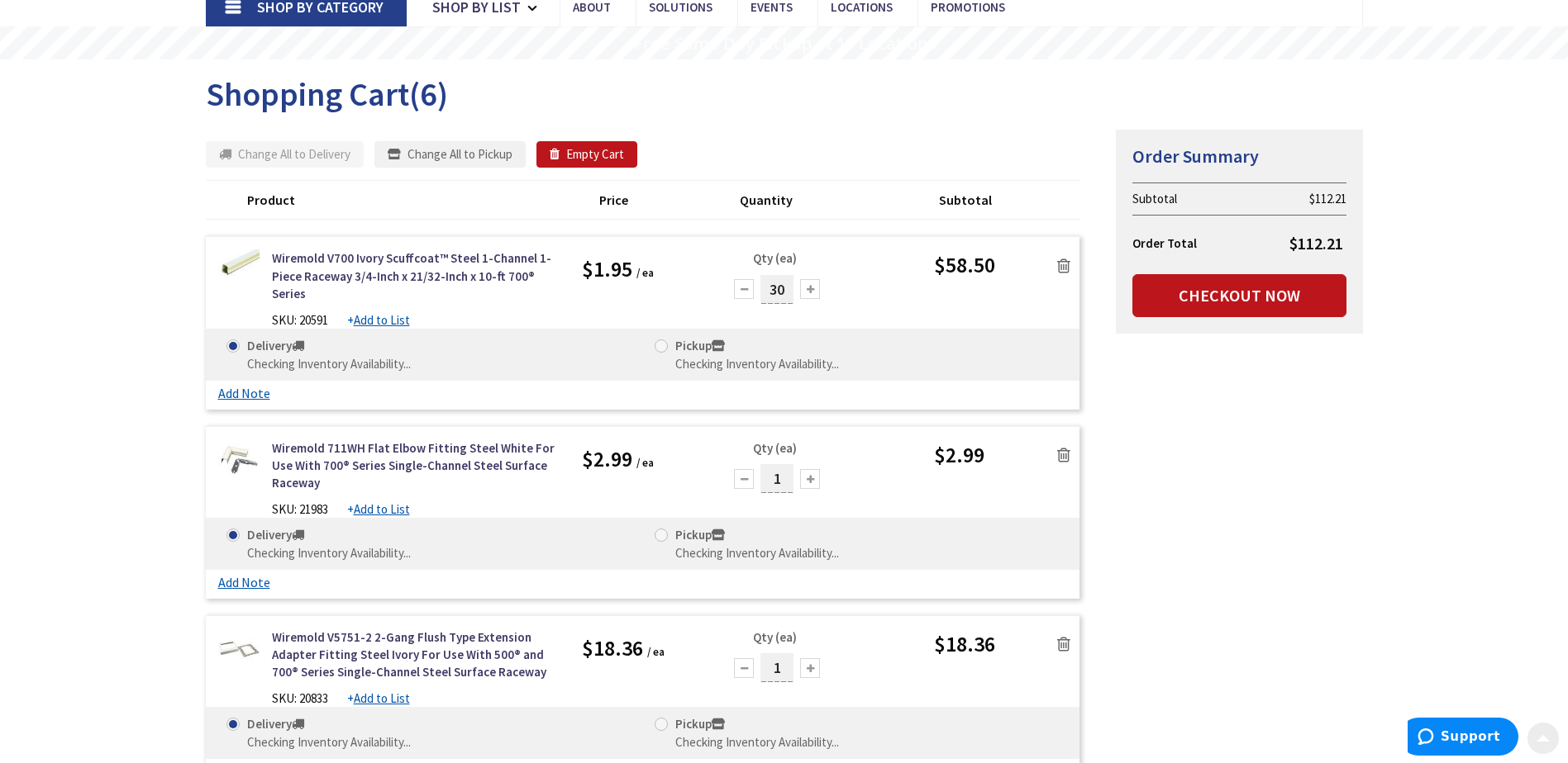
scroll to position [165, 0]
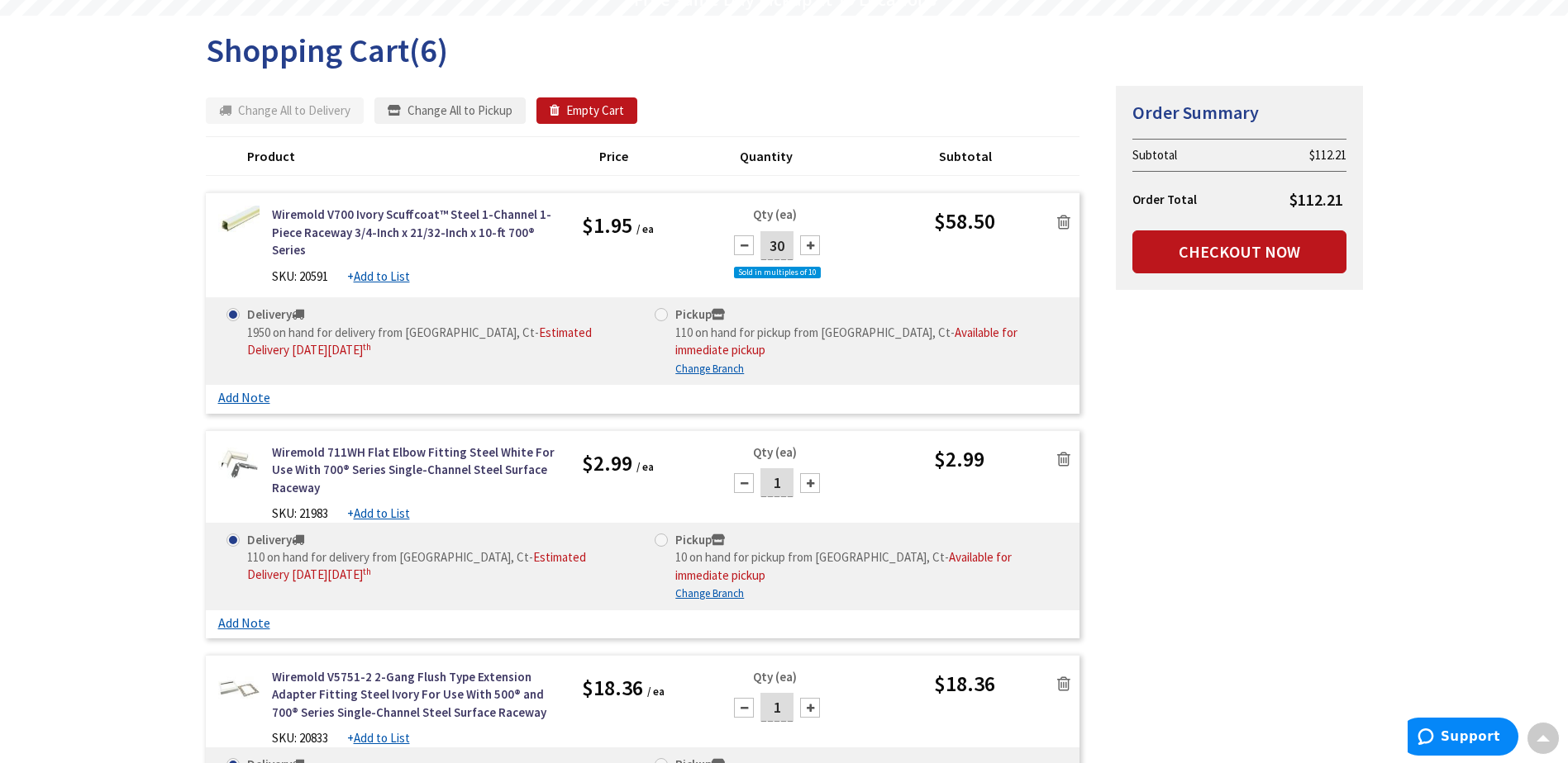
click at [1062, 451] on icon at bounding box center [1063, 459] width 13 height 17
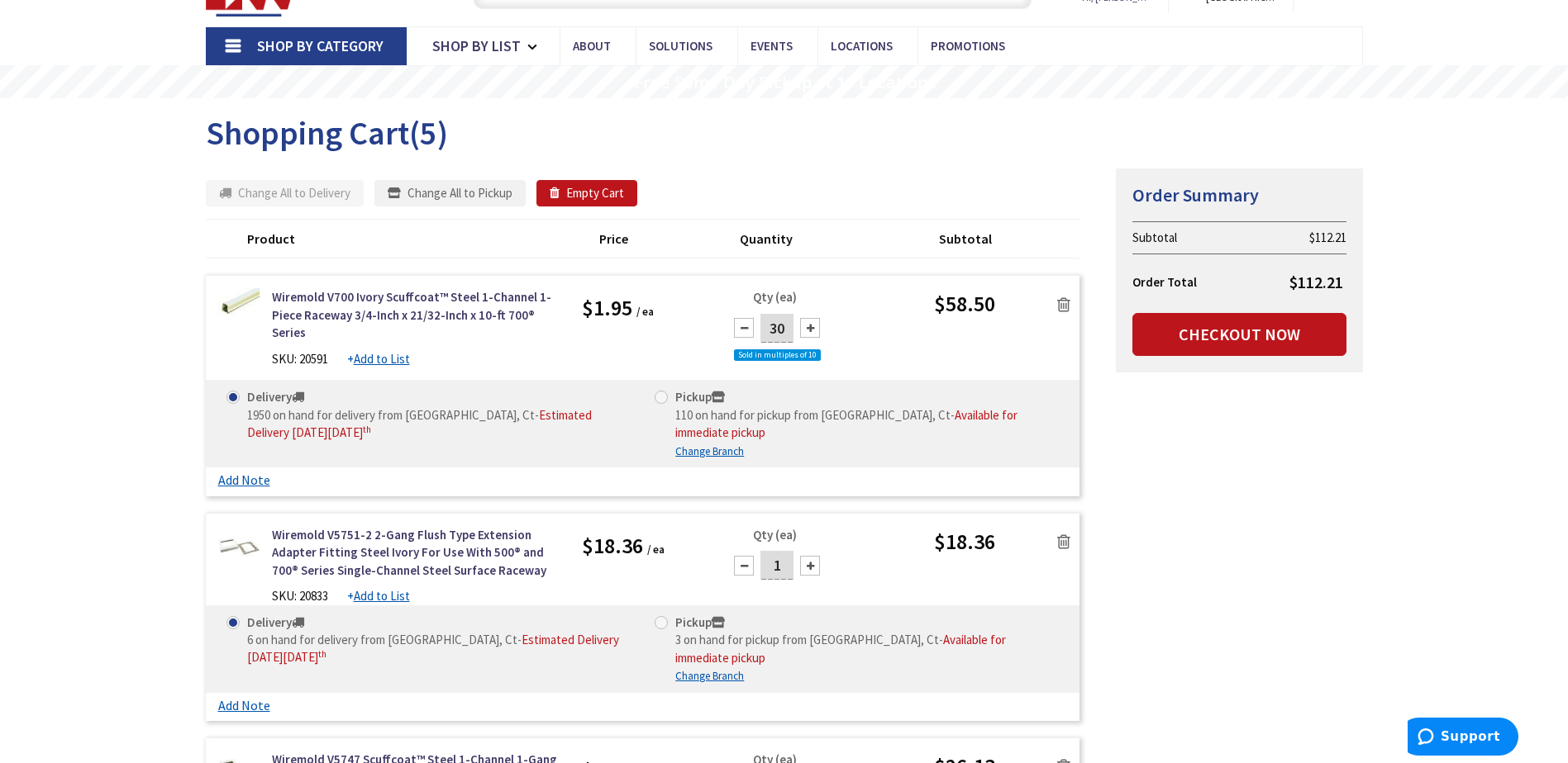
scroll to position [0, 0]
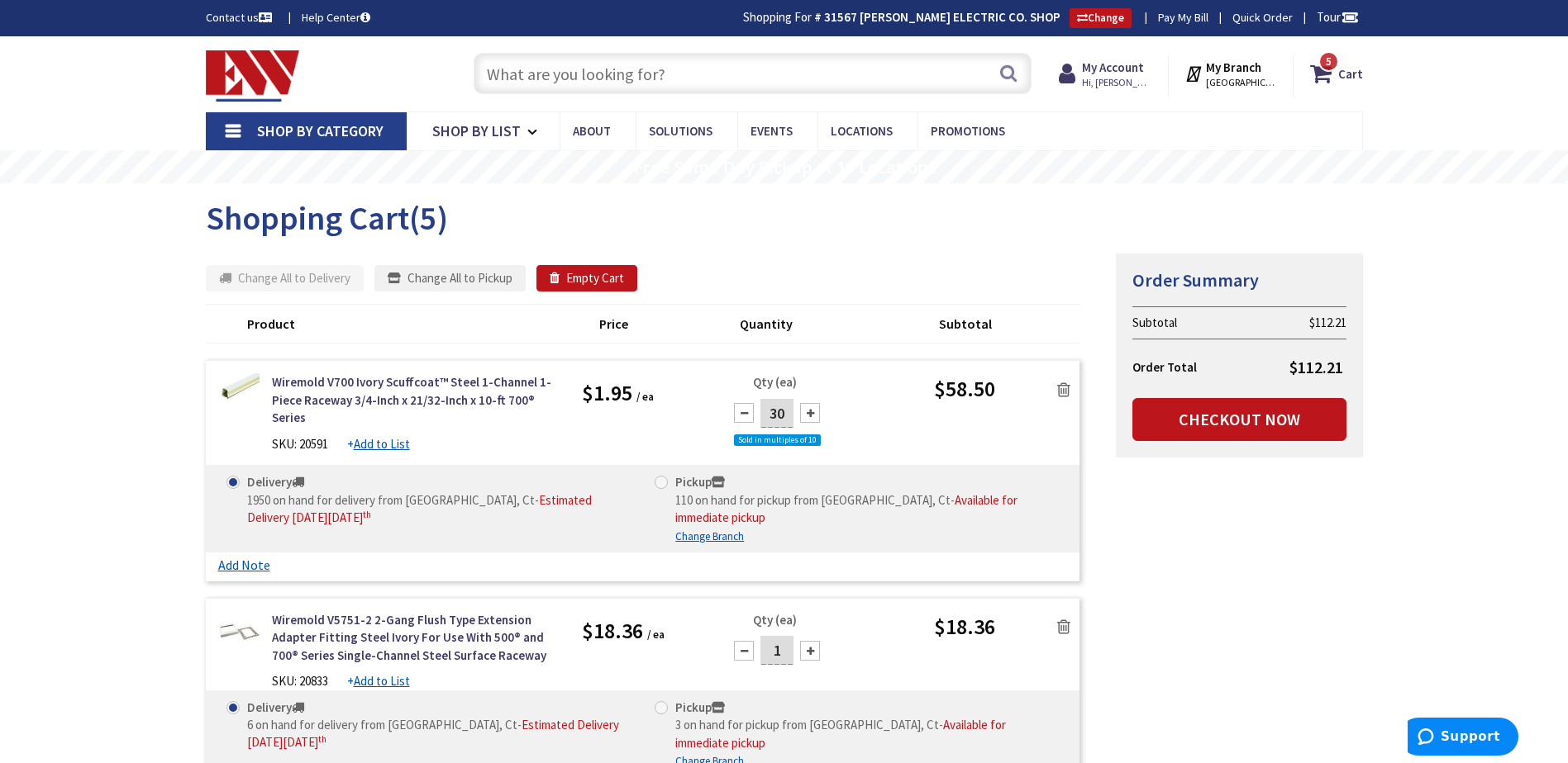
click at [842, 83] on input "text" at bounding box center [753, 73] width 558 height 41
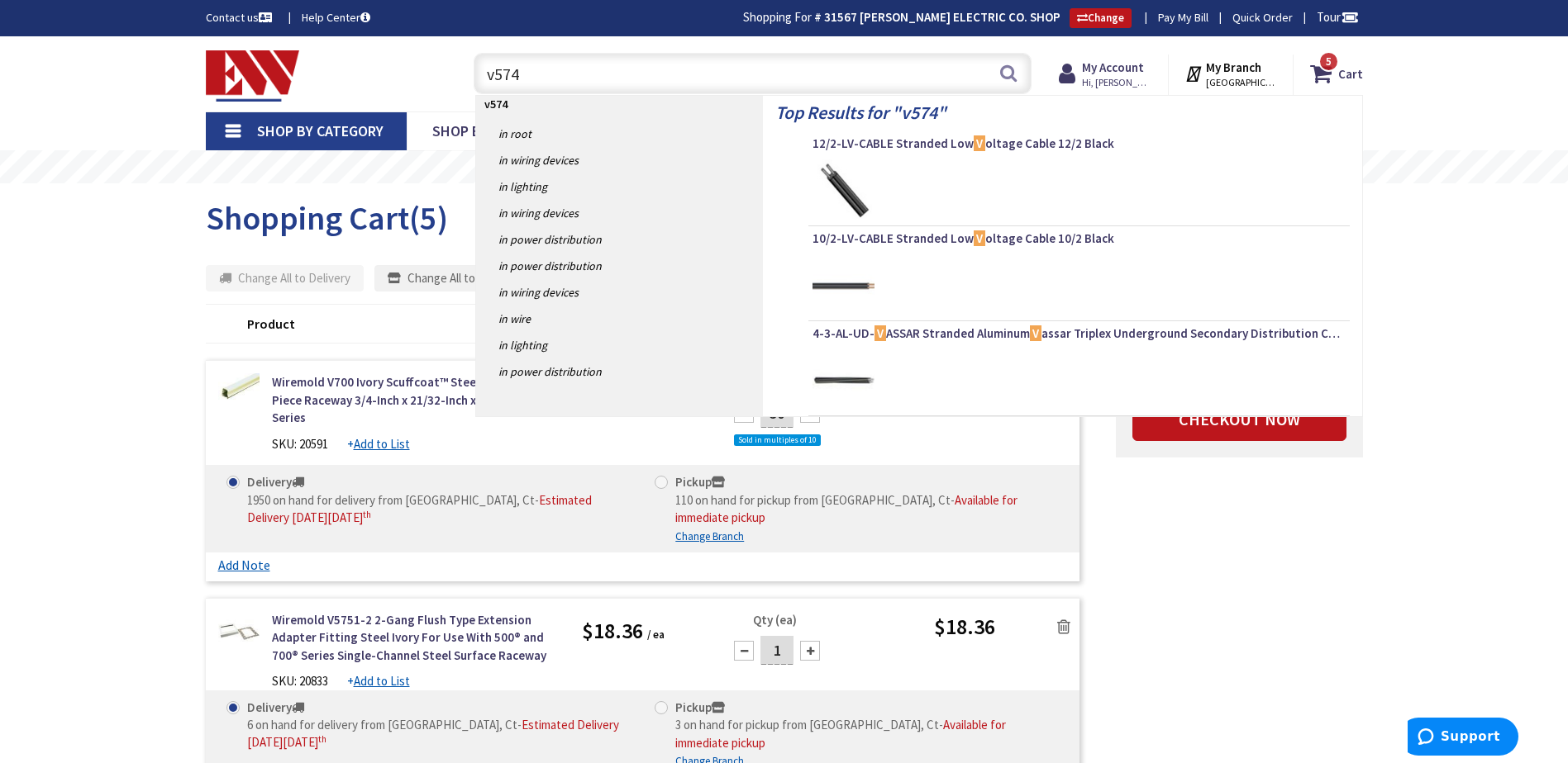
type input "v5744"
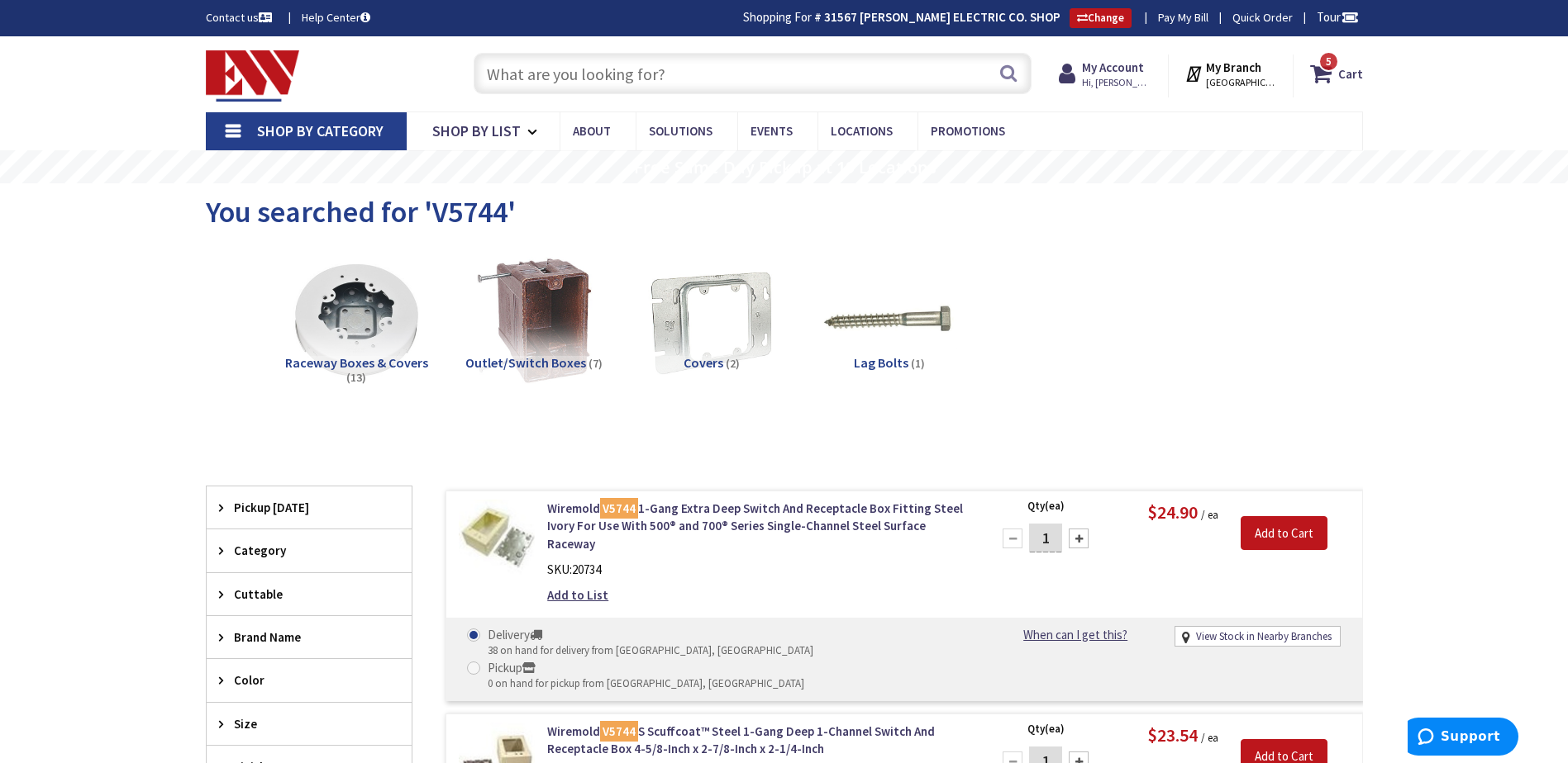
click at [762, 67] on input "text" at bounding box center [753, 73] width 558 height 41
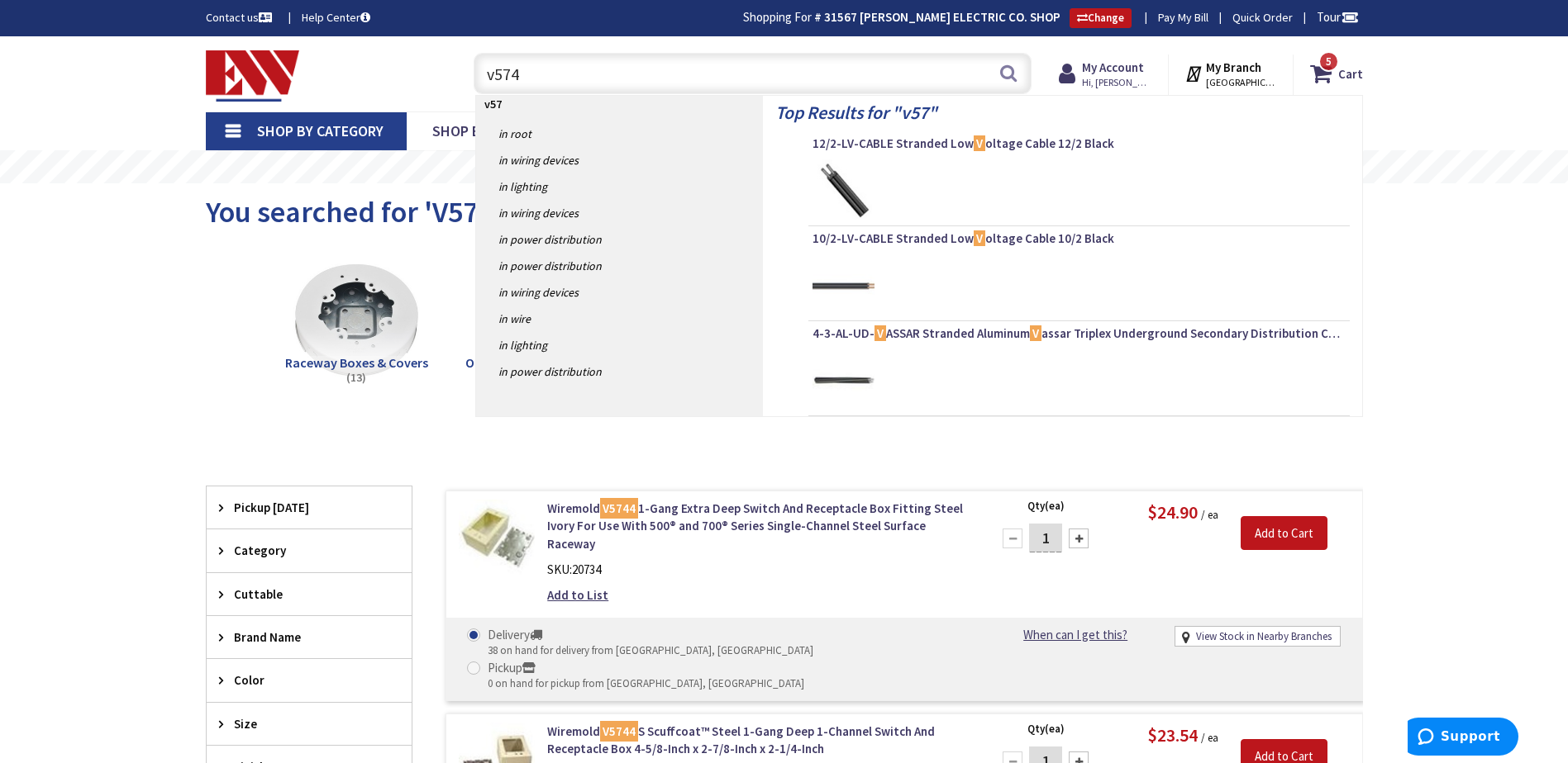
type input "v5745"
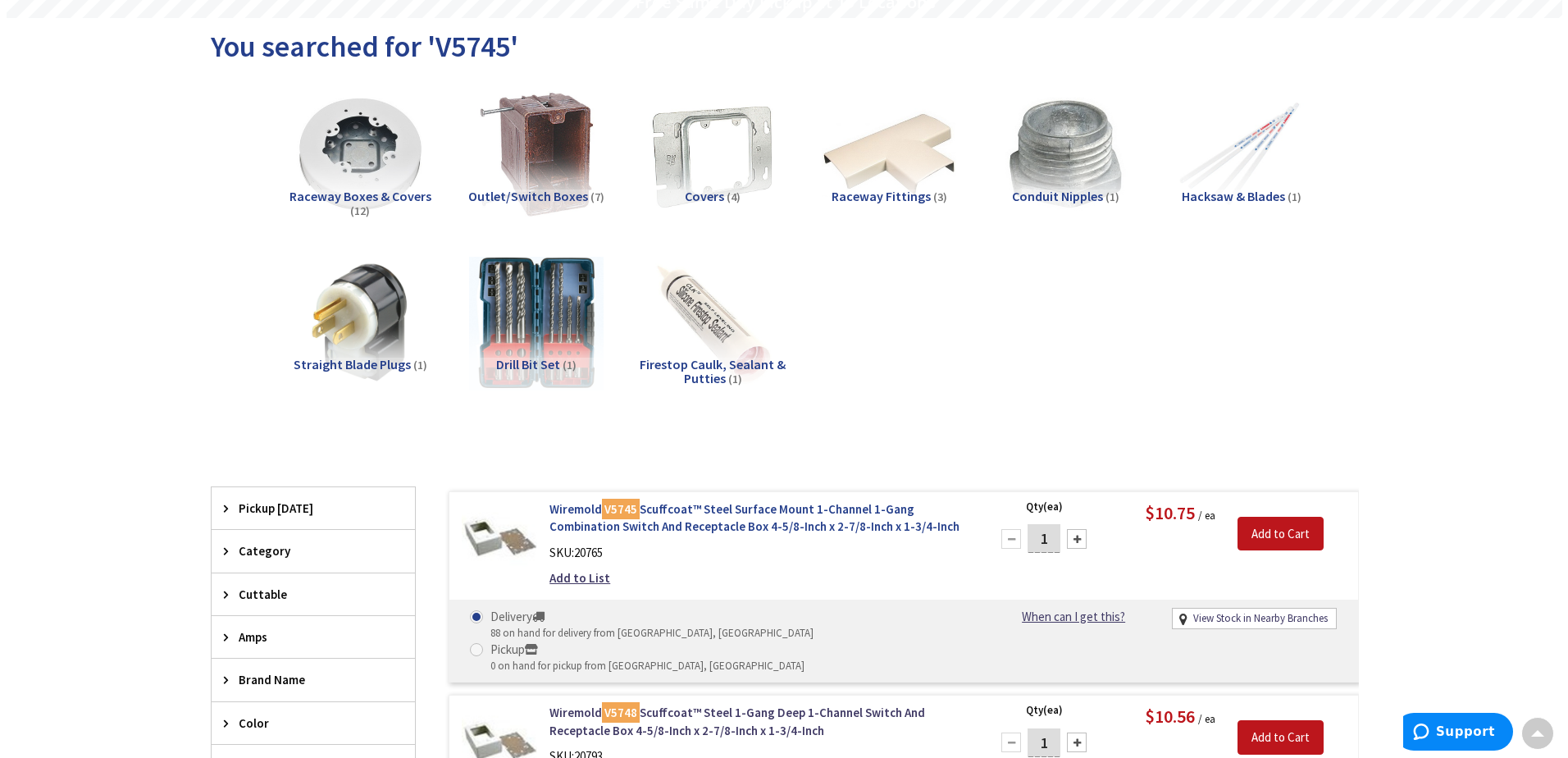
scroll to position [167, 0]
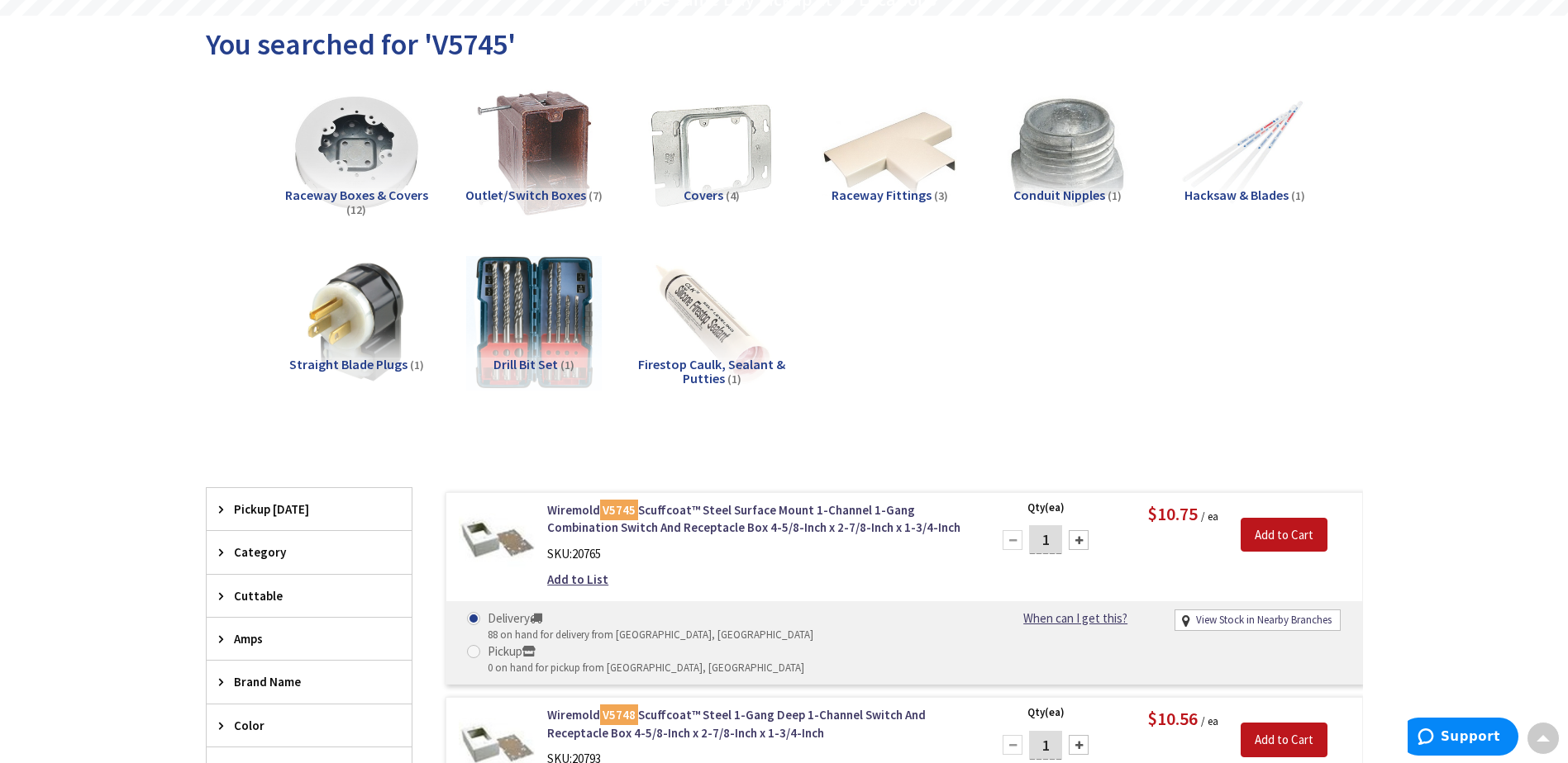
click at [1074, 543] on div at bounding box center [1078, 540] width 20 height 20
type input "3"
click at [1256, 535] on input "Add to Cart" at bounding box center [1284, 536] width 87 height 35
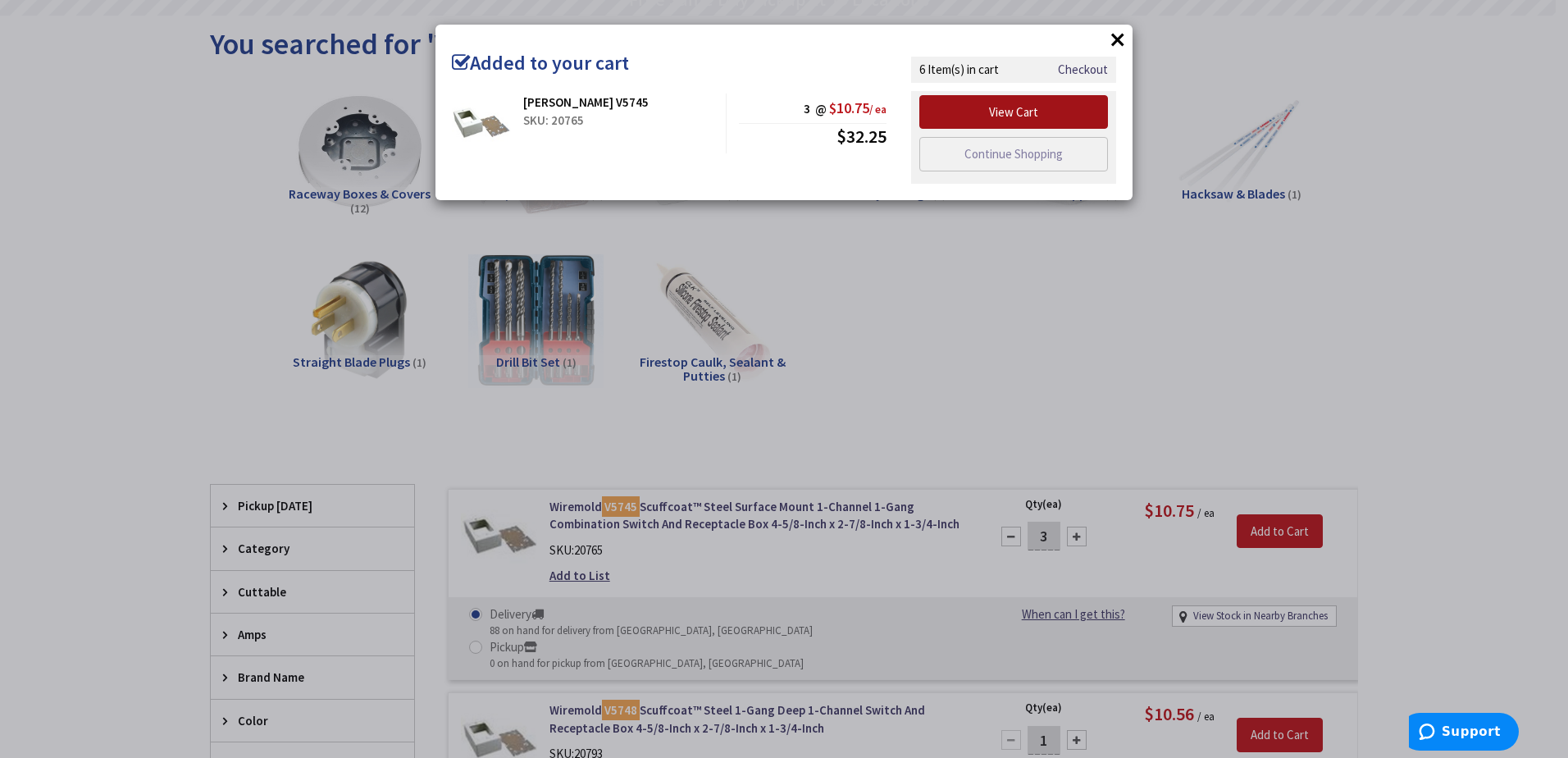
click at [1021, 122] on link "View Cart" at bounding box center [1013, 113] width 188 height 35
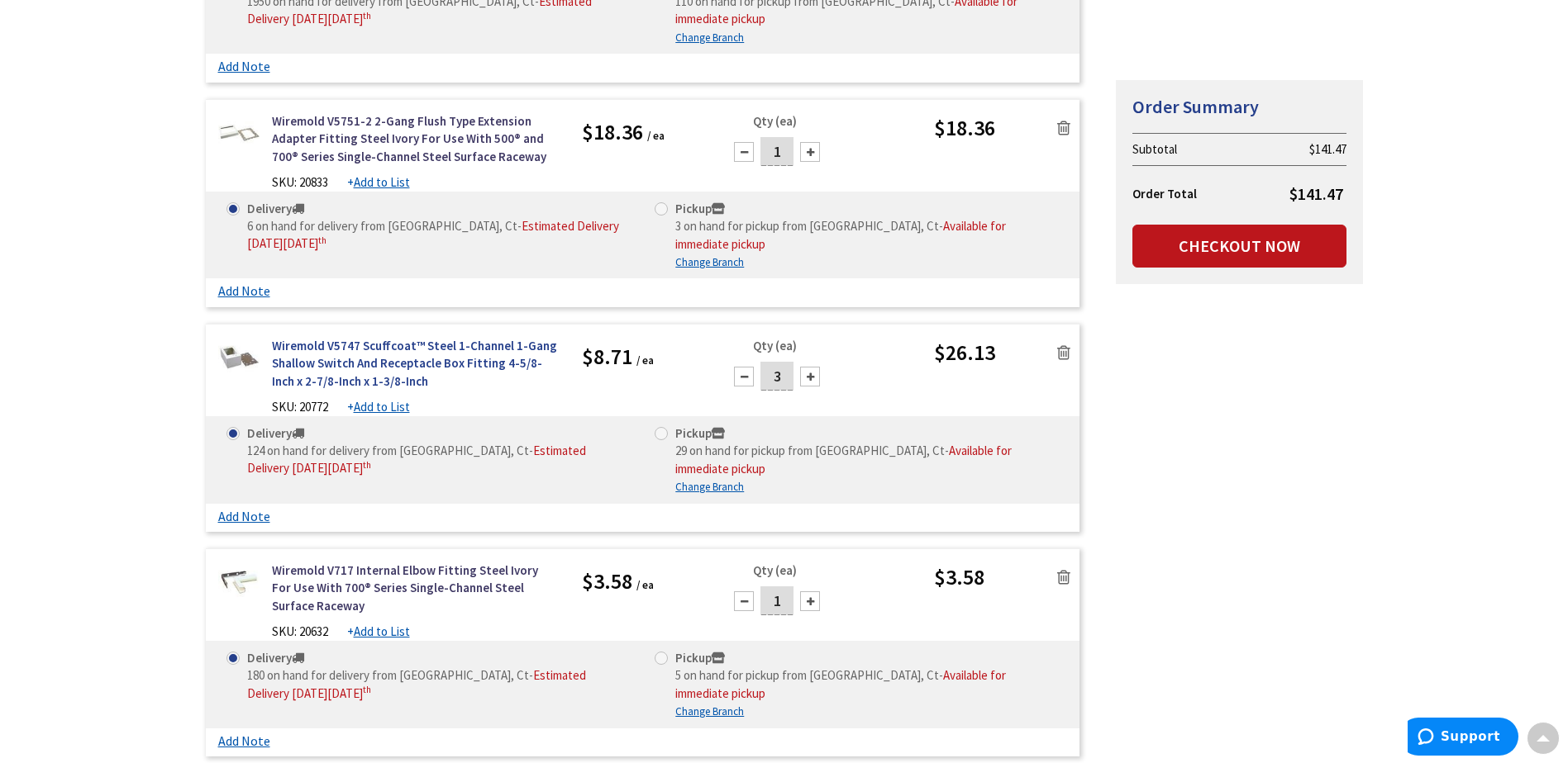
scroll to position [496, 0]
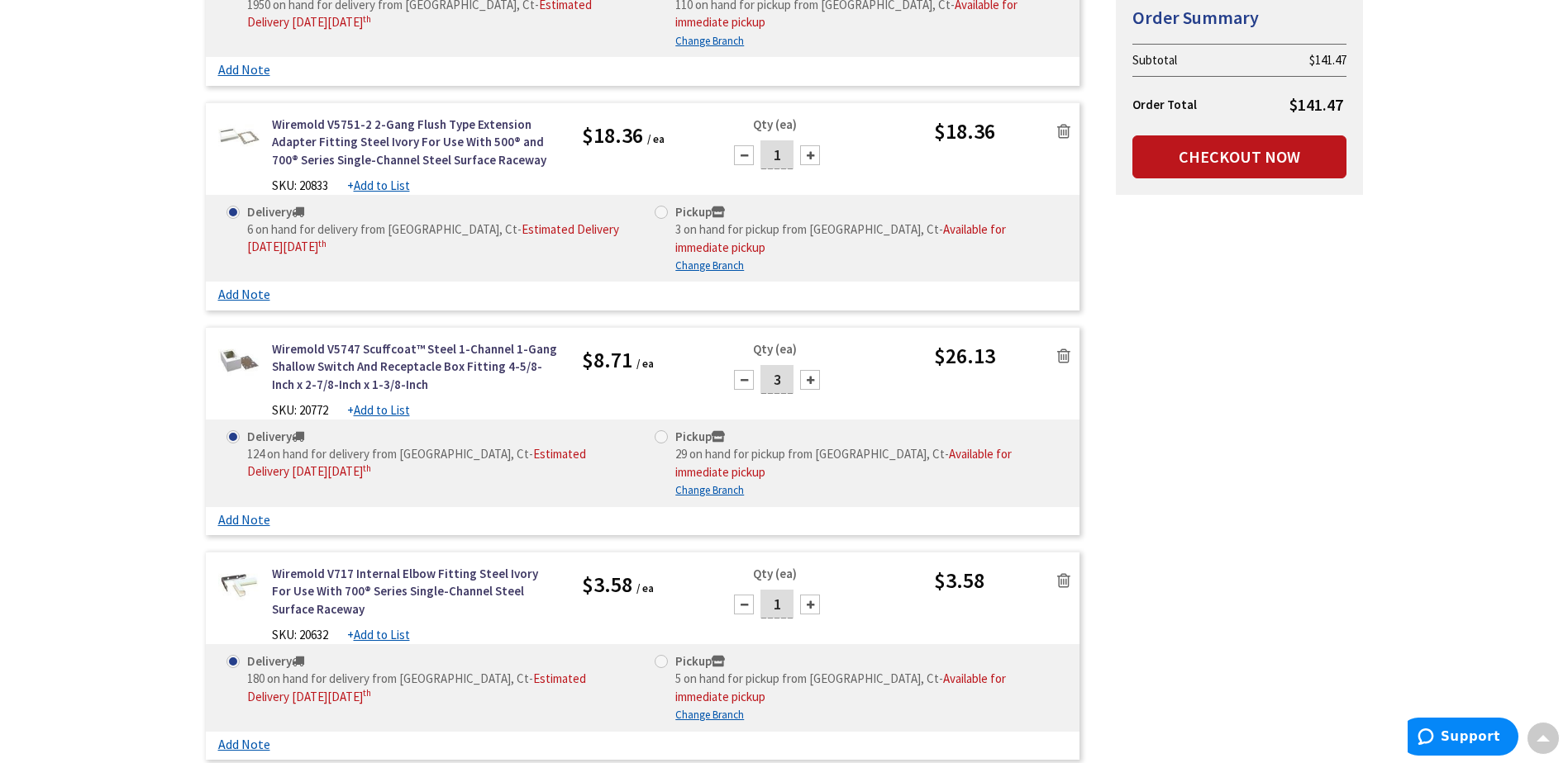
click at [1067, 348] on icon at bounding box center [1063, 356] width 13 height 17
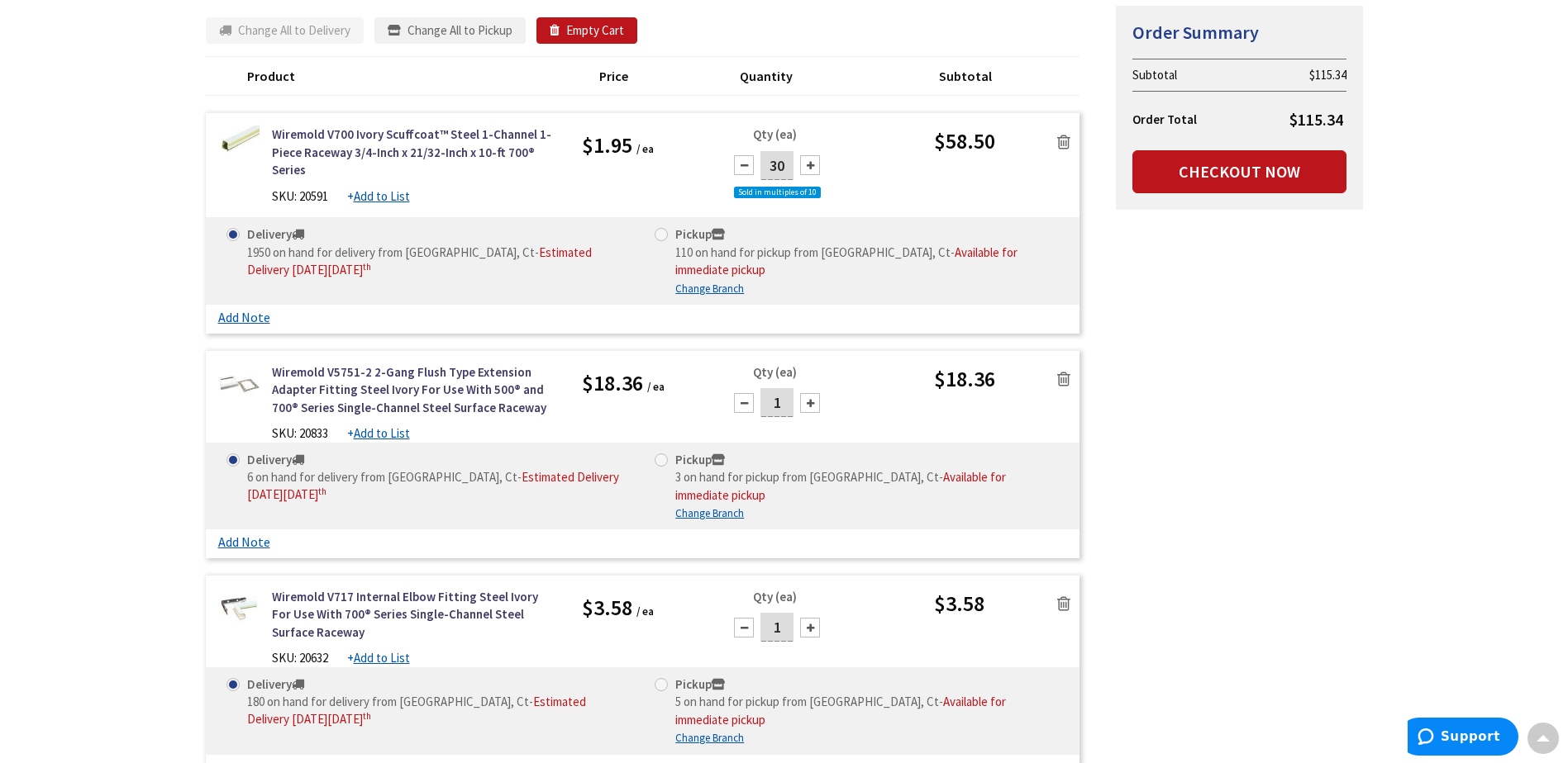
scroll to position [0, 0]
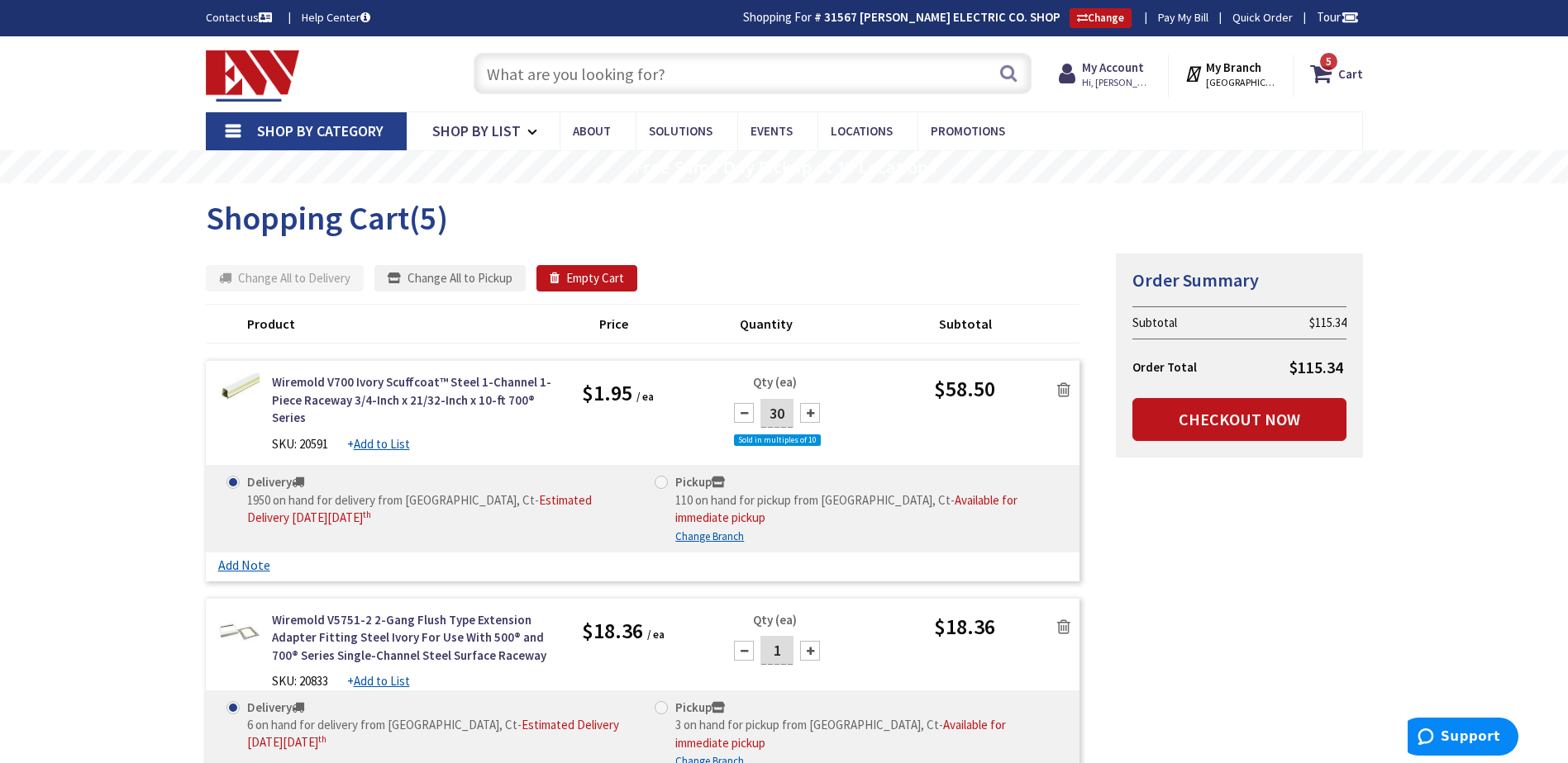
click at [544, 74] on input "text" at bounding box center [753, 73] width 558 height 41
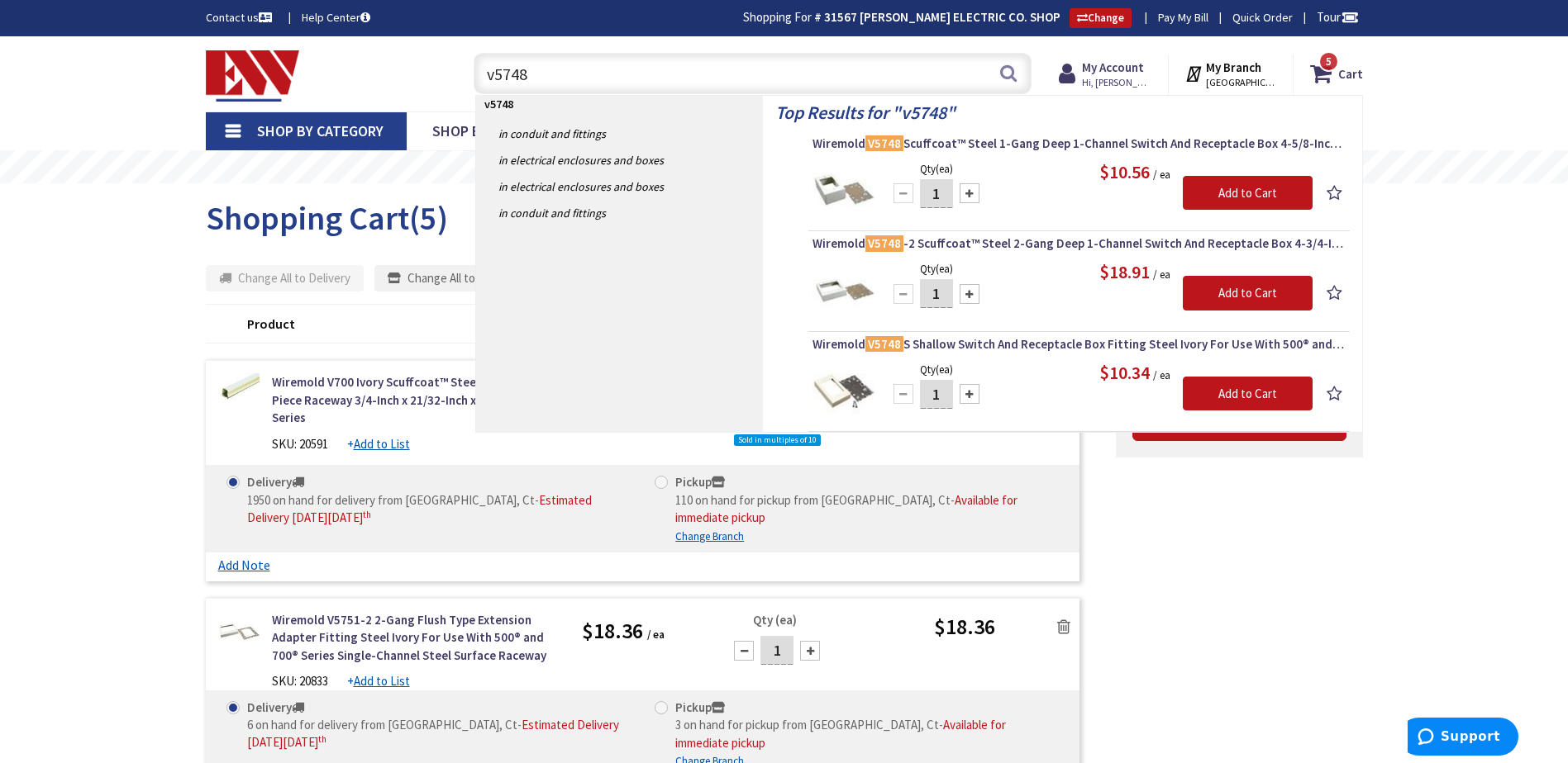
type input "v5748"
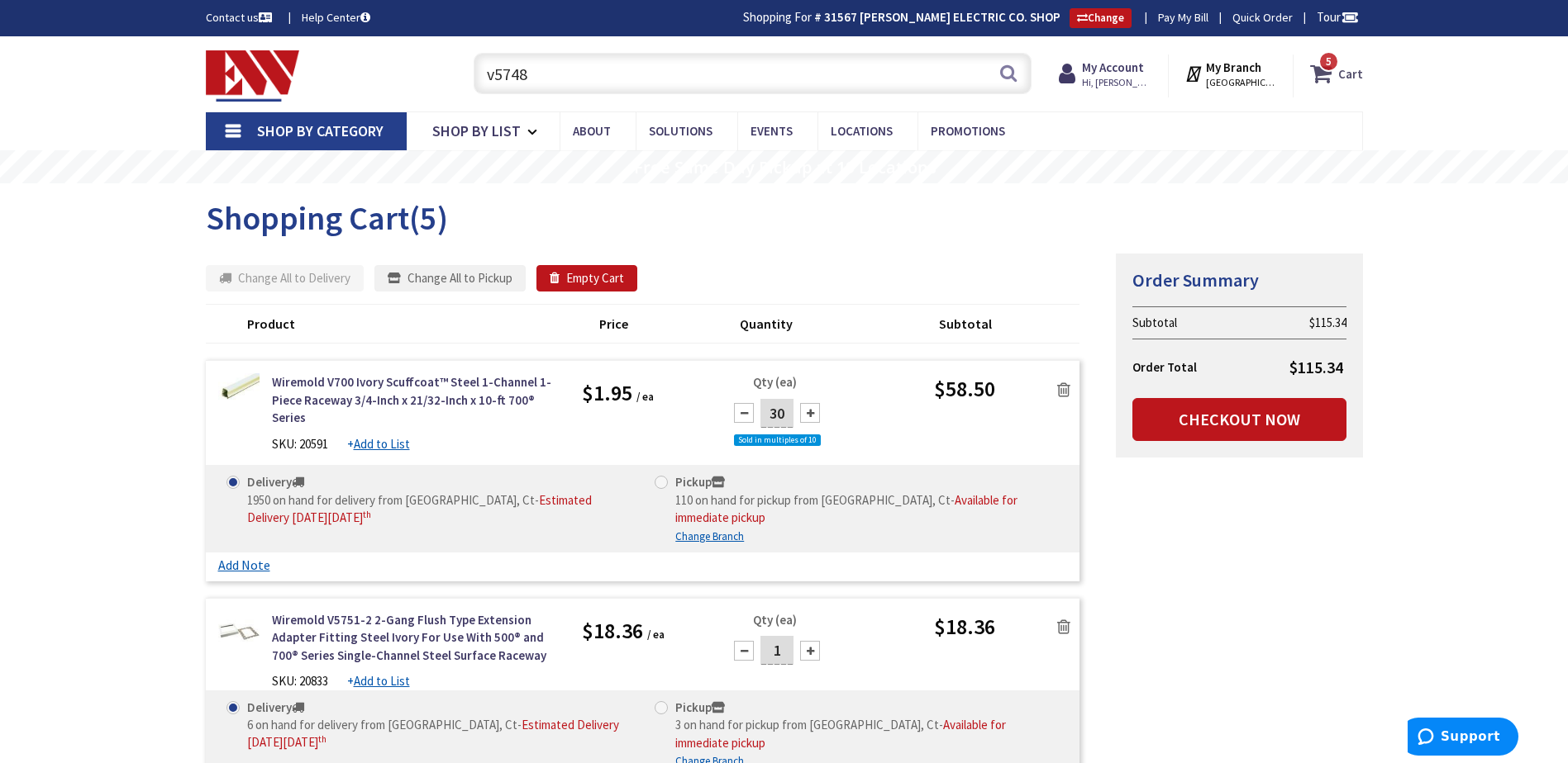
click at [1328, 70] on span "5 5 items" at bounding box center [1328, 62] width 21 height 21
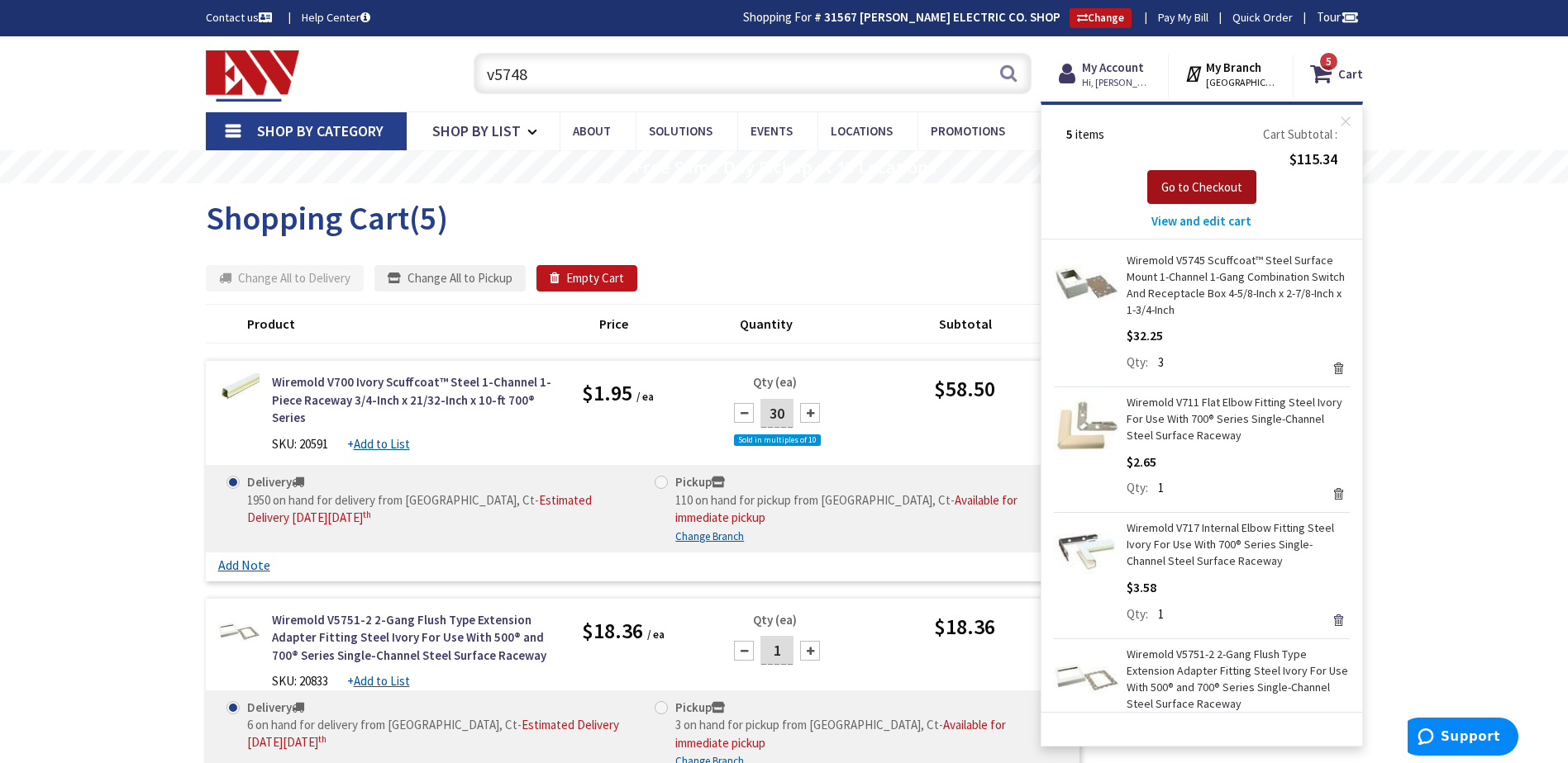
click at [1202, 190] on span "Go to Checkout" at bounding box center [1202, 187] width 81 height 16
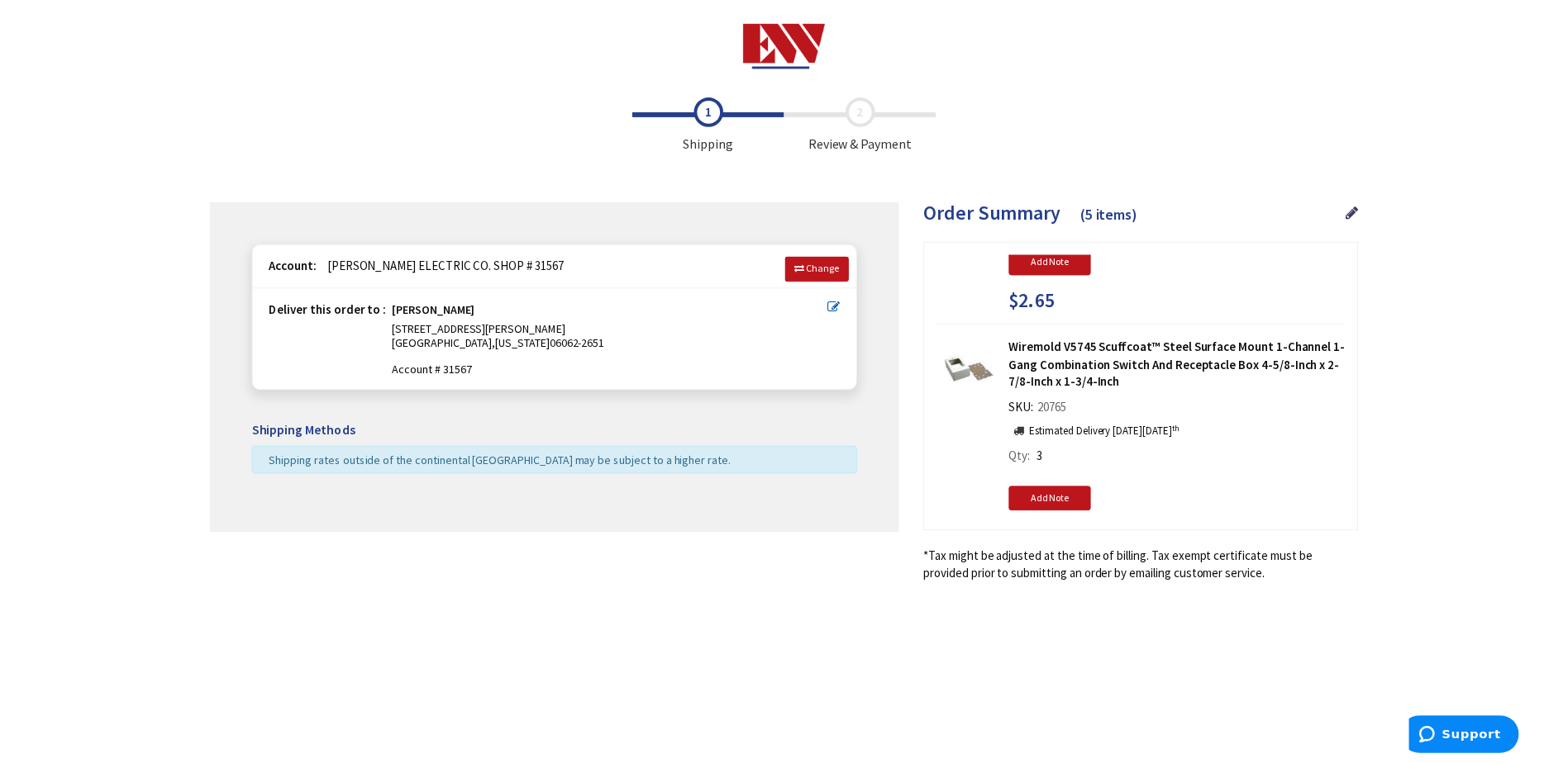
scroll to position [876, 0]
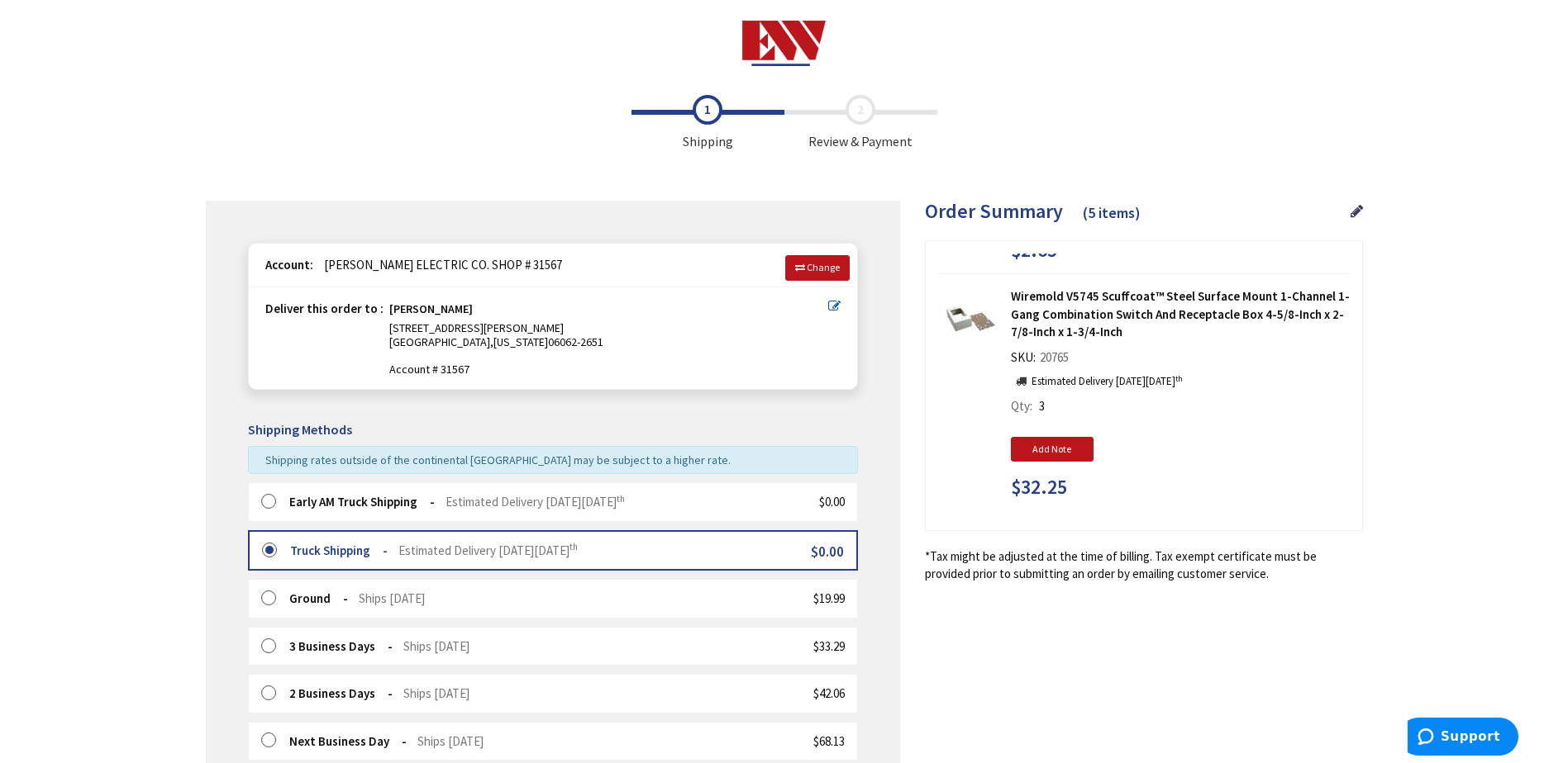
click at [267, 503] on label at bounding box center [274, 502] width 25 height 17
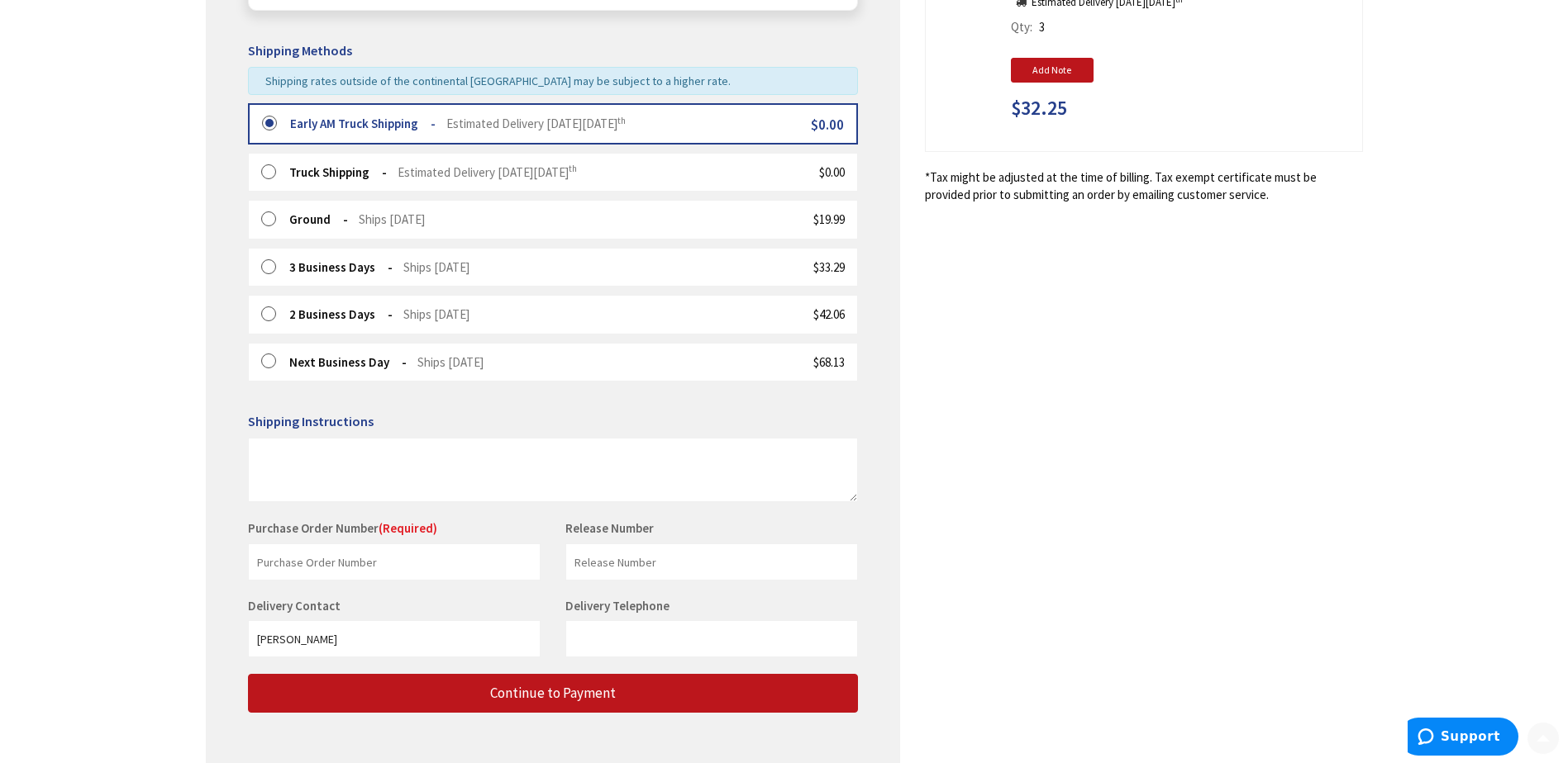
scroll to position [458, 0]
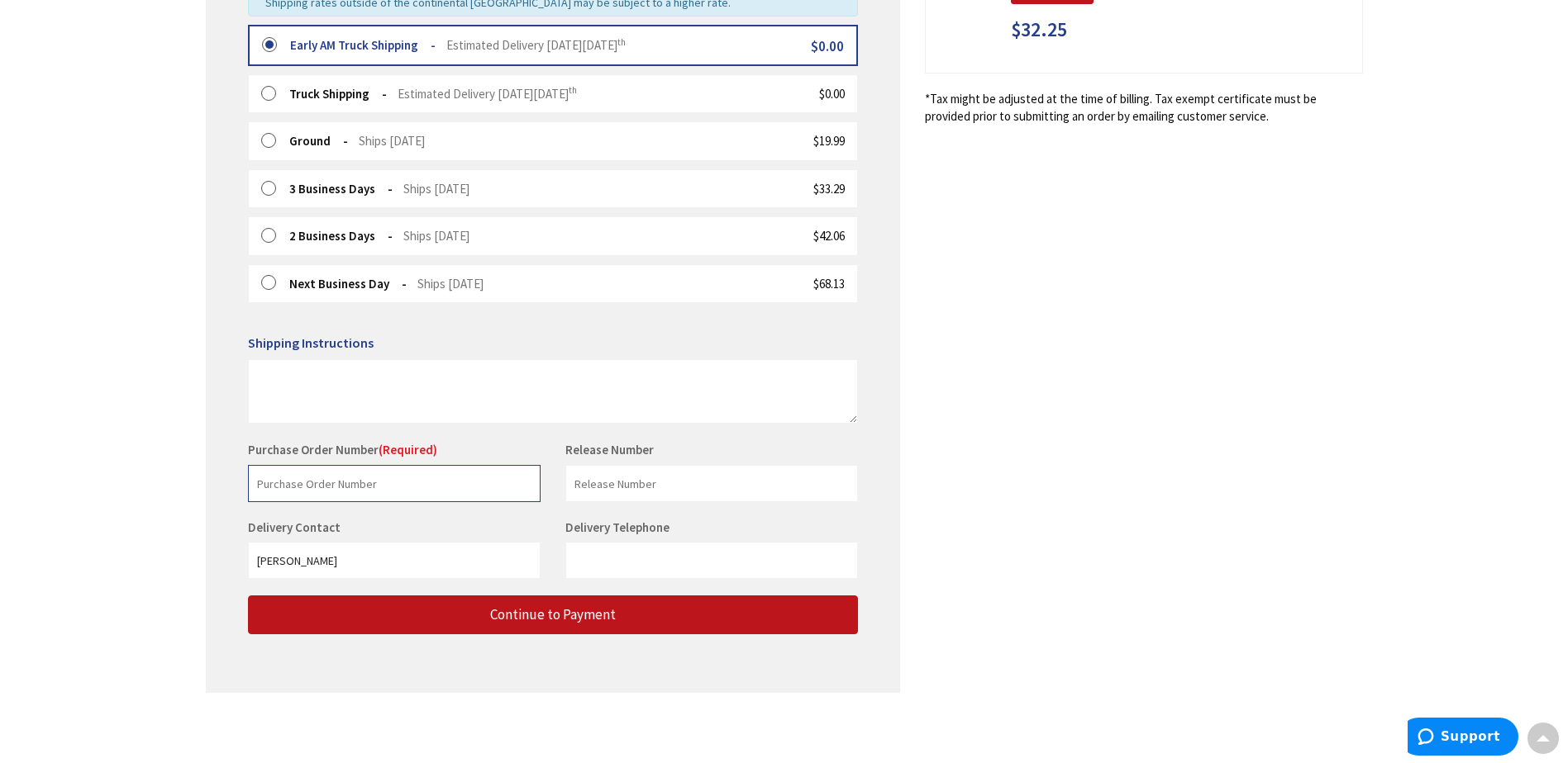
click at [372, 482] on input "text" at bounding box center [394, 483] width 293 height 38
type input "e"
type input "w"
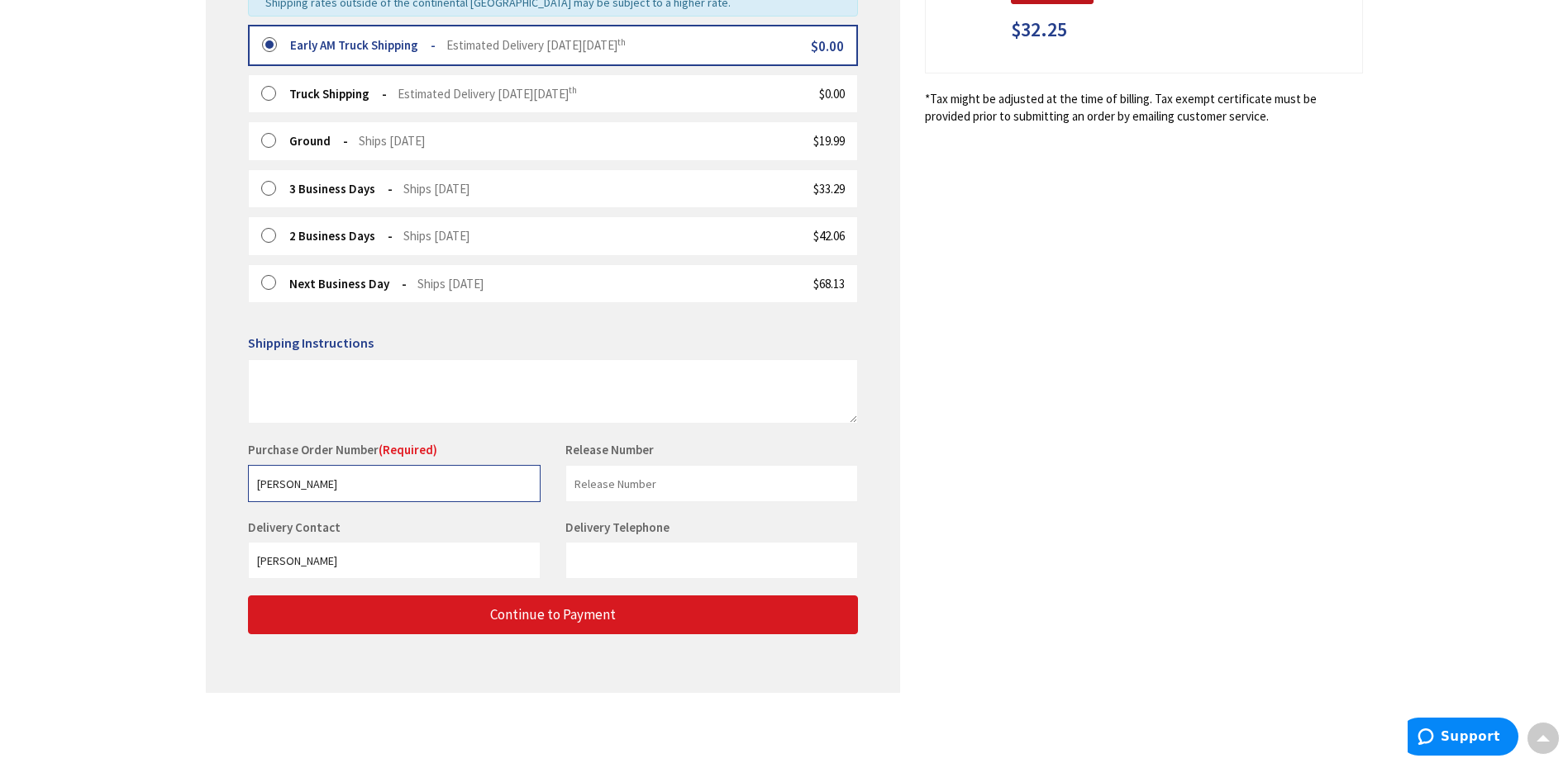
type input "[PERSON_NAME]"
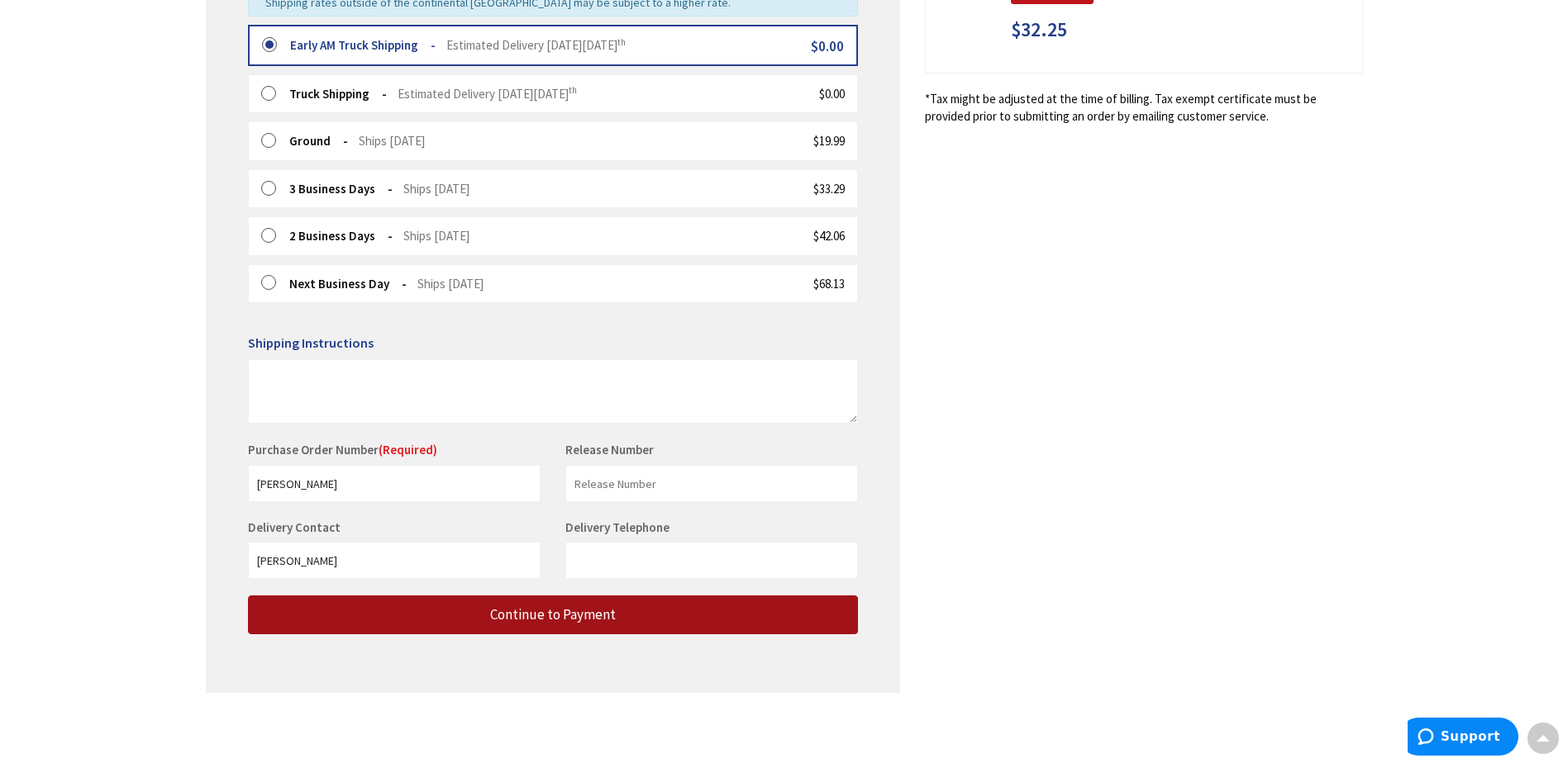
click at [561, 623] on span "Continue to Payment" at bounding box center [553, 614] width 126 height 18
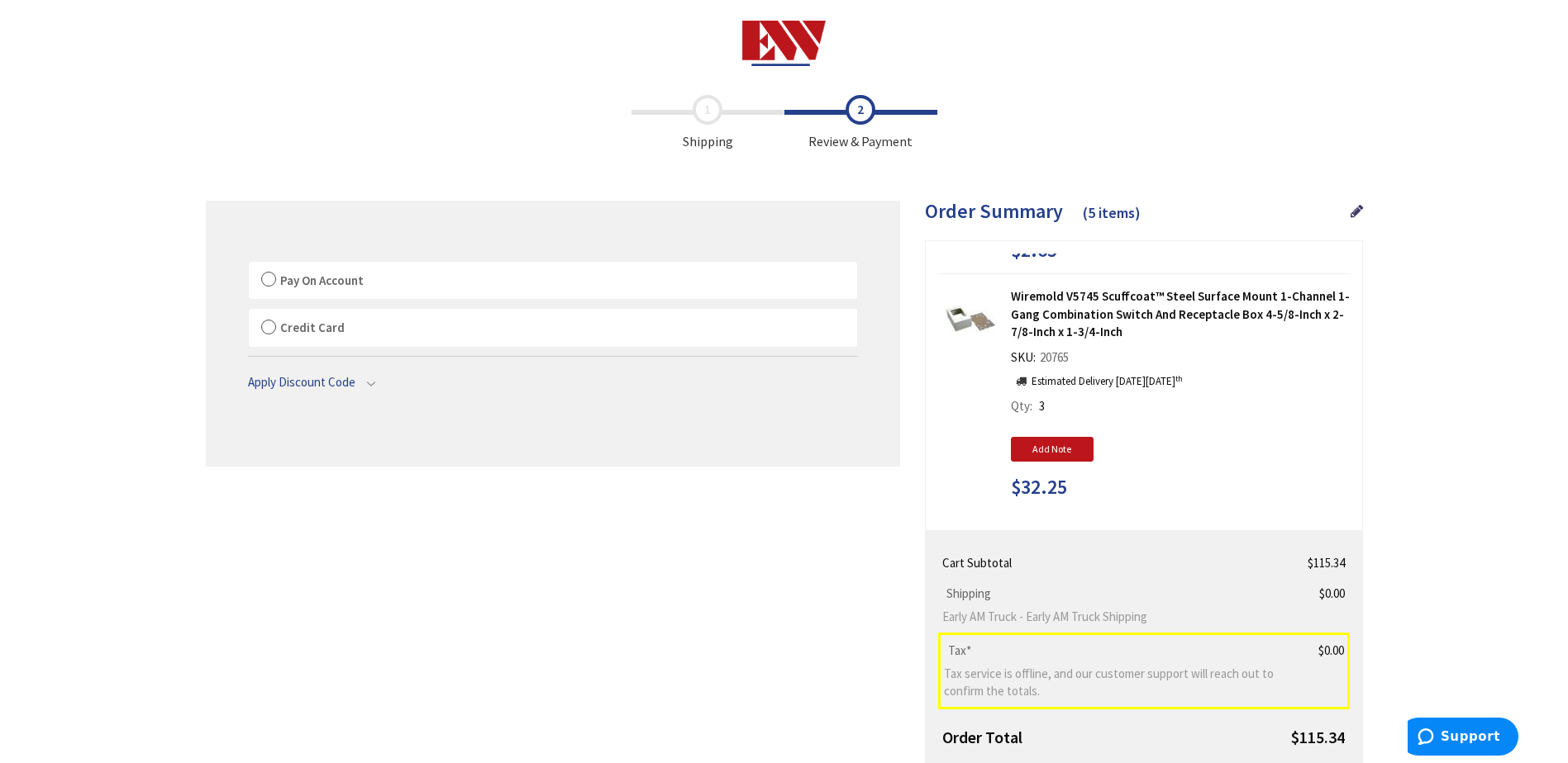
click at [268, 287] on label "Pay On Account" at bounding box center [553, 281] width 609 height 38
click at [262, 278] on label "Pay On Account" at bounding box center [553, 281] width 609 height 38
click at [248, 265] on input "Pay On Account" at bounding box center [248, 265] width 0 height 0
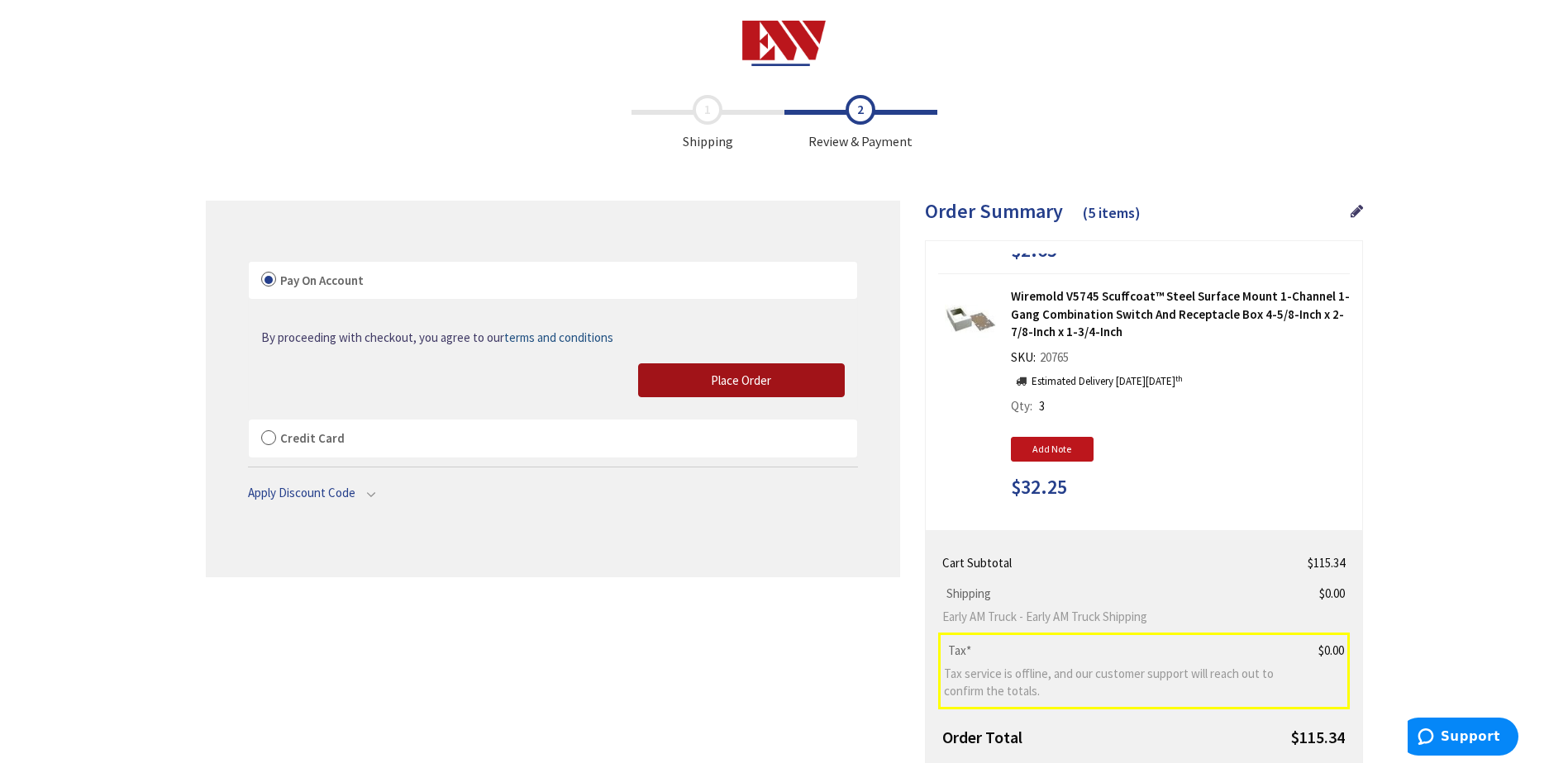
drag, startPoint x: 700, startPoint y: 378, endPoint x: 847, endPoint y: 5, distance: 400.9
click at [700, 378] on button "Place Order" at bounding box center [742, 381] width 206 height 35
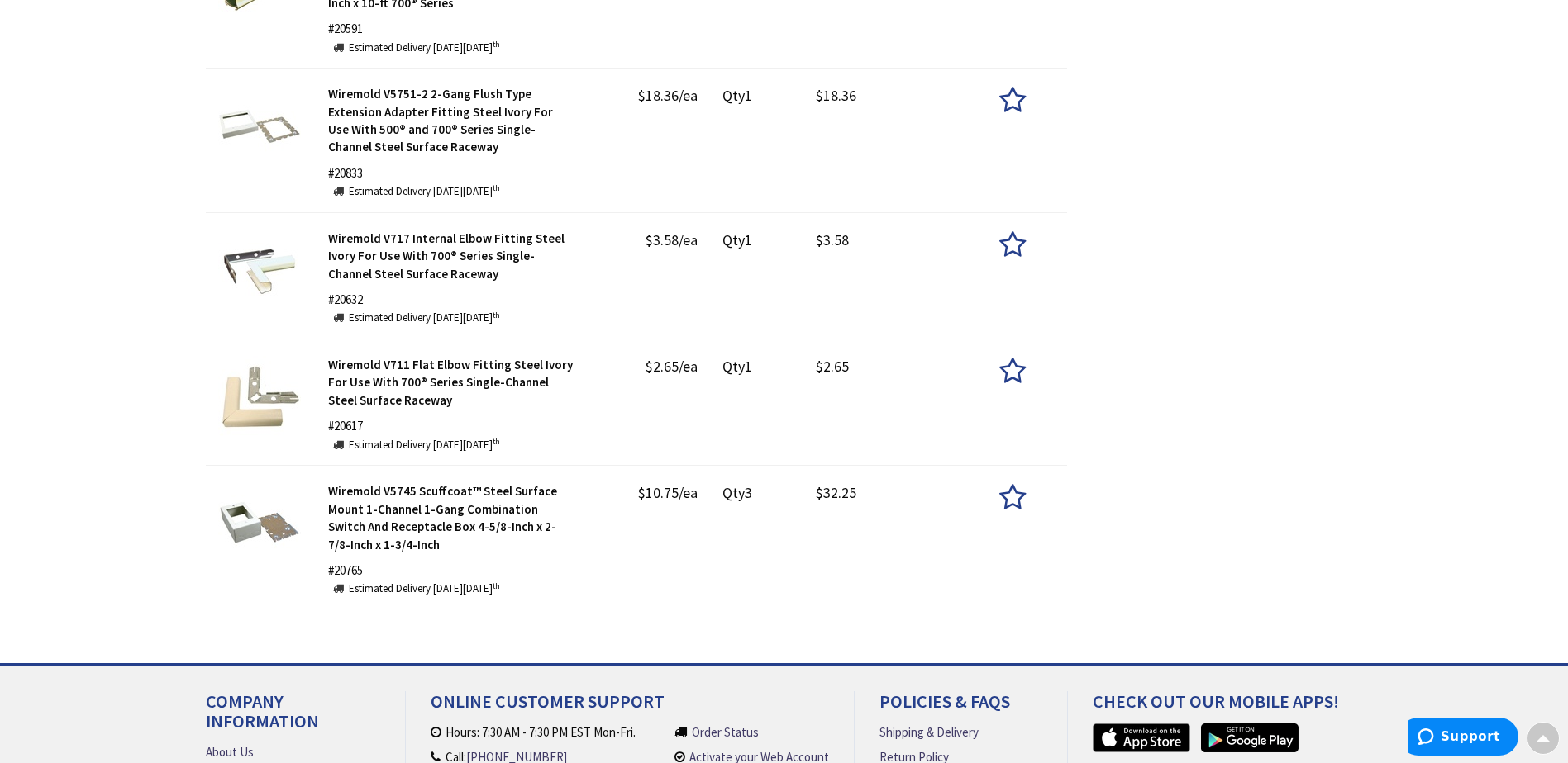
scroll to position [866, 0]
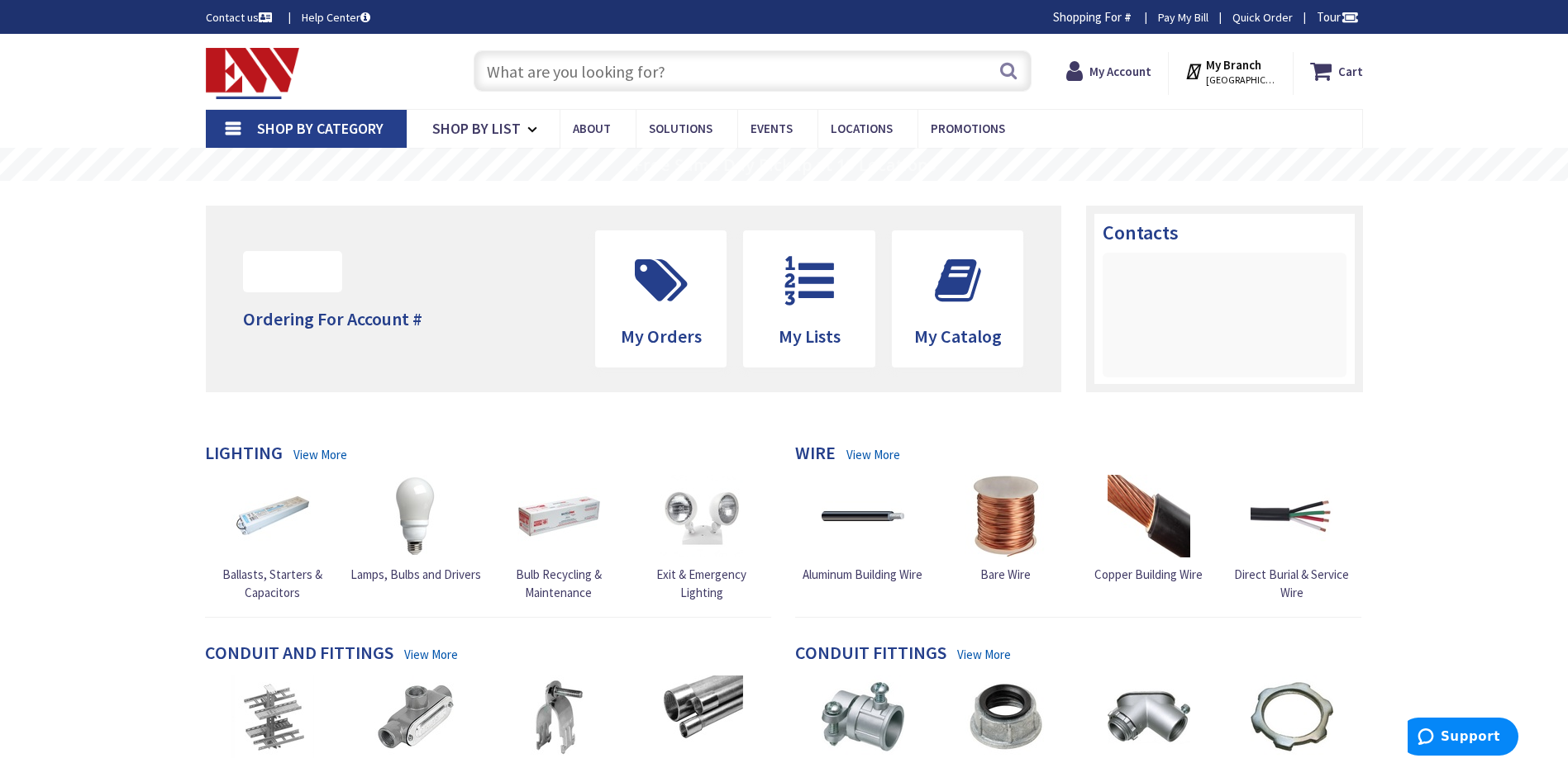
click at [544, 70] on input "text" at bounding box center [753, 71] width 558 height 41
